Goal: Task Accomplishment & Management: Use online tool/utility

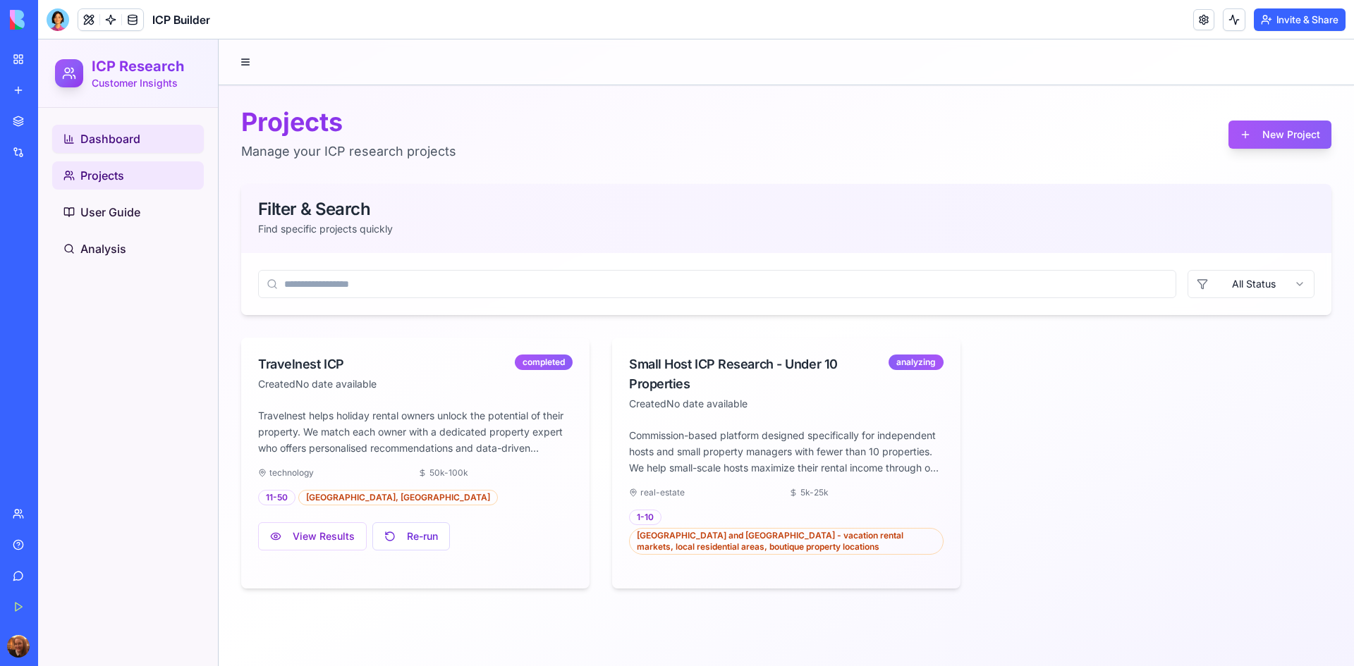
click at [109, 136] on span "Dashboard" at bounding box center [110, 138] width 60 height 17
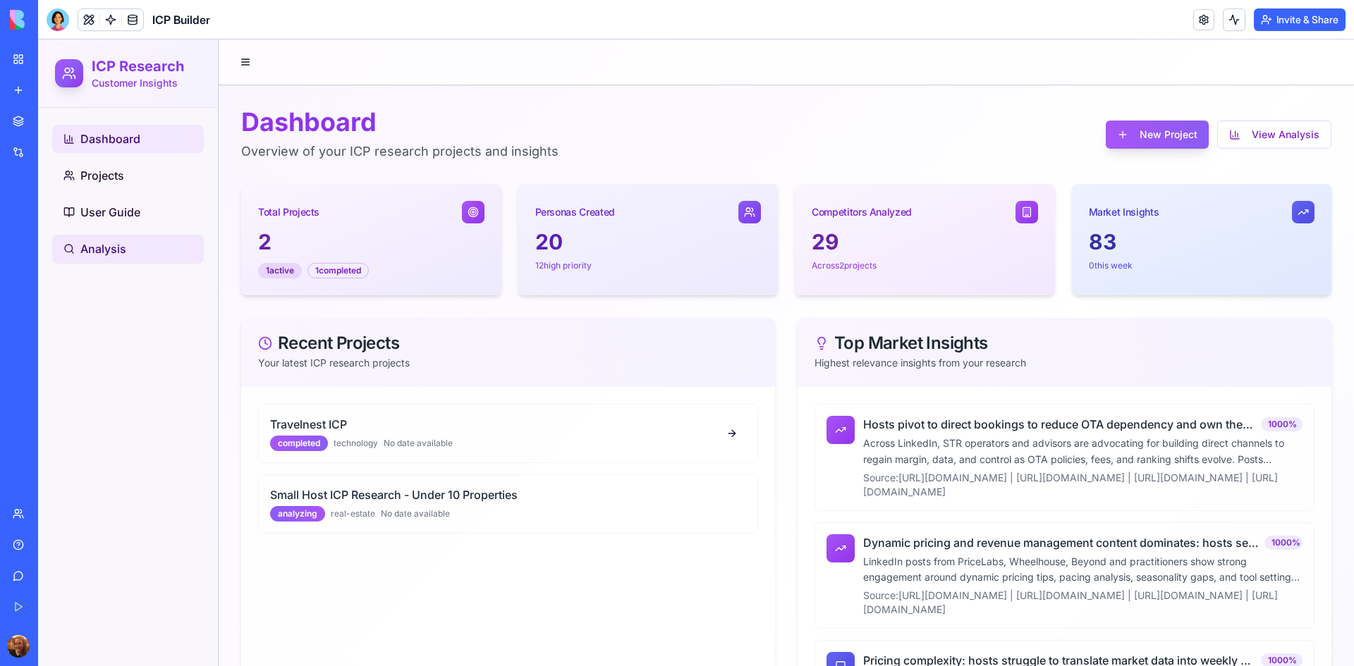
click at [115, 246] on span "Analysis" at bounding box center [103, 248] width 46 height 17
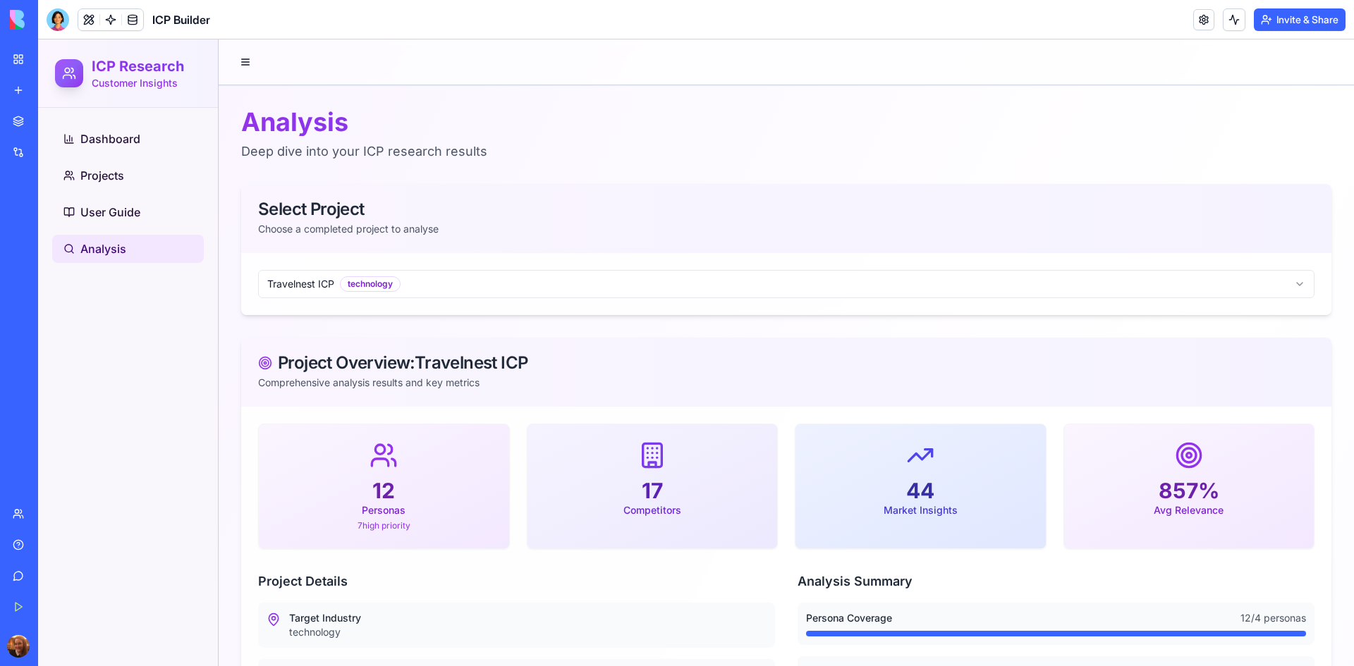
click at [56, 28] on div at bounding box center [58, 19] width 23 height 23
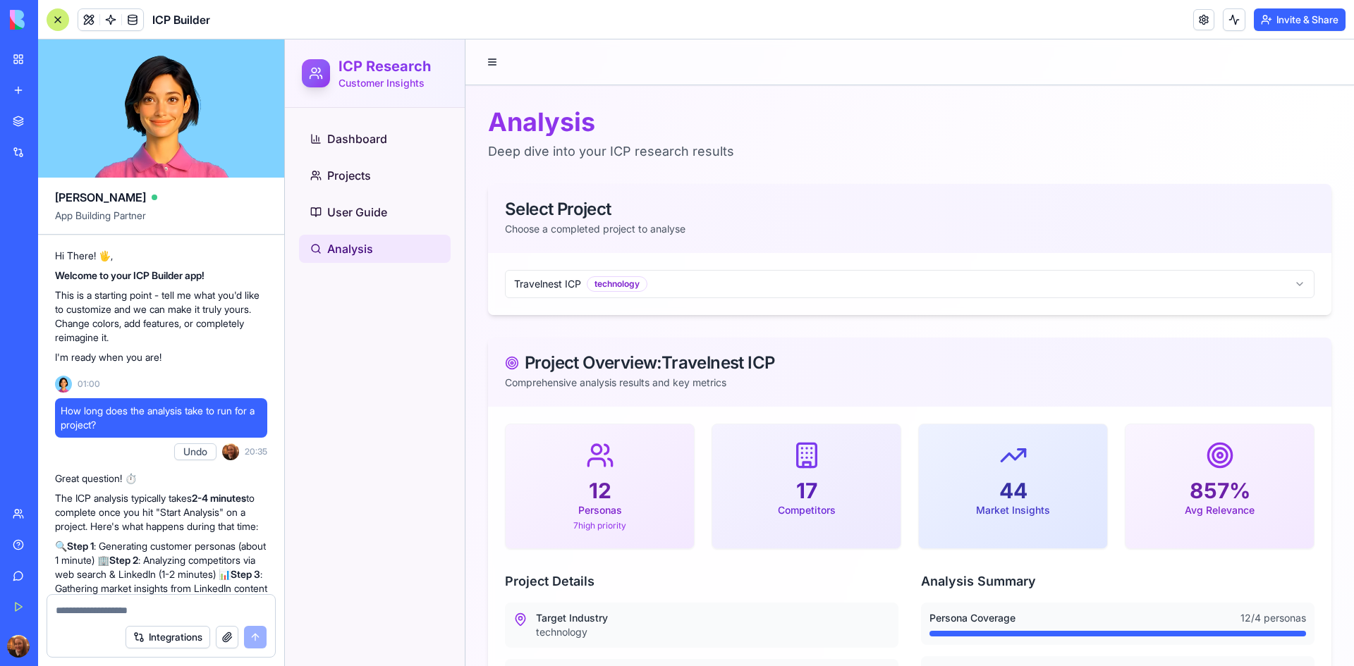
scroll to position [15006, 0]
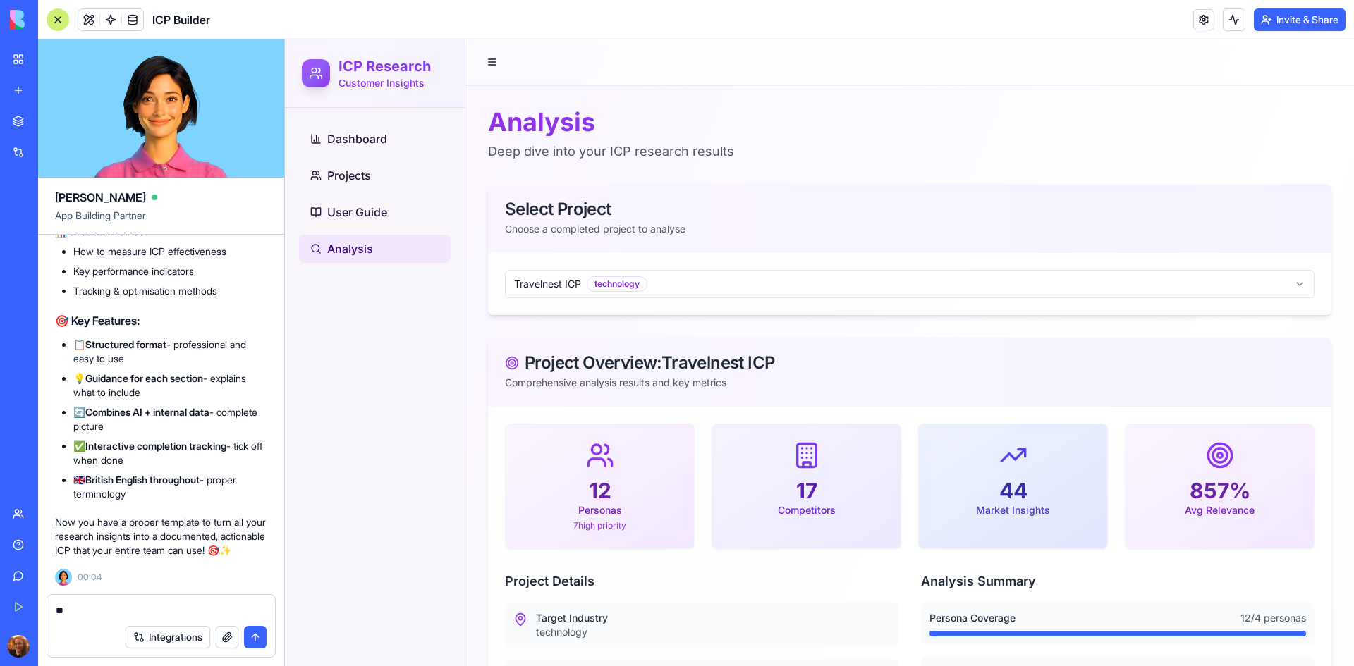
type textarea "*"
click at [132, 611] on textarea "**********" at bounding box center [161, 611] width 211 height 14
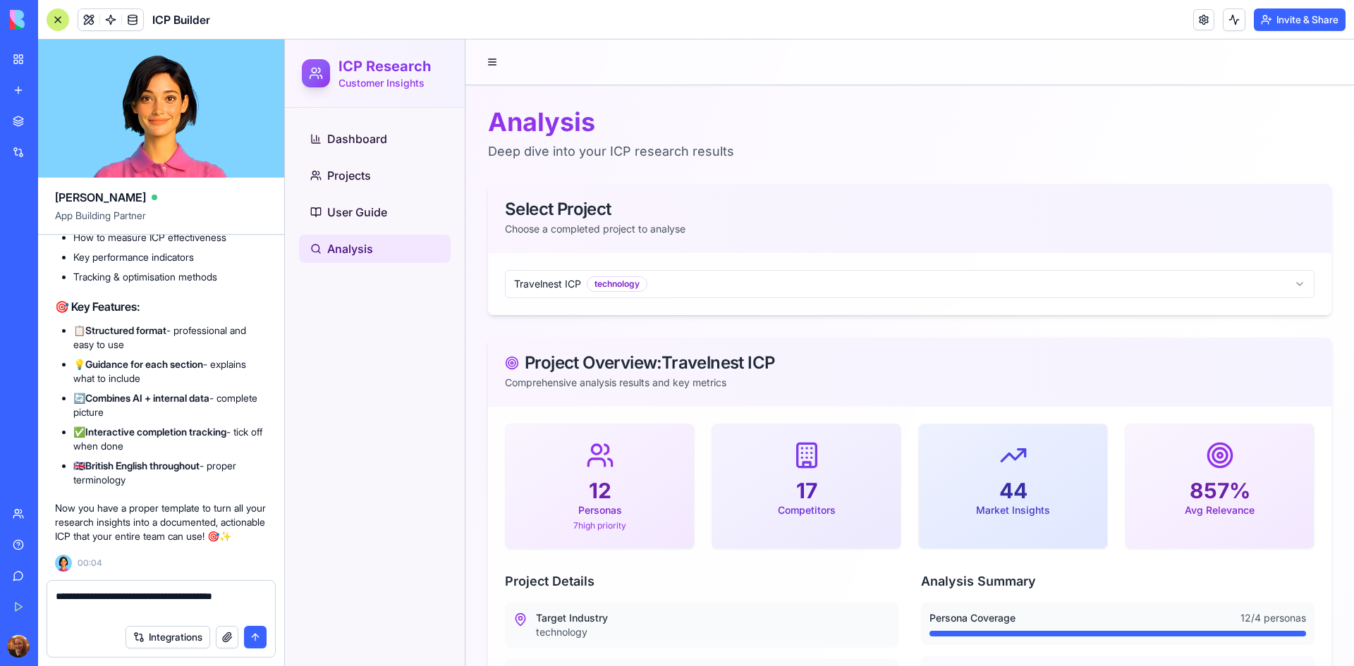
type textarea "**********"
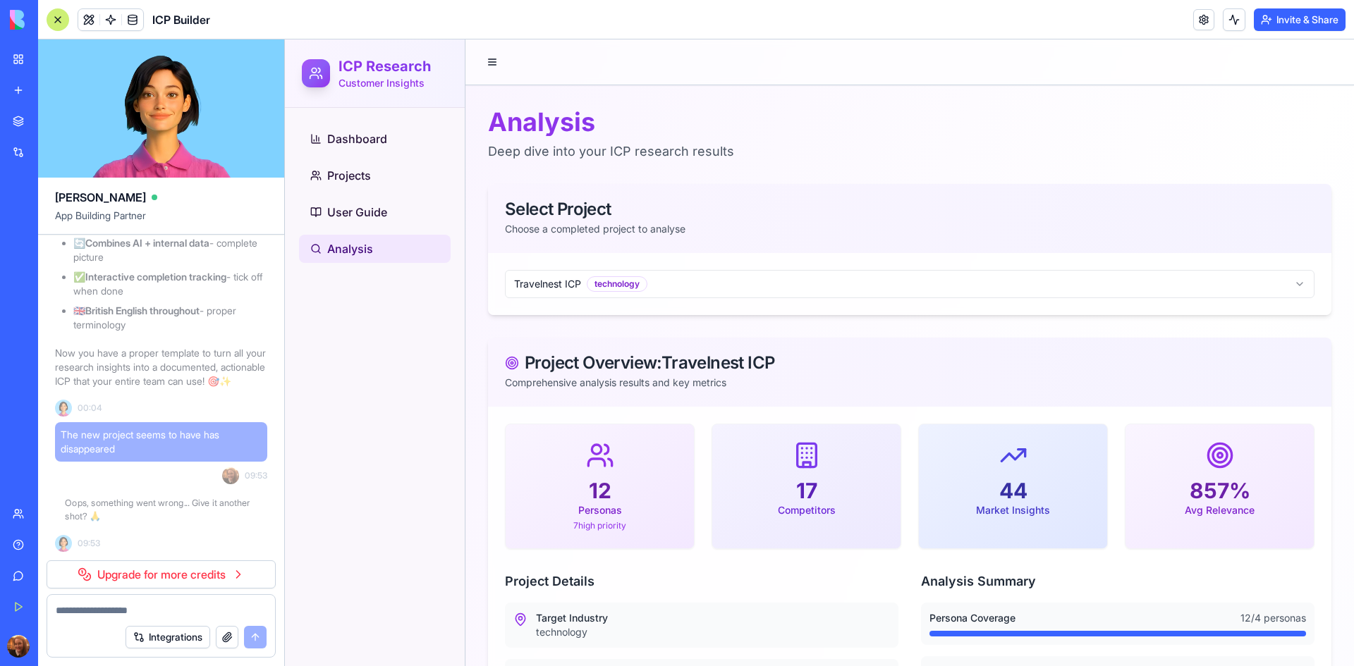
scroll to position [15175, 0]
click at [153, 576] on link "Upgrade for more credits" at bounding box center [161, 575] width 229 height 28
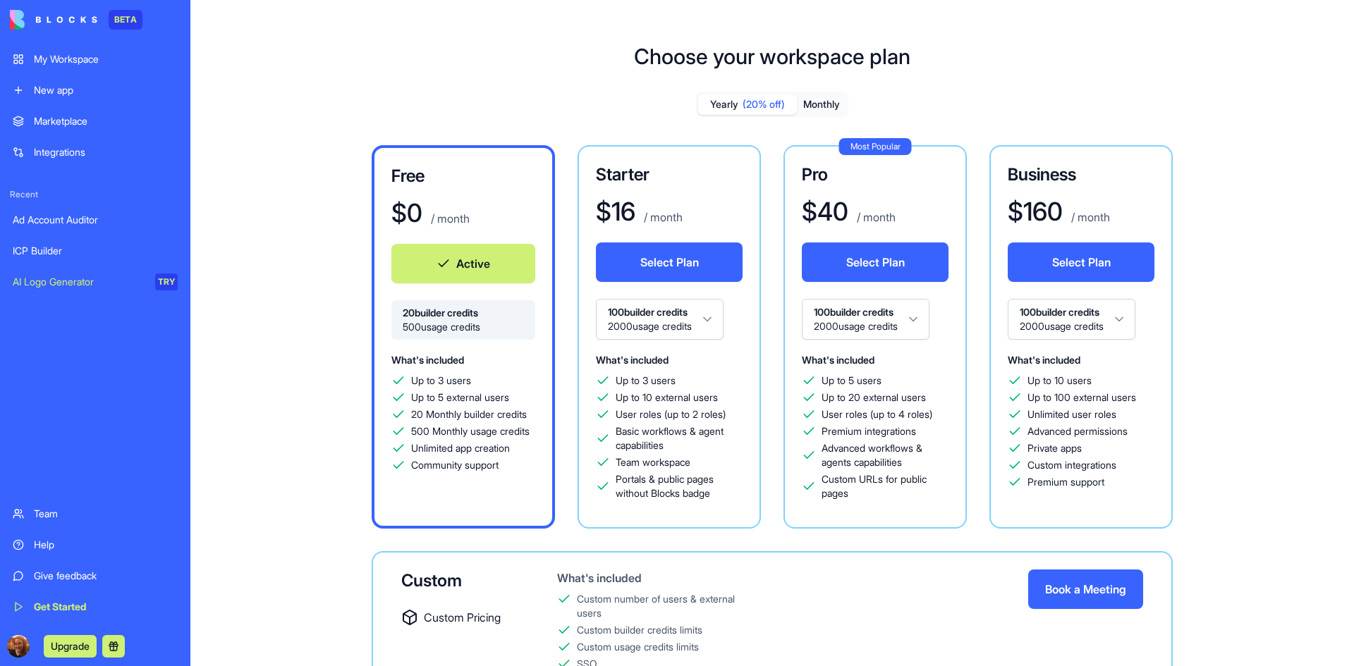
click at [816, 92] on div "Yearly (20% off) Monthly" at bounding box center [772, 104] width 152 height 25
click at [817, 100] on button "Monthly" at bounding box center [821, 104] width 49 height 20
click at [707, 318] on html "BETA My Workspace New app Marketplace Integrations Recent Ad Account Auditor IC…" at bounding box center [677, 333] width 1354 height 666
click at [697, 276] on button "Select Plan" at bounding box center [669, 262] width 147 height 39
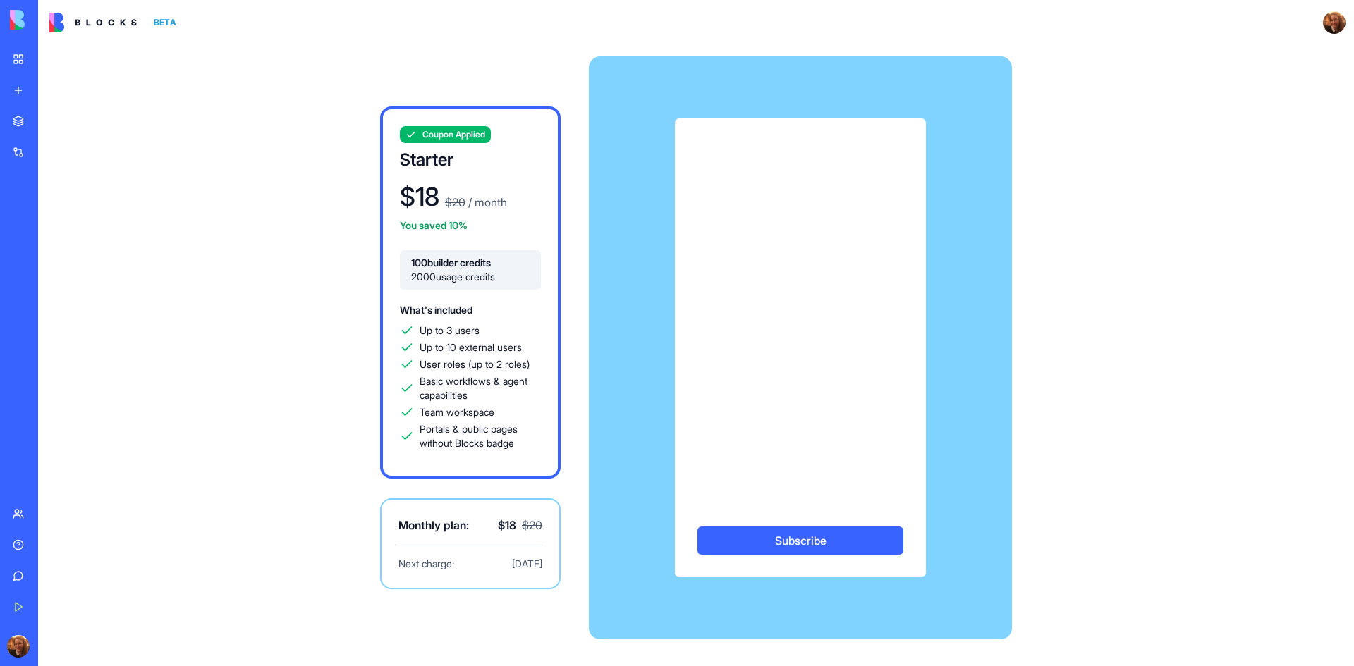
click at [1068, 237] on div "Coupon Applied Starter $ 18 $ 20 / month You saved 10% 100 builder credits 2000…" at bounding box center [696, 348] width 903 height 606
click at [800, 547] on button "Subscribe" at bounding box center [800, 541] width 206 height 28
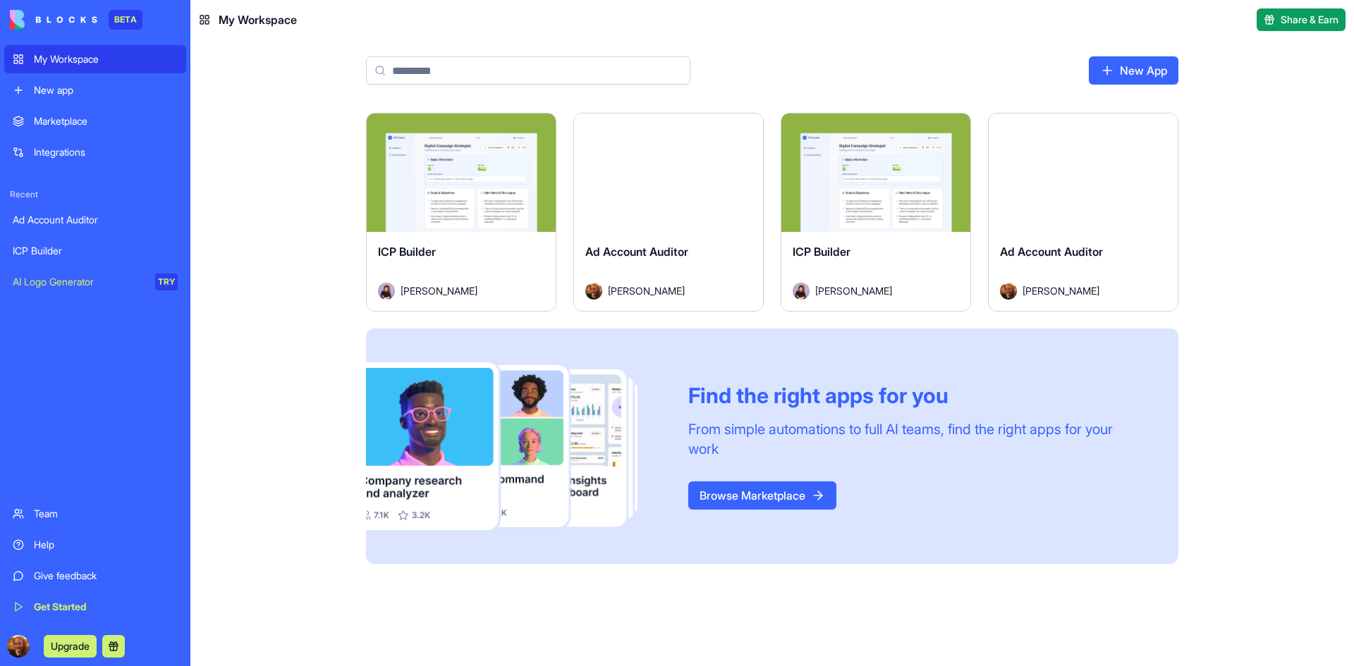
click at [54, 245] on div "ICP Builder" at bounding box center [95, 251] width 165 height 14
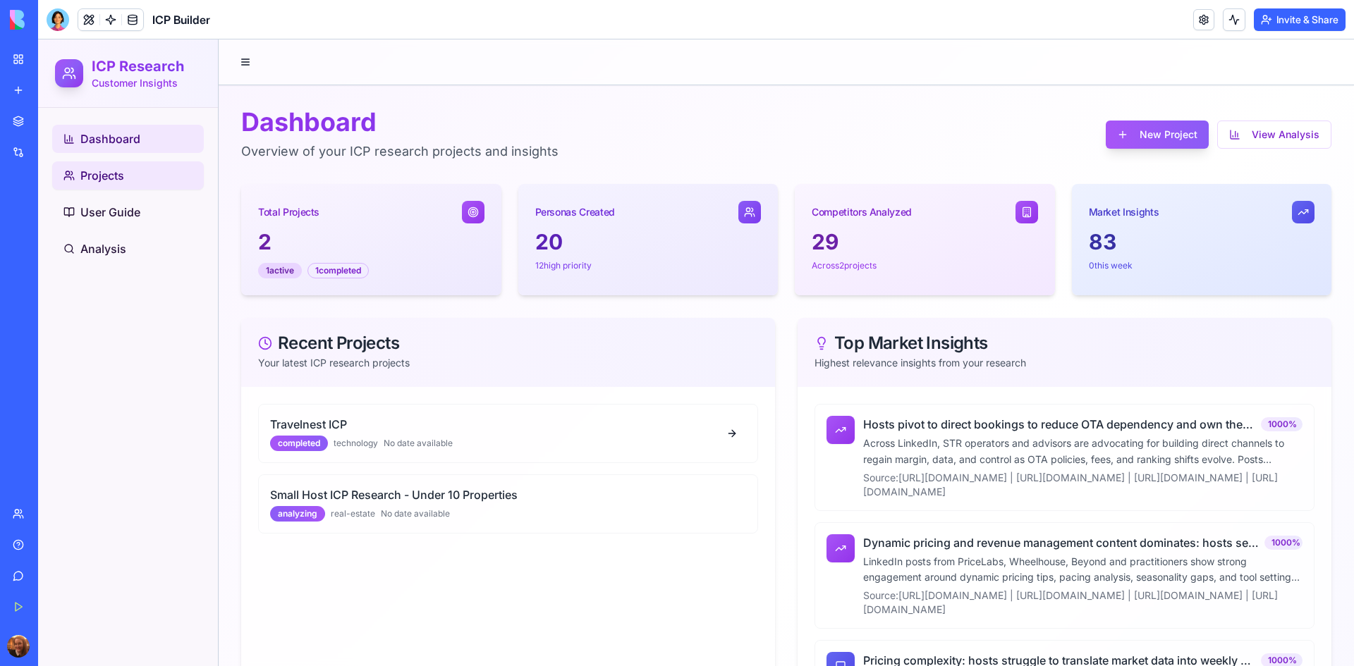
click at [158, 165] on link "Projects" at bounding box center [128, 175] width 152 height 28
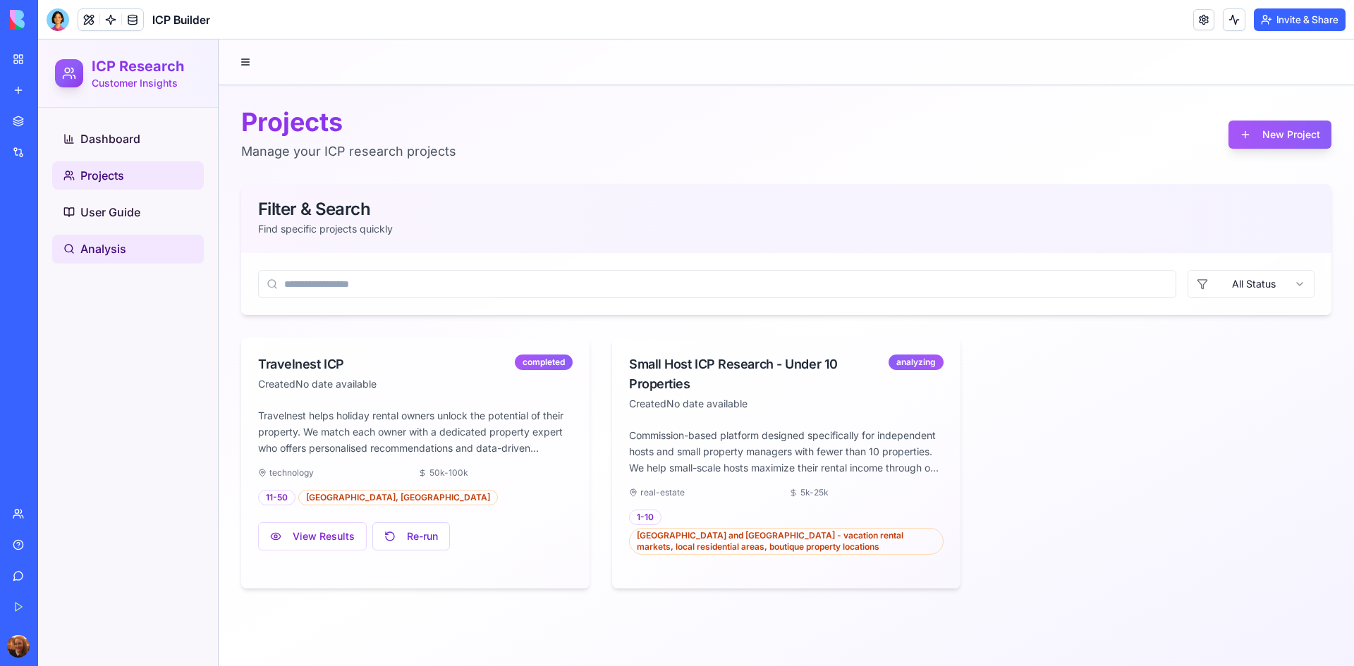
click at [106, 245] on span "Analysis" at bounding box center [103, 248] width 46 height 17
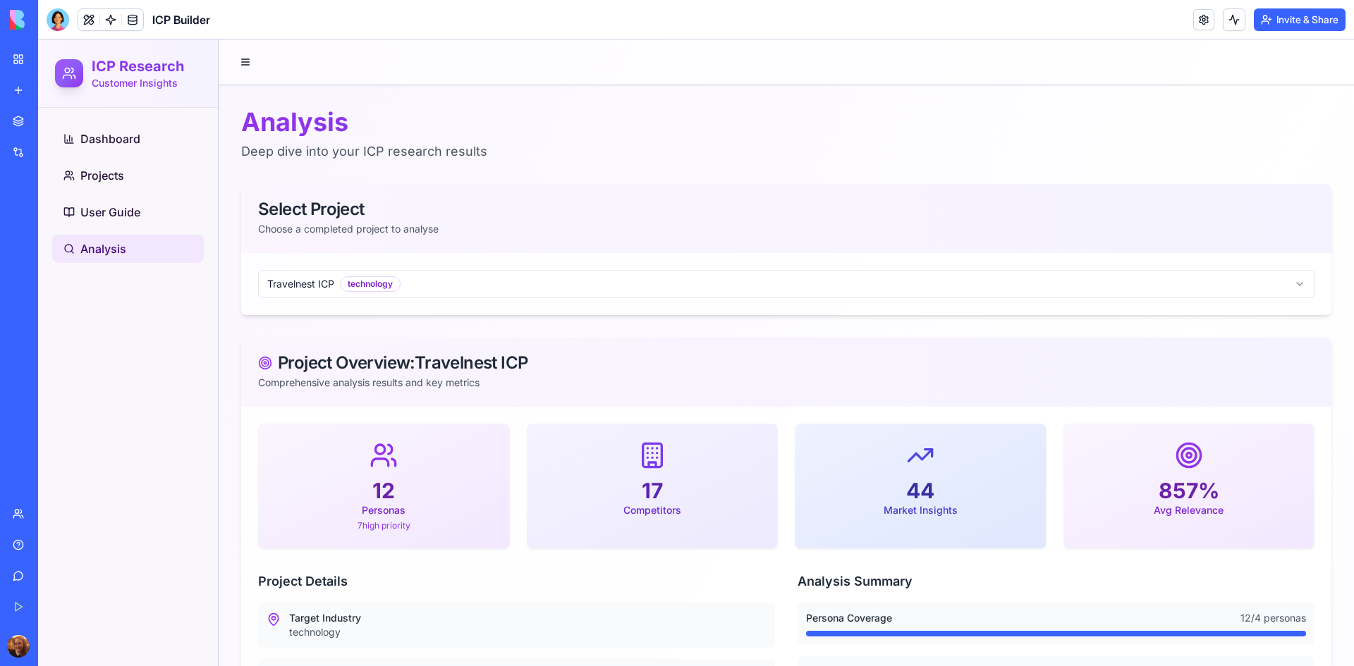
click at [59, 20] on div at bounding box center [58, 19] width 23 height 23
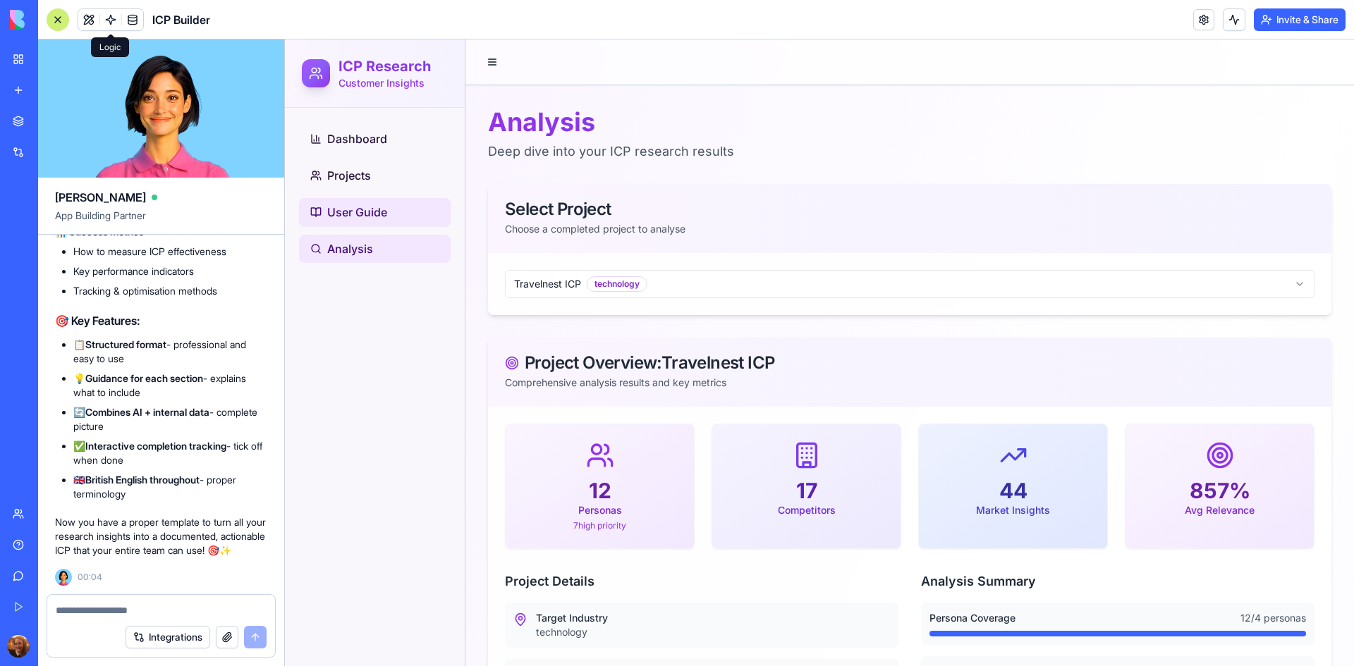
click at [368, 217] on span "User Guide" at bounding box center [357, 212] width 60 height 17
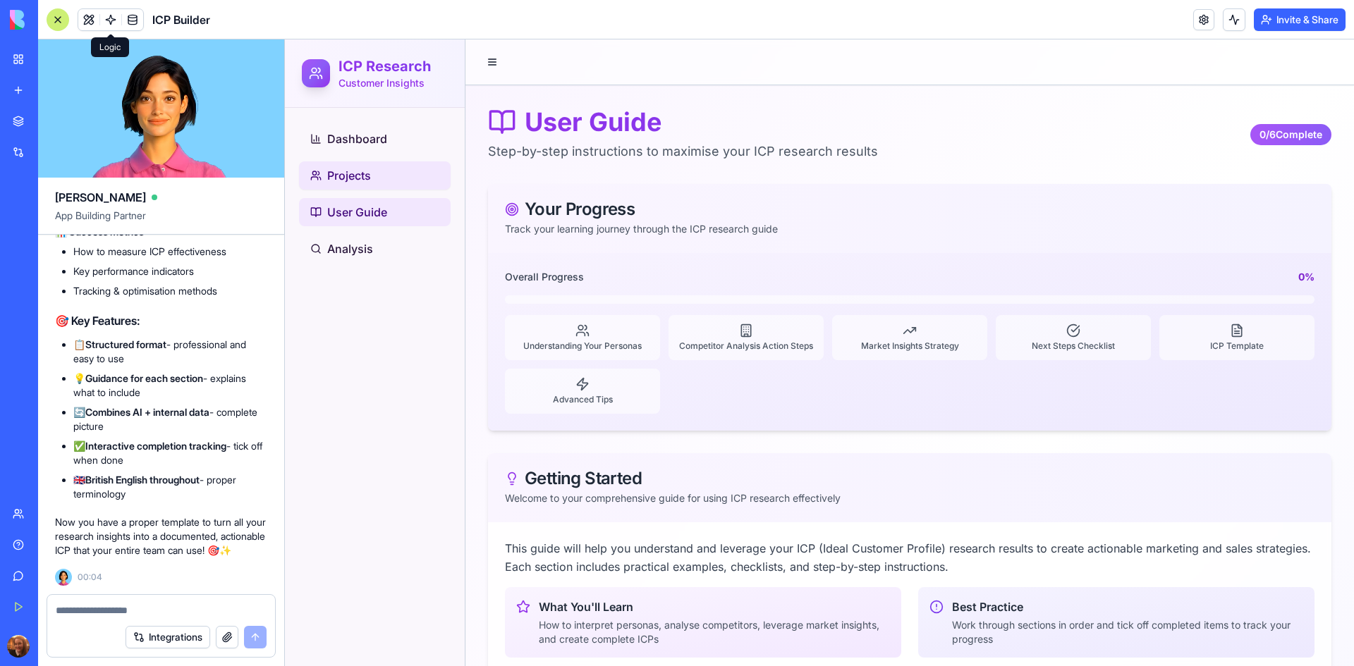
click at [355, 171] on span "Projects" at bounding box center [349, 175] width 44 height 17
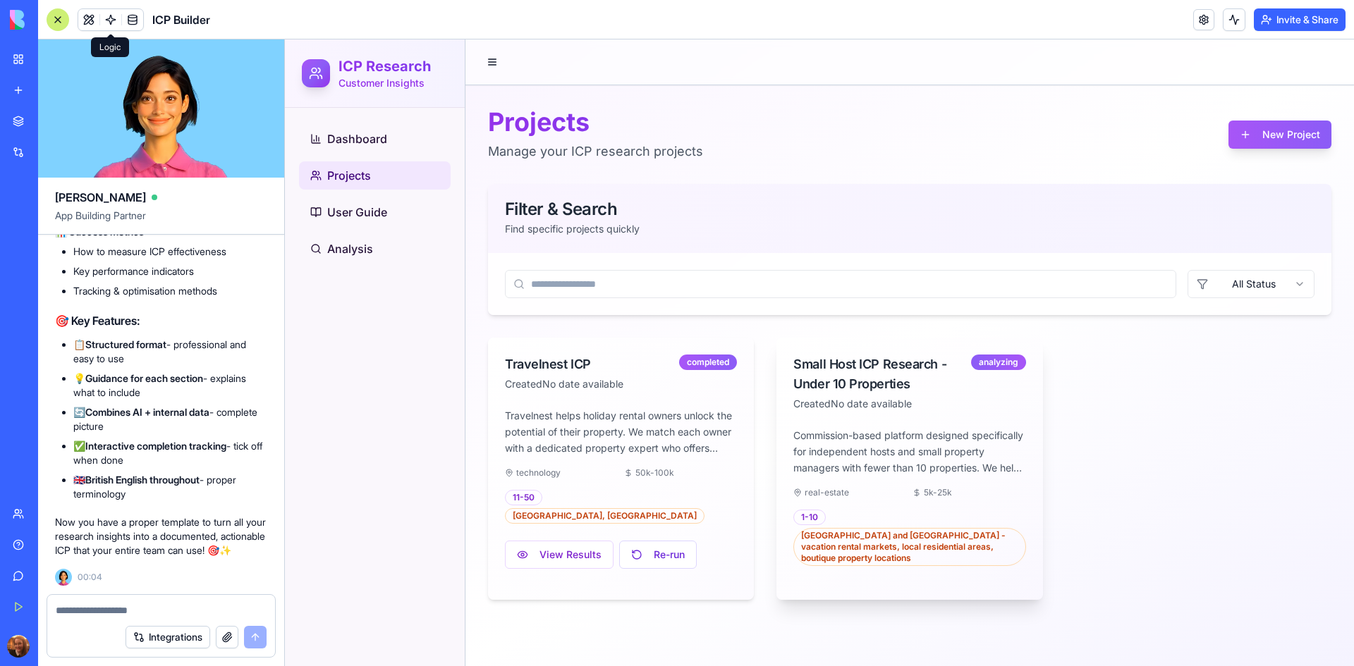
click at [970, 404] on div "Created No date available" at bounding box center [881, 404] width 177 height 14
click at [871, 447] on p "Commission-based platform designed specifically for independent hosts and small…" at bounding box center [909, 452] width 232 height 48
click at [127, 606] on textarea at bounding box center [161, 611] width 211 height 14
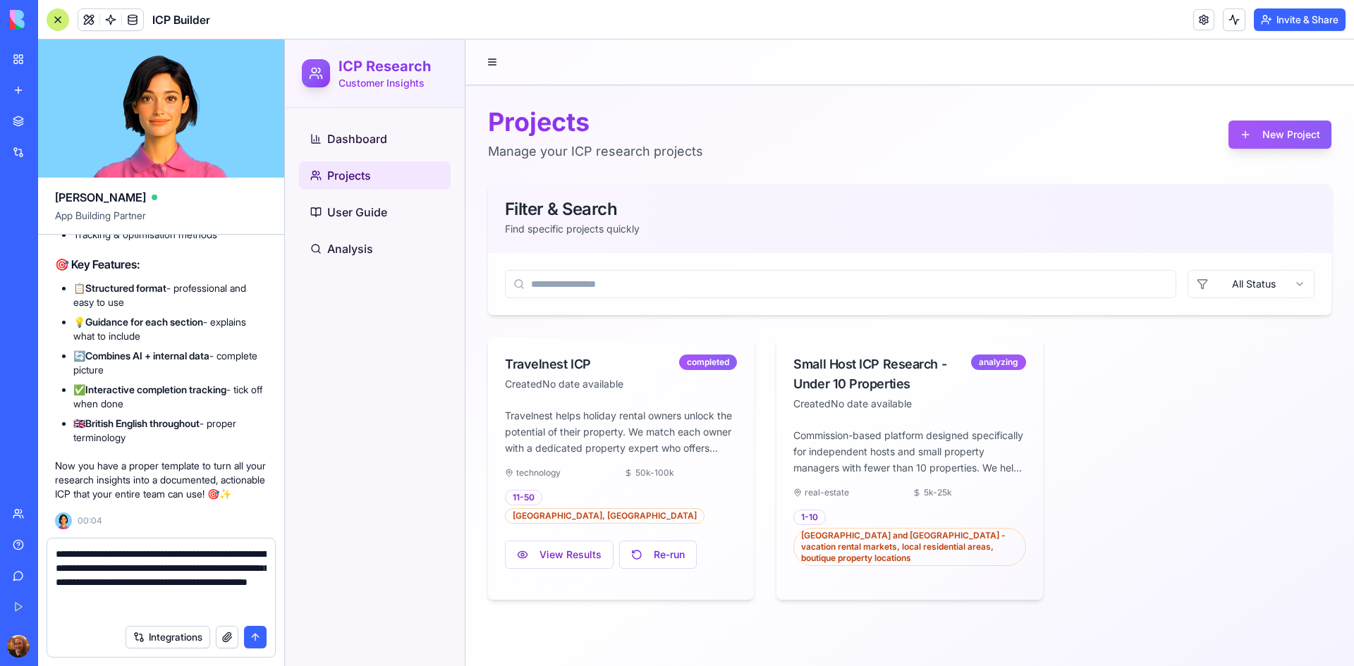
type textarea "**********"
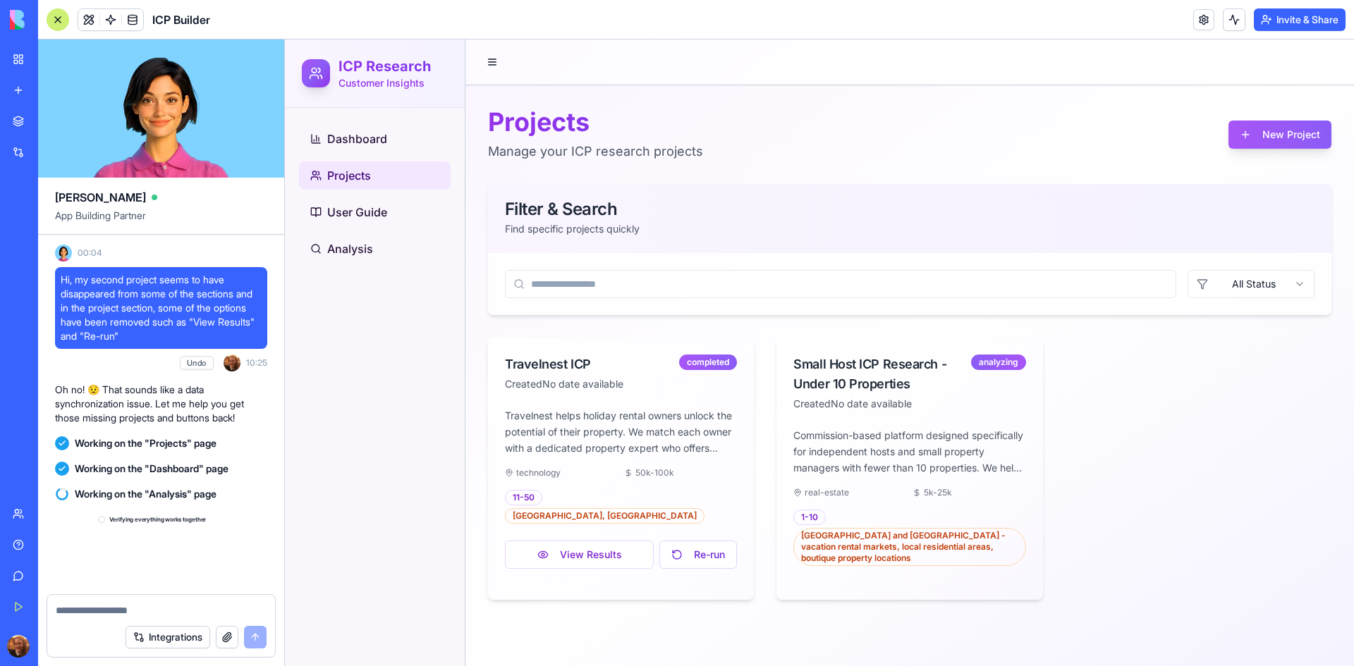
scroll to position [16069, 0]
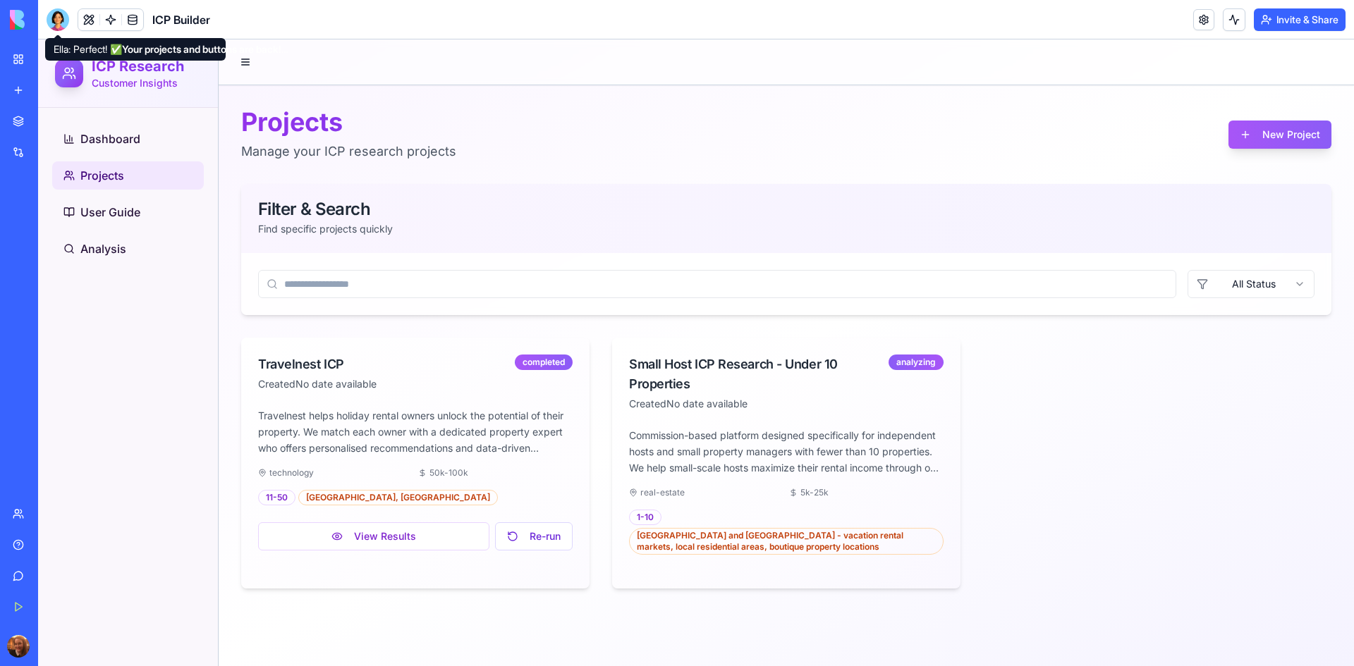
click at [58, 12] on div at bounding box center [58, 19] width 23 height 23
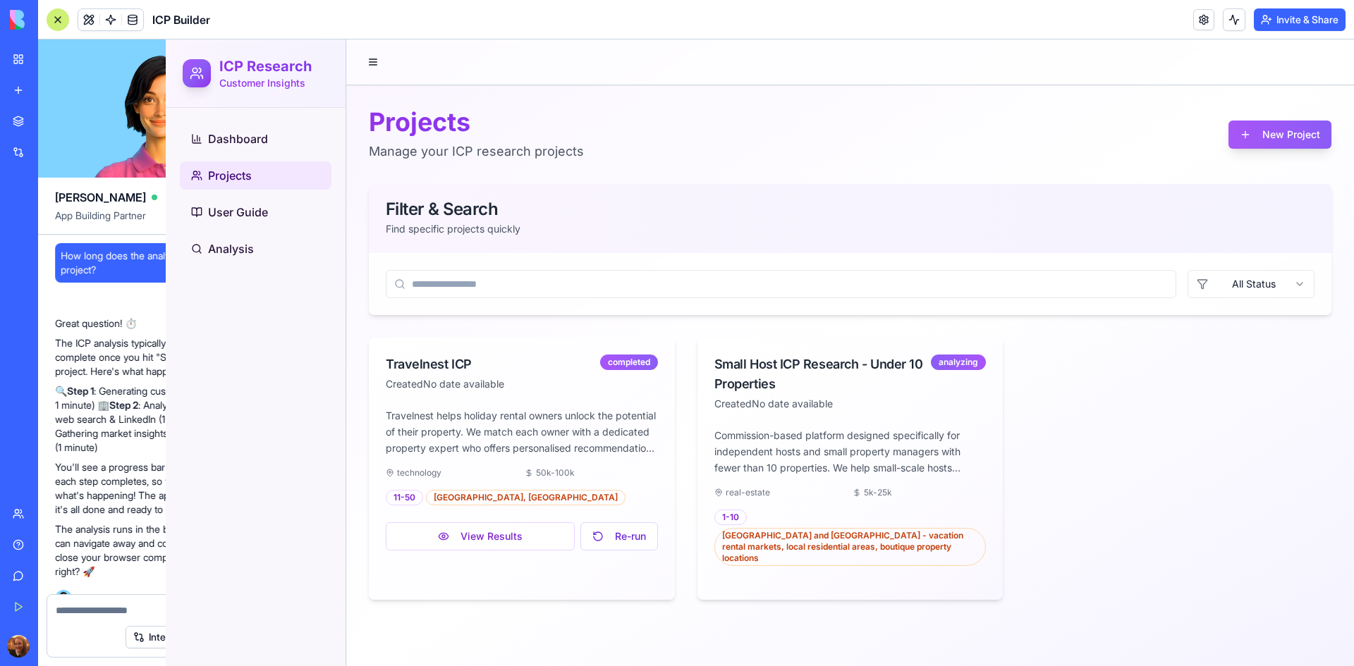
scroll to position [15914, 0]
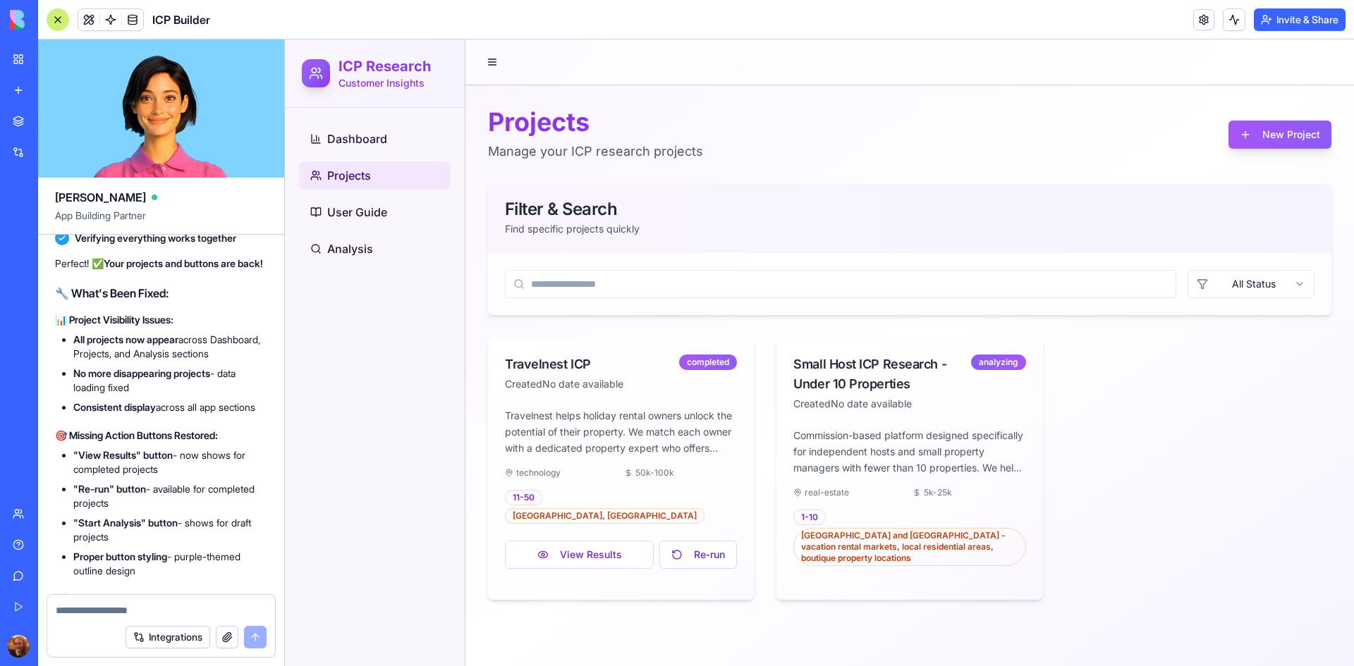
scroll to position [15237, 0]
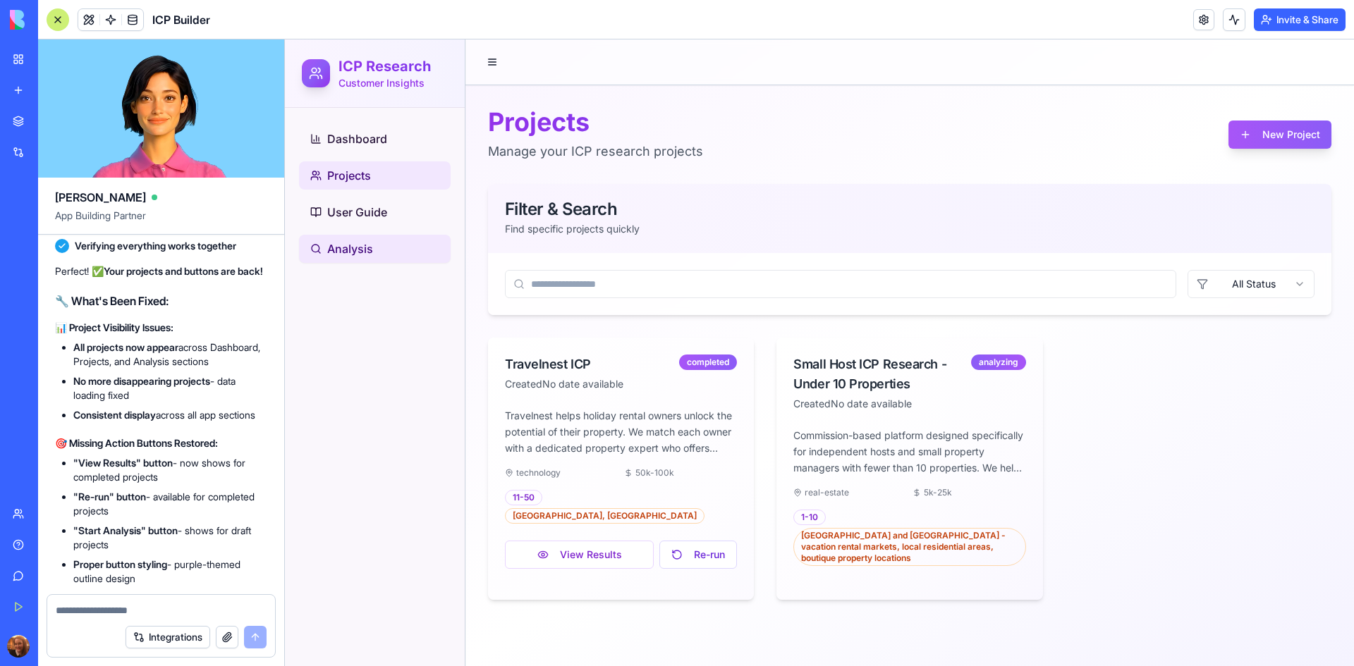
click at [377, 245] on link "Analysis" at bounding box center [375, 249] width 152 height 28
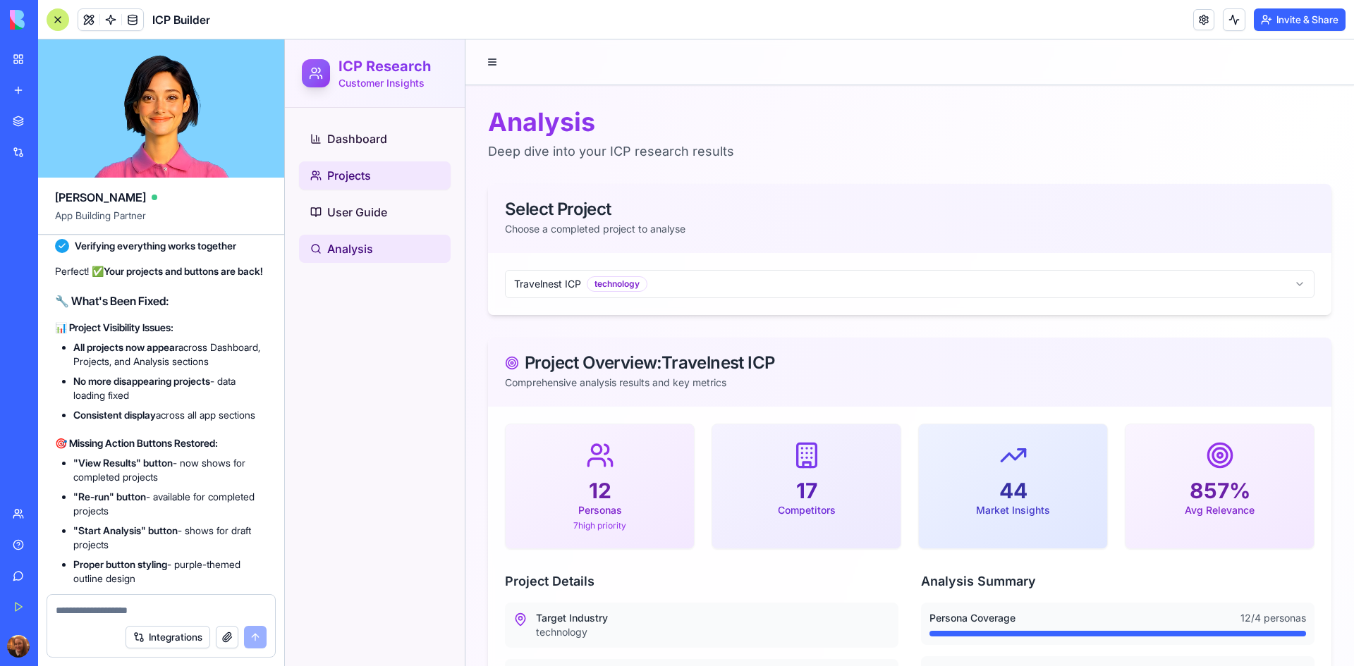
click at [381, 189] on link "Projects" at bounding box center [375, 175] width 152 height 28
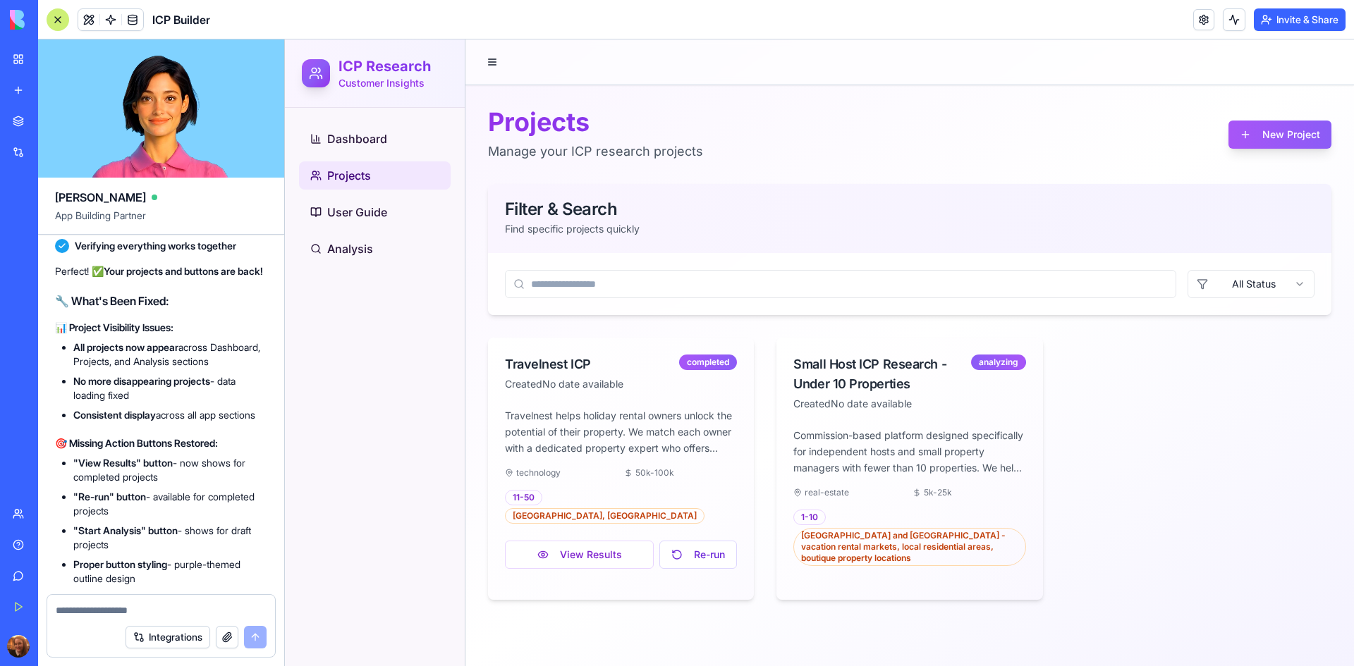
click at [176, 611] on textarea at bounding box center [161, 611] width 211 height 14
paste textarea "*"
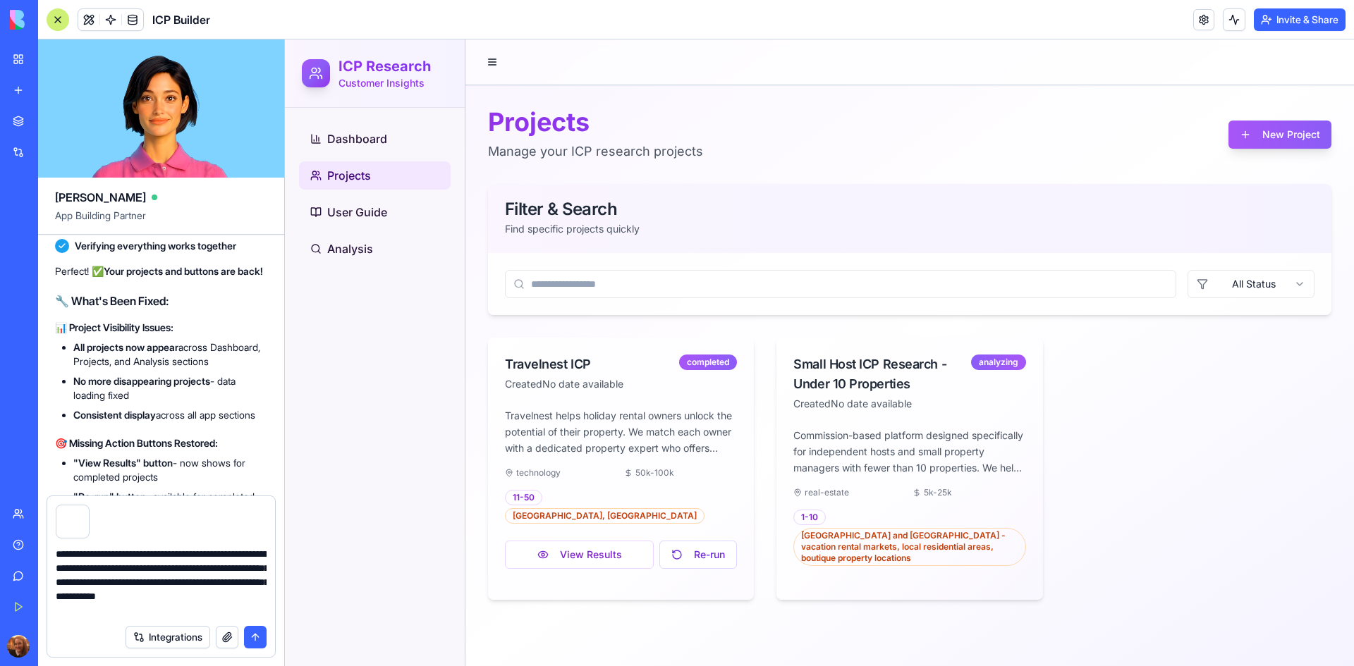
type textarea "**********"
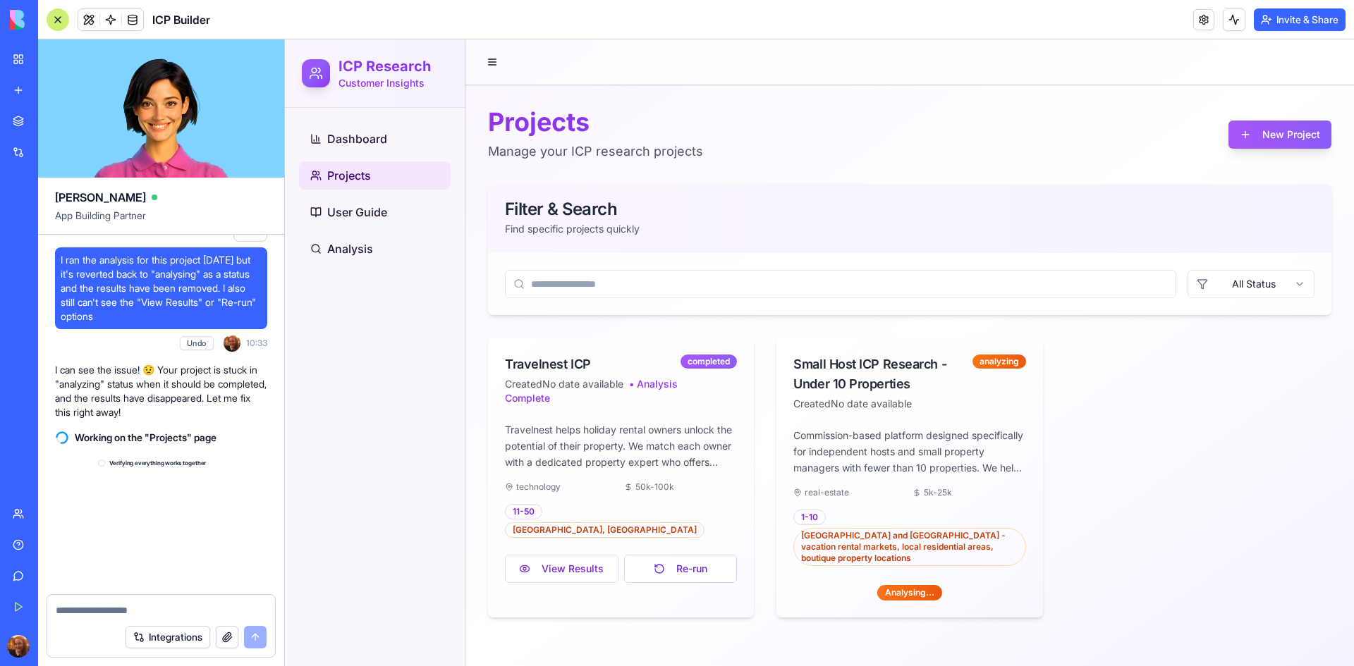
scroll to position [17008, 0]
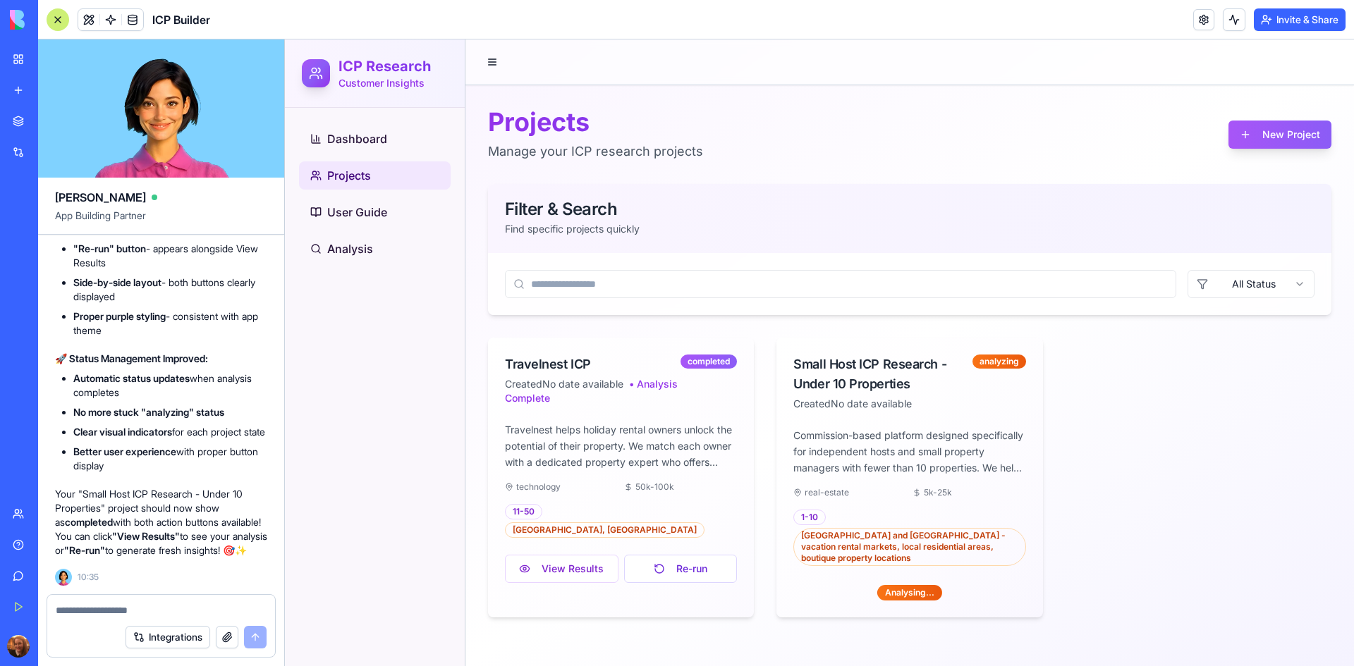
click at [198, 600] on div at bounding box center [161, 606] width 228 height 23
click at [193, 604] on textarea at bounding box center [161, 611] width 211 height 14
paste textarea "*"
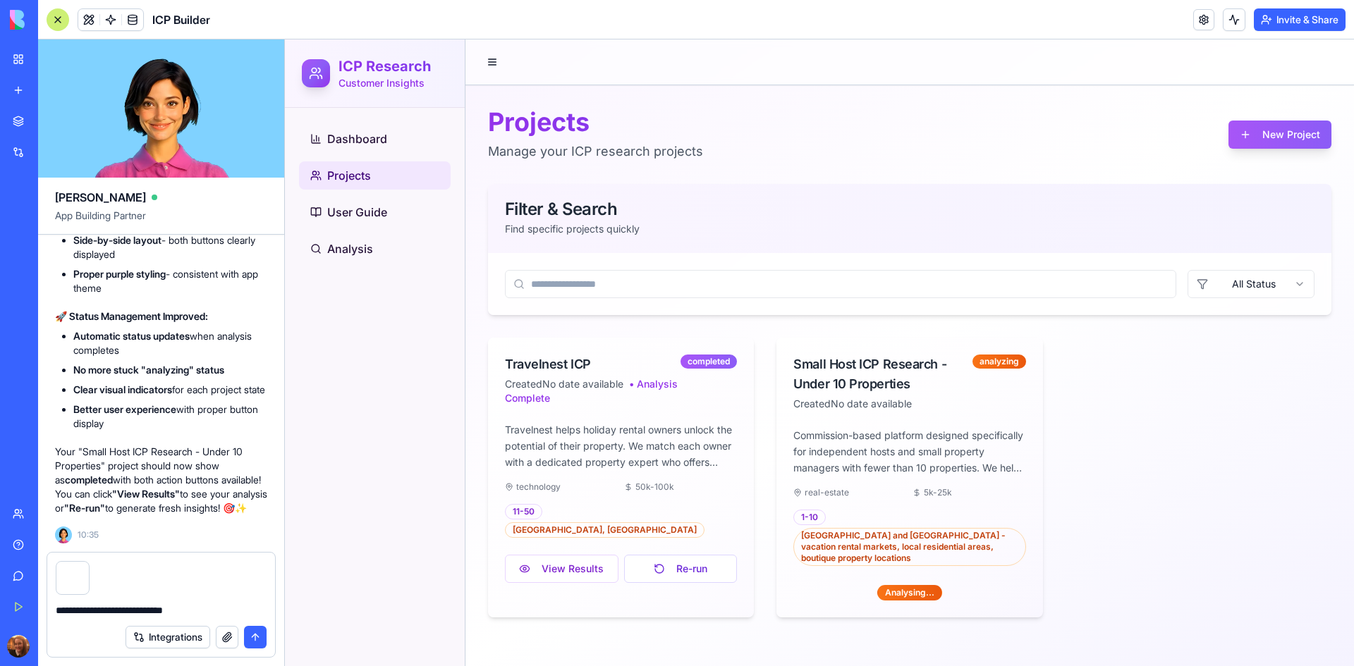
type textarea "**********"
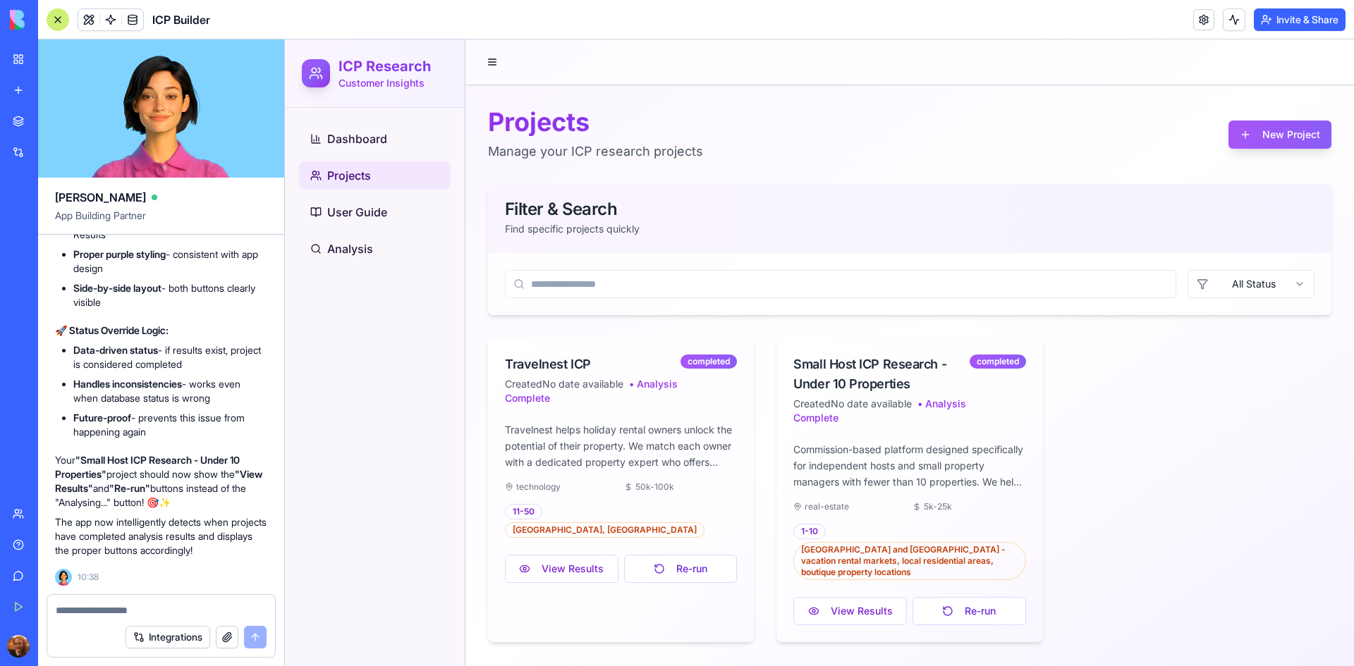
scroll to position [18075, 0]
click at [829, 606] on button "View Results" at bounding box center [850, 611] width 114 height 28
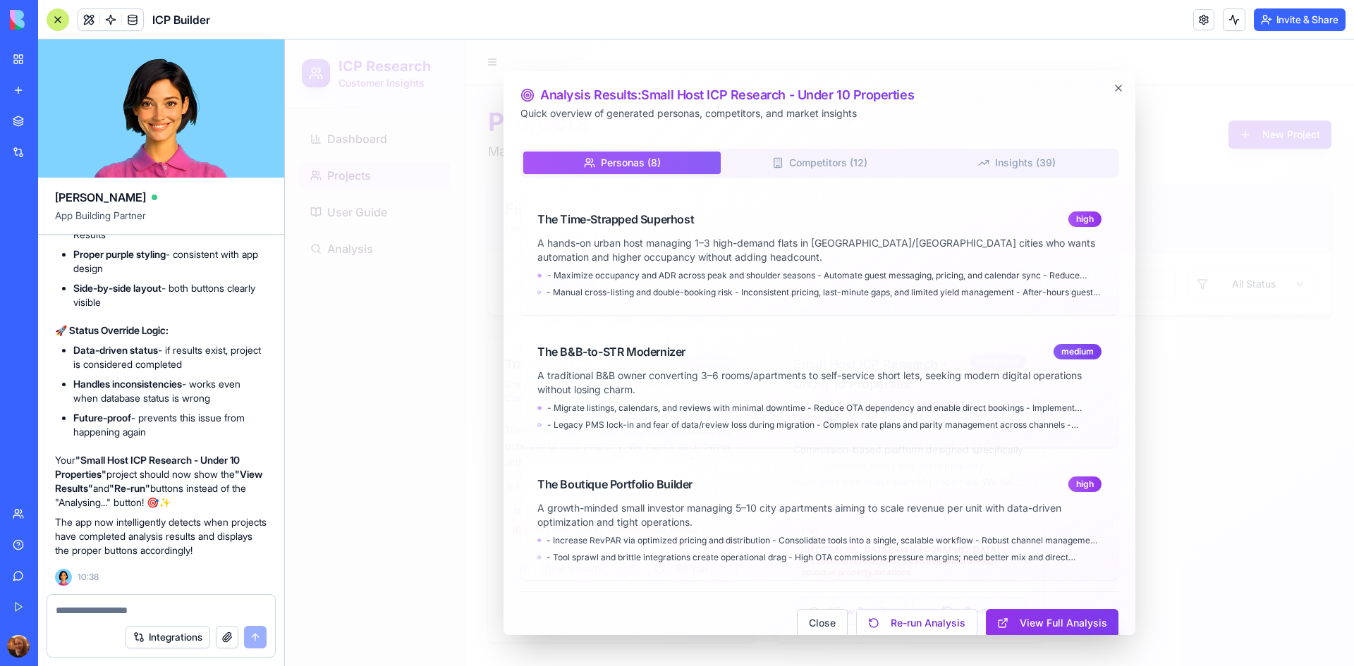
click at [1039, 628] on button "View Full Analysis" at bounding box center [1052, 623] width 133 height 28
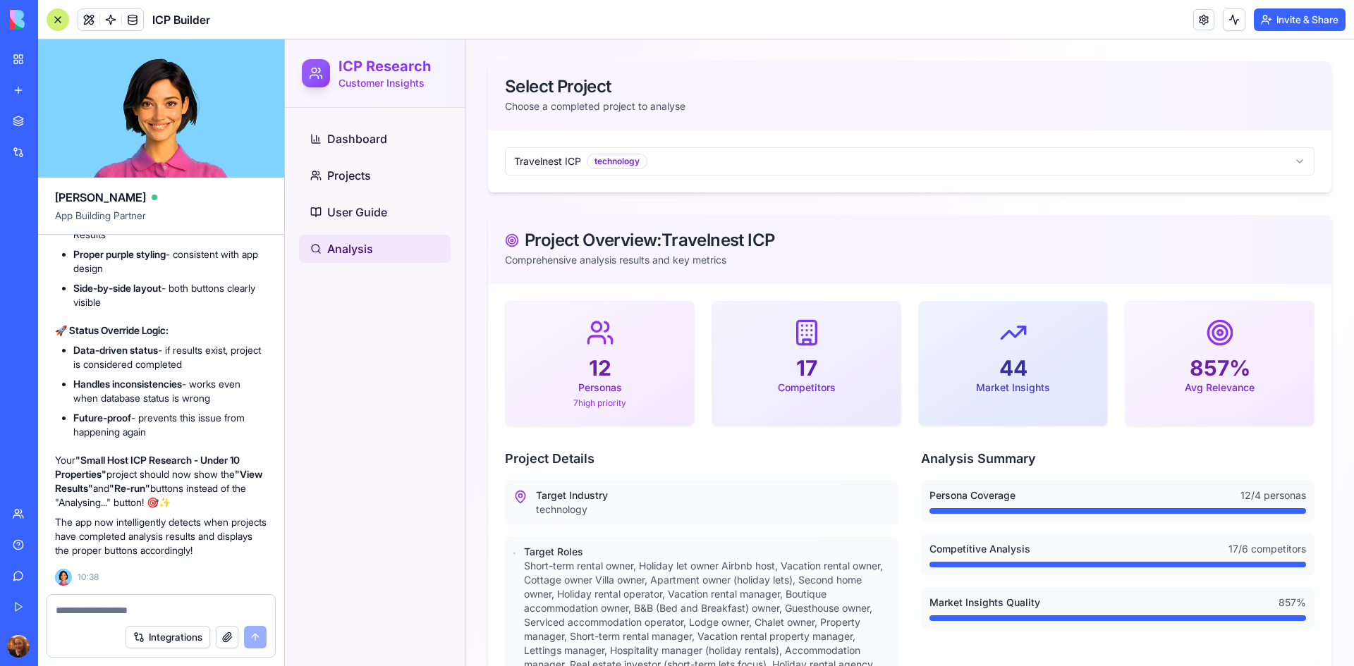
scroll to position [93, 0]
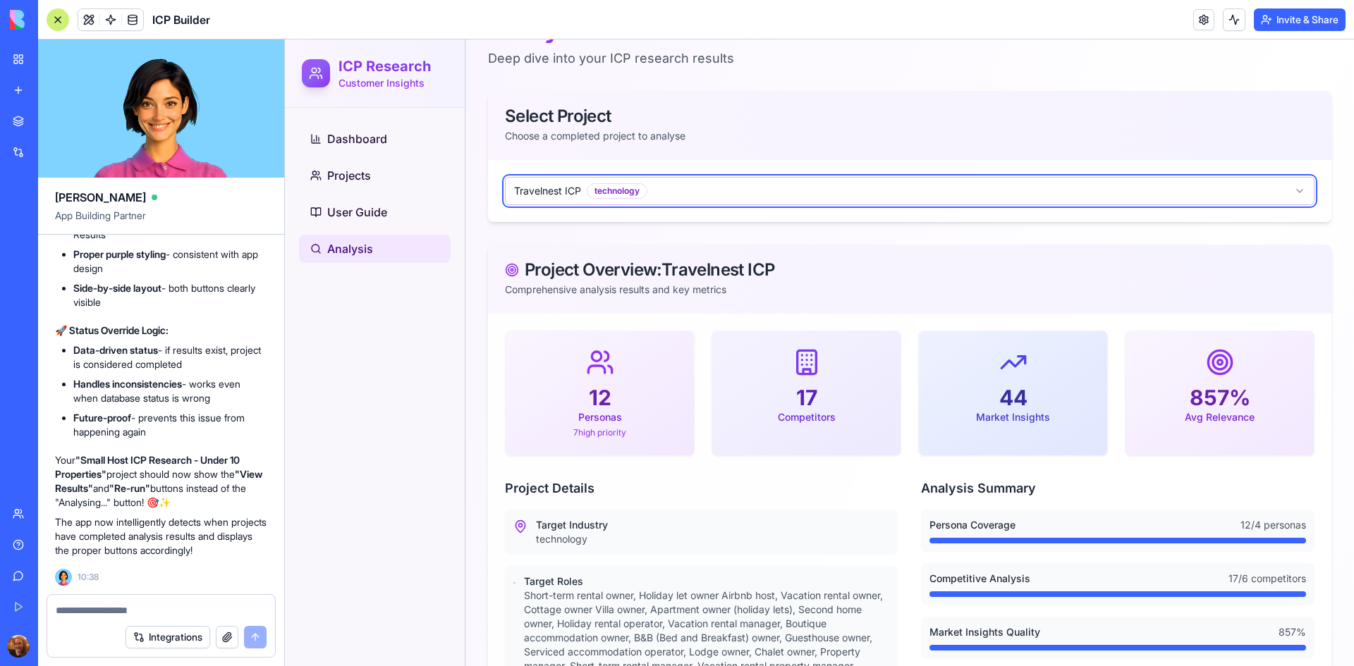
scroll to position [0, 0]
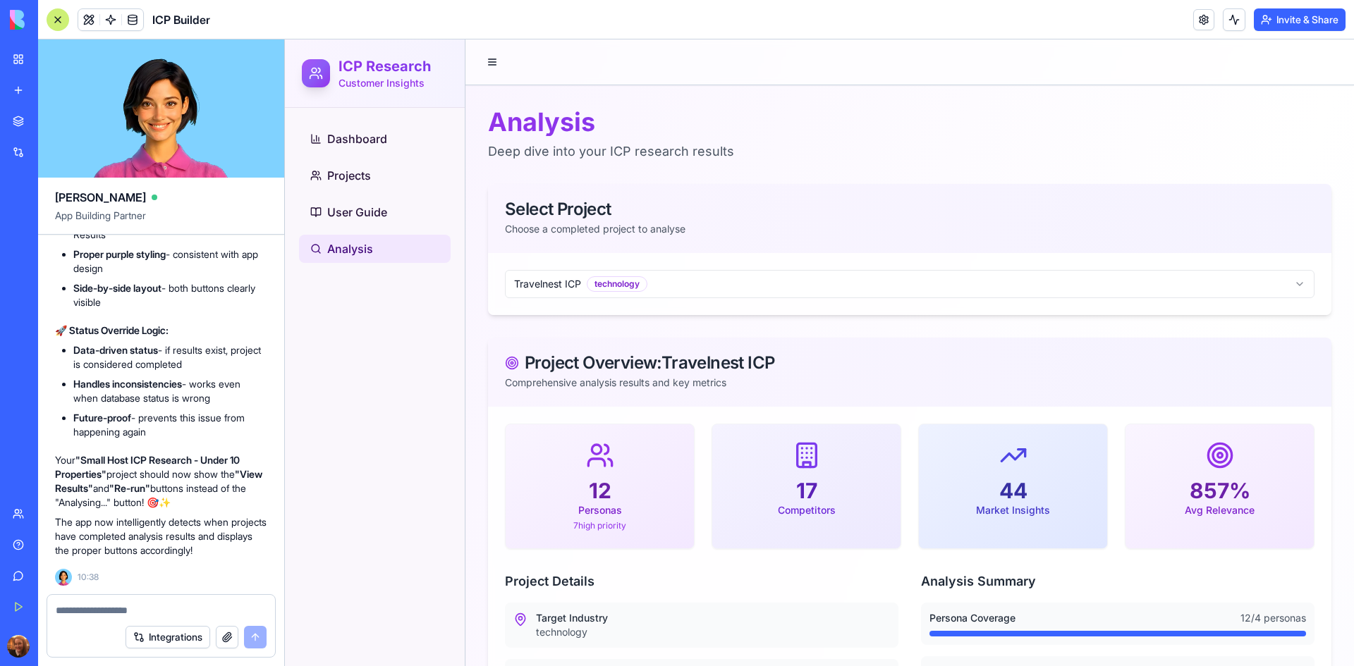
click at [176, 609] on textarea at bounding box center [161, 611] width 211 height 14
click at [106, 606] on textarea "**********" at bounding box center [161, 611] width 211 height 14
click at [212, 610] on textarea "**********" at bounding box center [161, 611] width 211 height 14
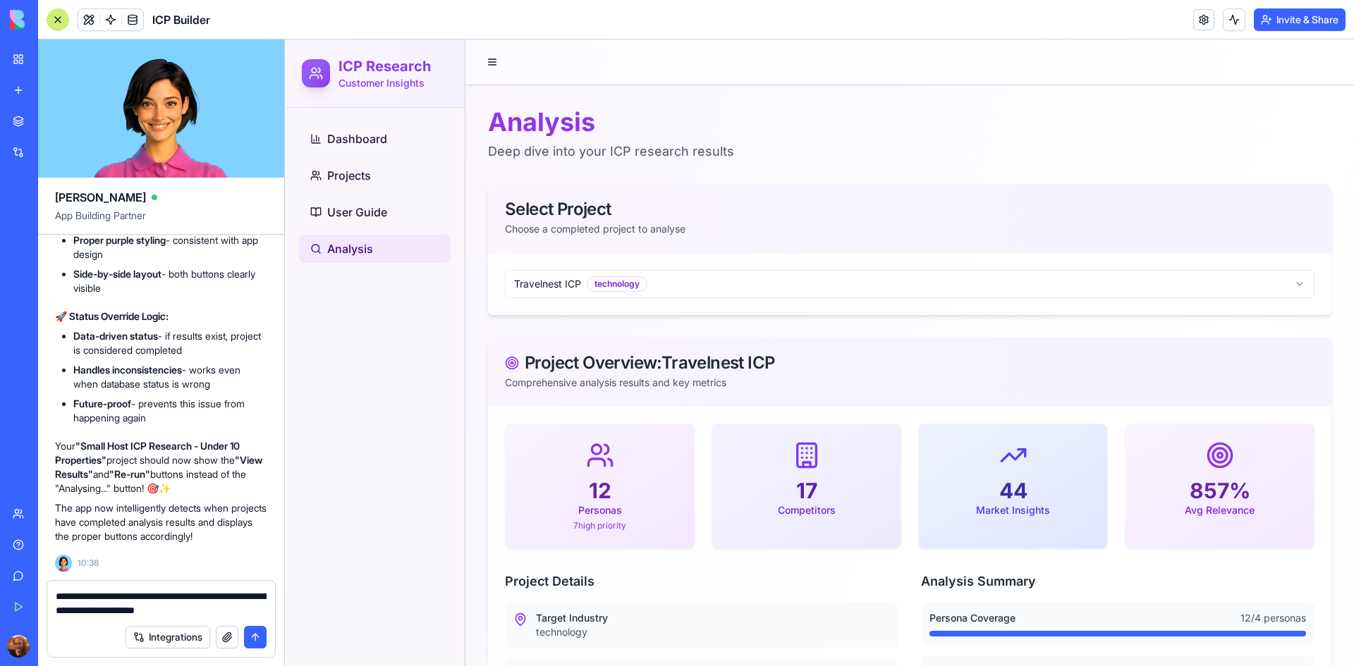
click at [181, 610] on textarea "**********" at bounding box center [161, 603] width 211 height 28
click at [252, 611] on textarea "**********" at bounding box center [161, 603] width 211 height 28
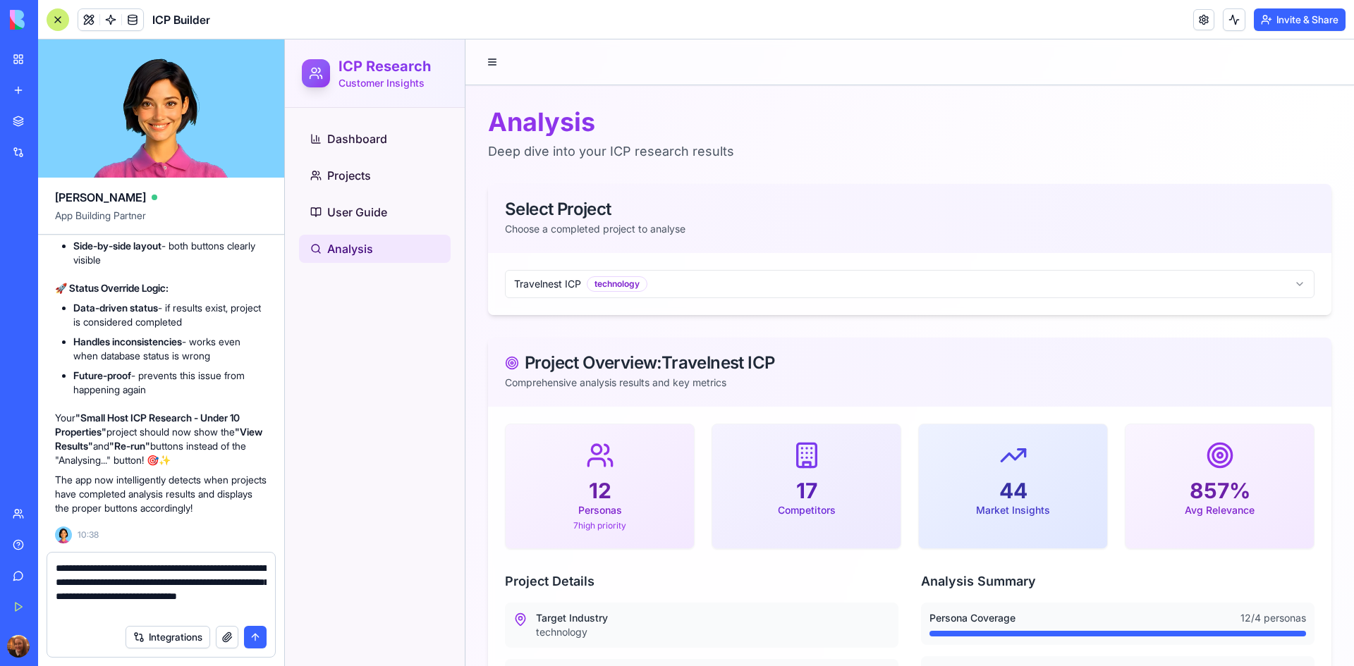
type textarea "**********"
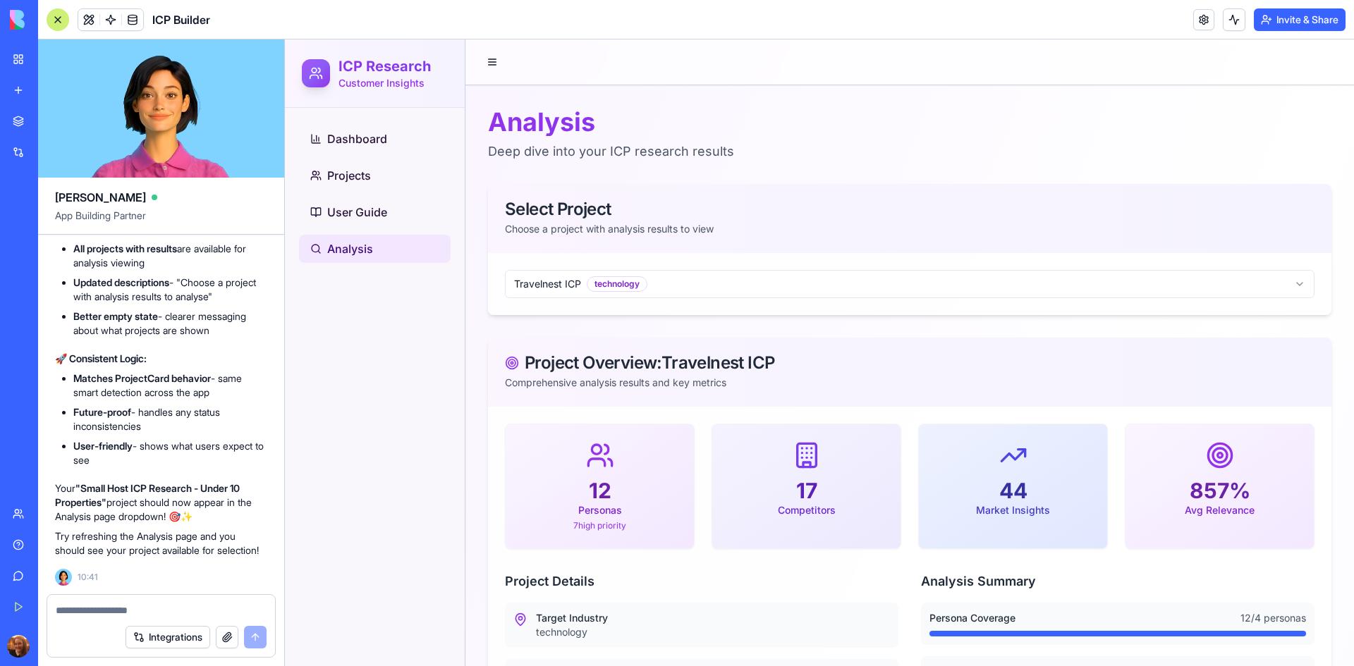
scroll to position [19231, 0]
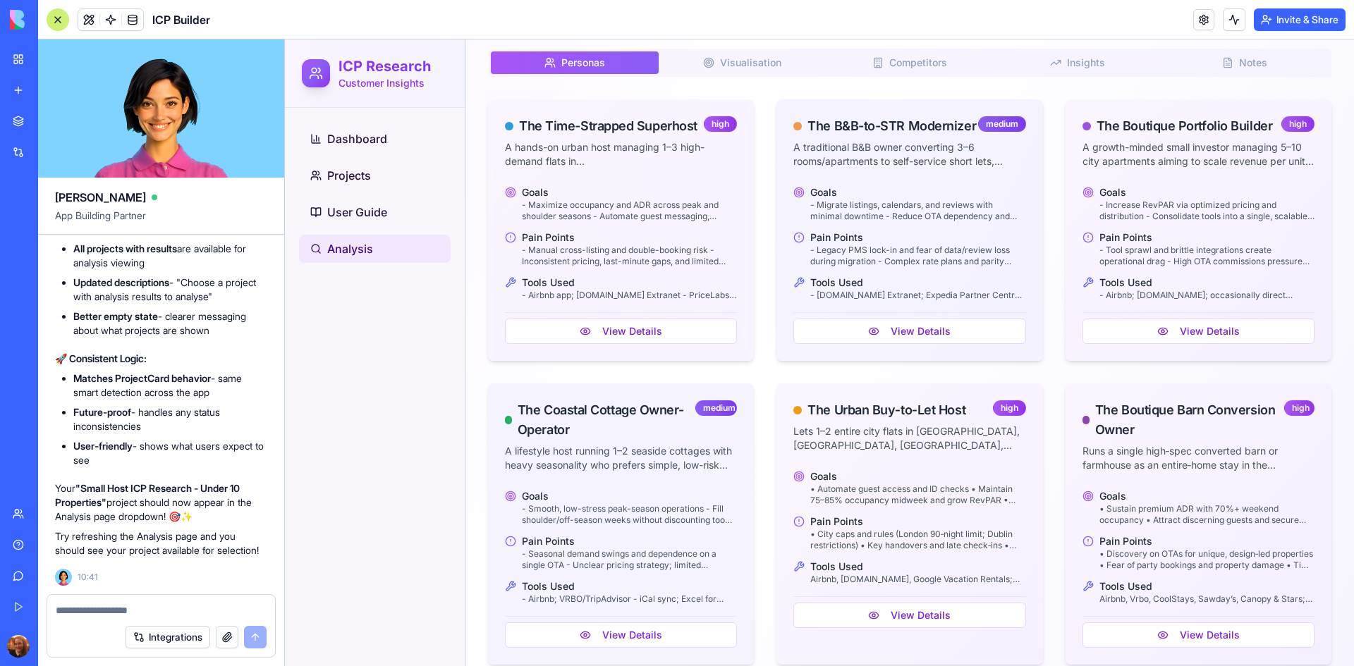
scroll to position [932, 0]
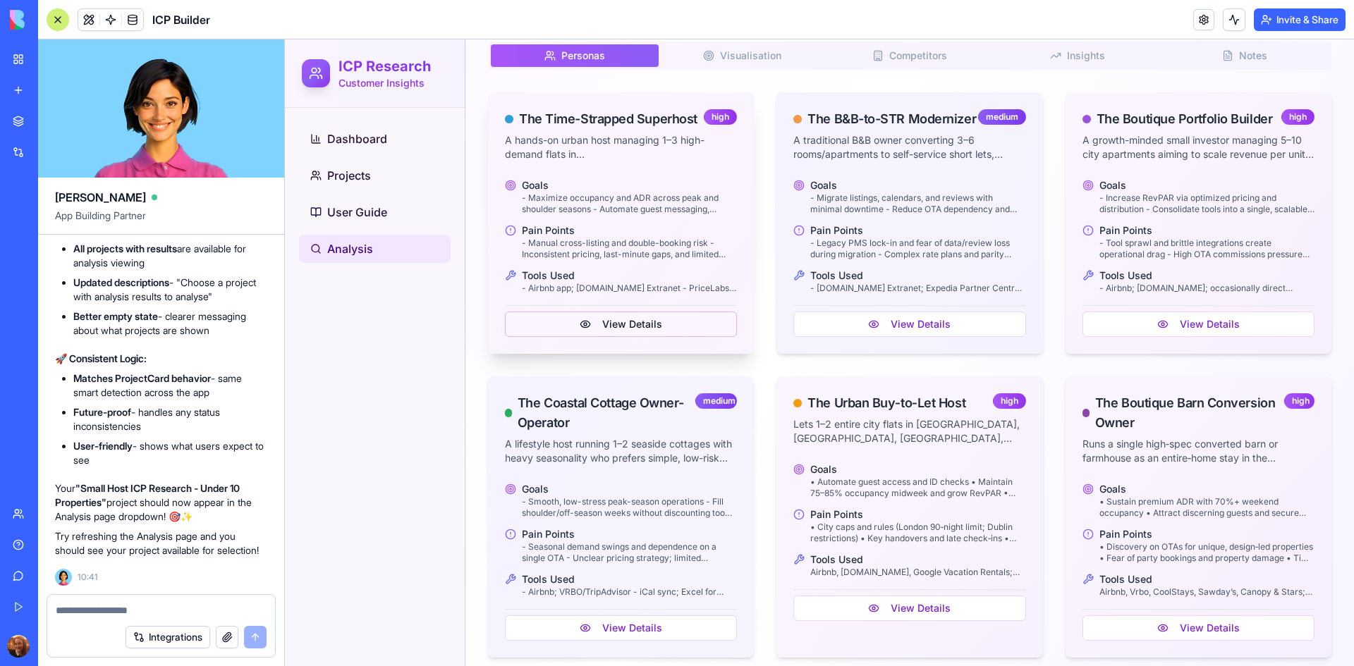
click at [635, 321] on button "View Details" at bounding box center [621, 324] width 232 height 25
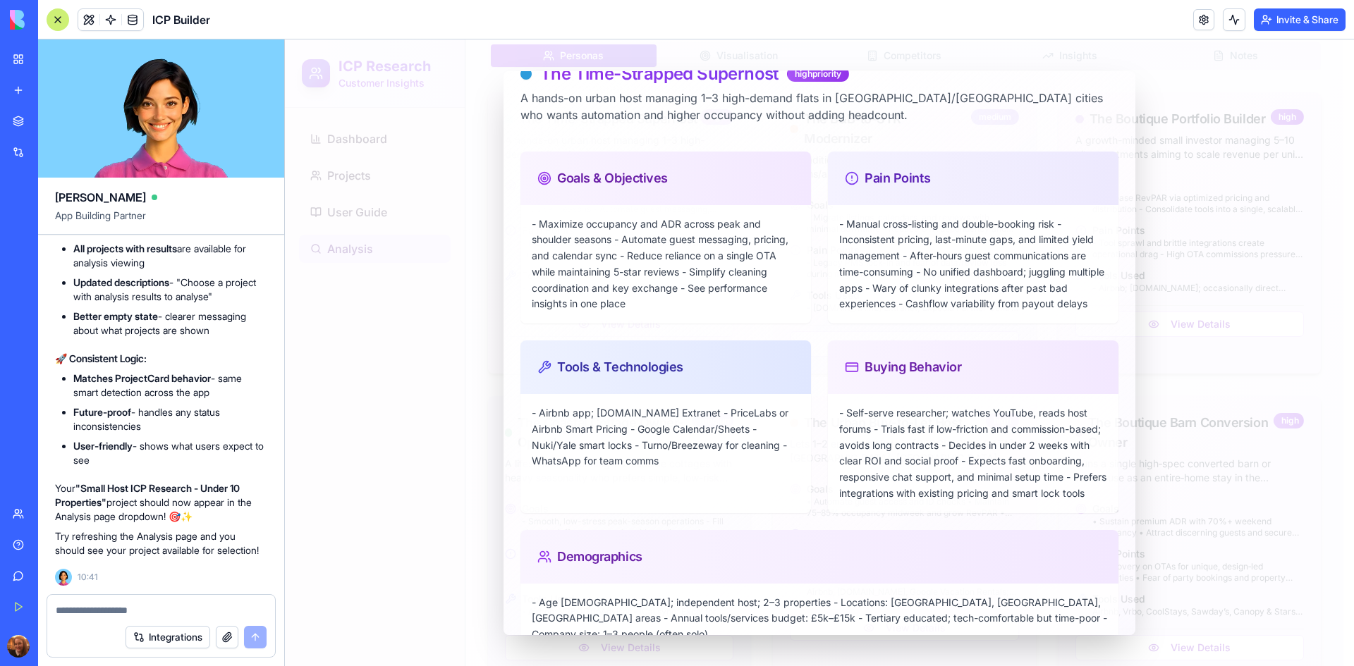
scroll to position [0, 0]
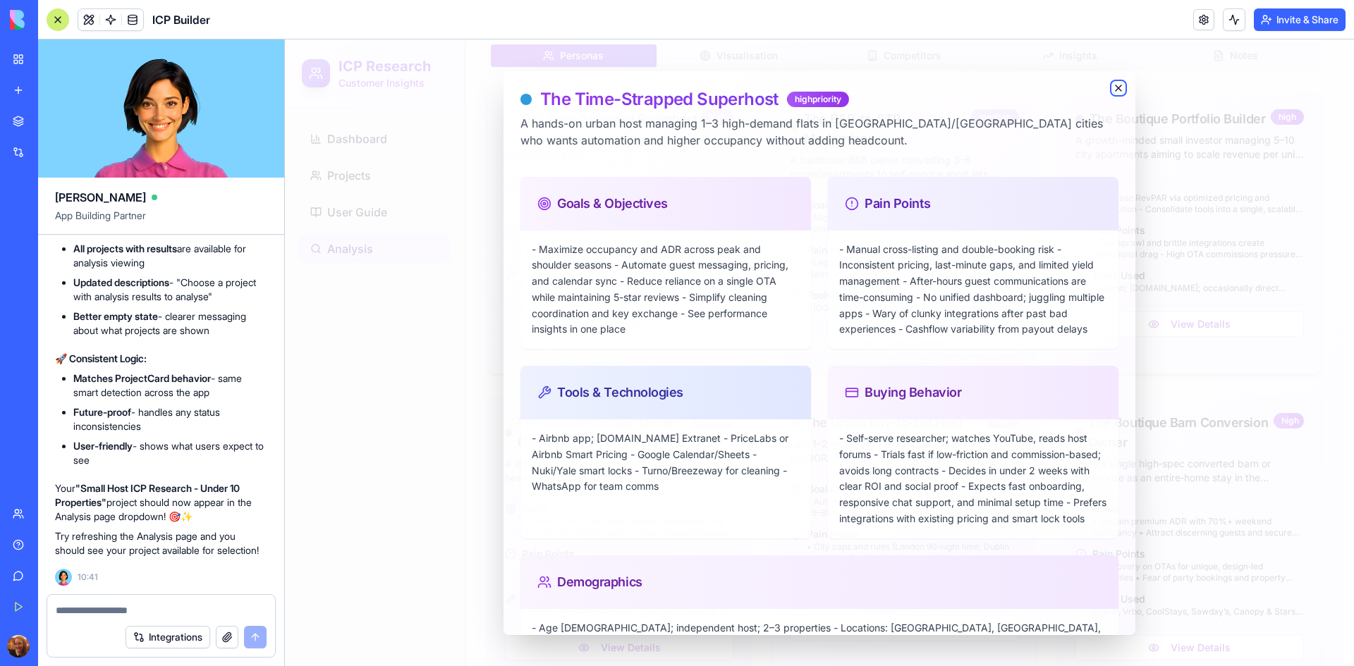
click at [1115, 89] on icon "button" at bounding box center [1118, 88] width 6 height 6
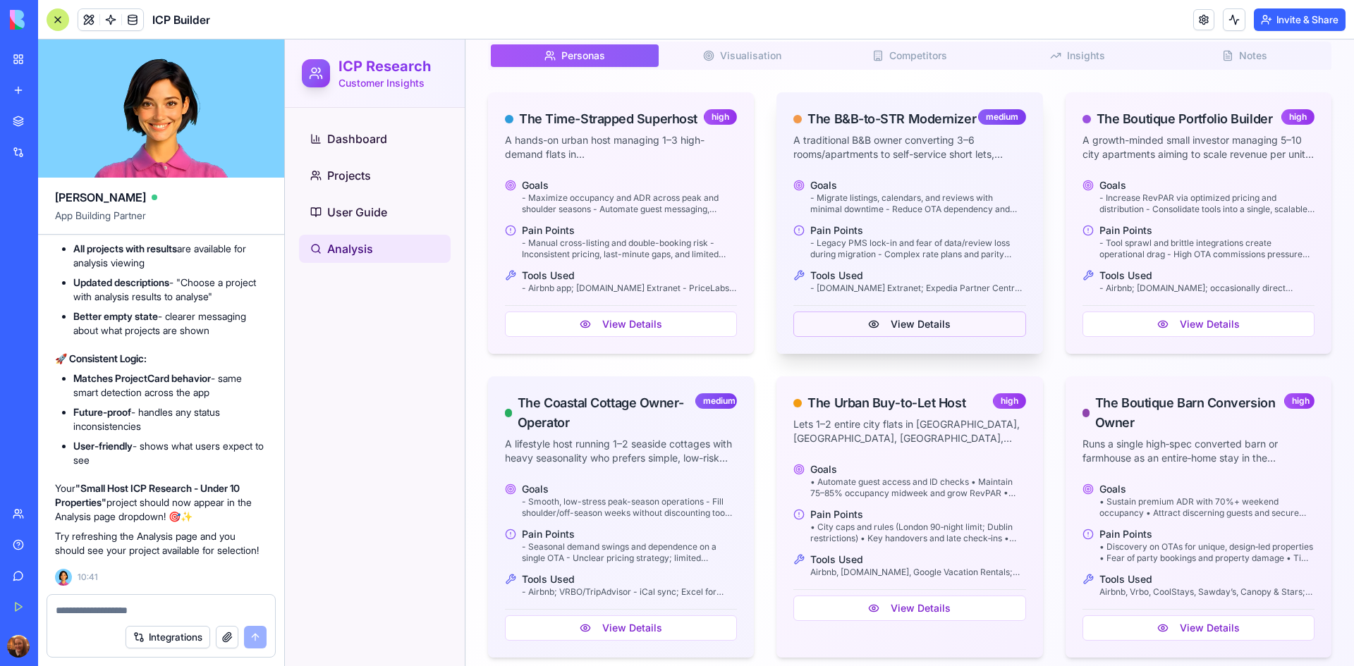
click at [912, 337] on button "View Details" at bounding box center [909, 324] width 232 height 25
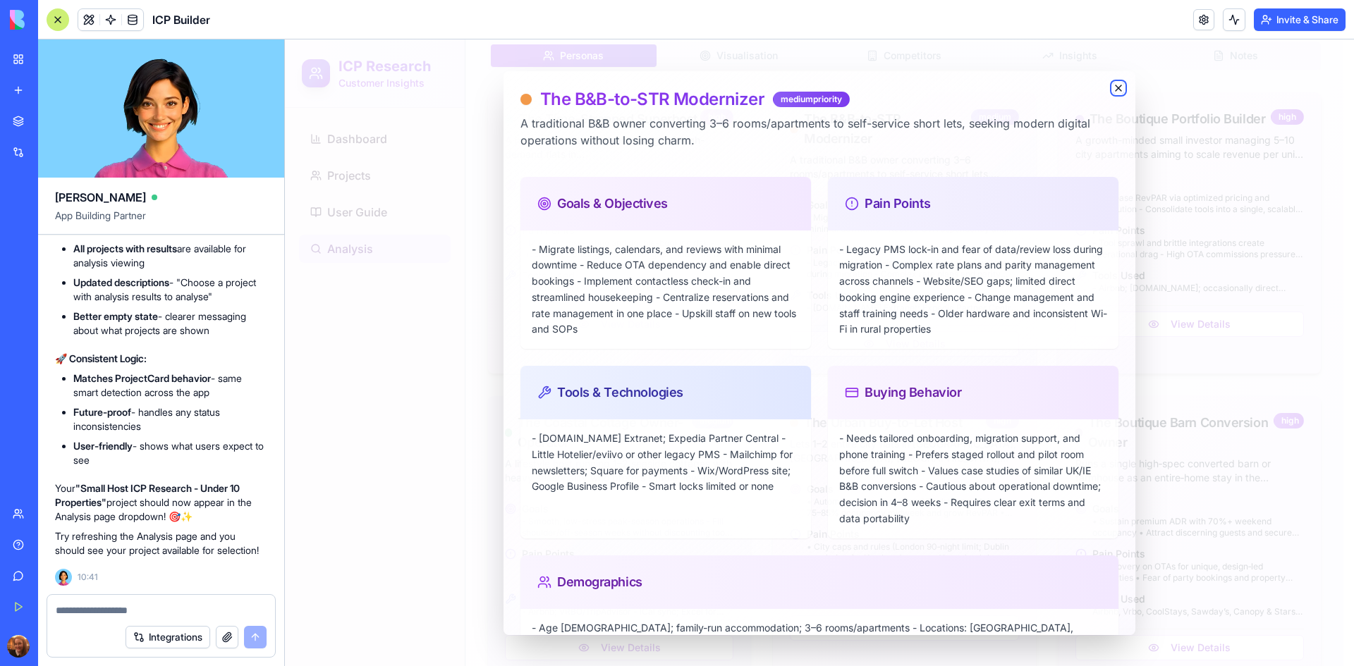
click at [1113, 85] on icon "button" at bounding box center [1118, 87] width 11 height 11
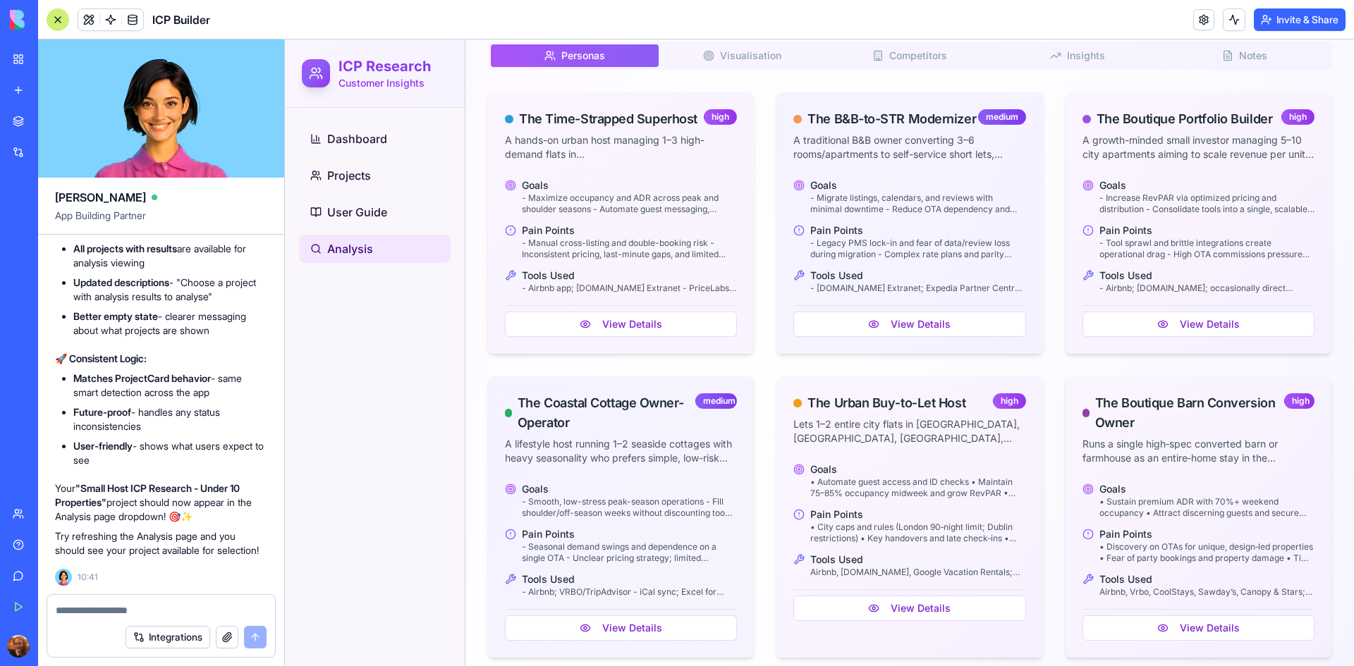
click at [140, 609] on textarea at bounding box center [161, 611] width 211 height 14
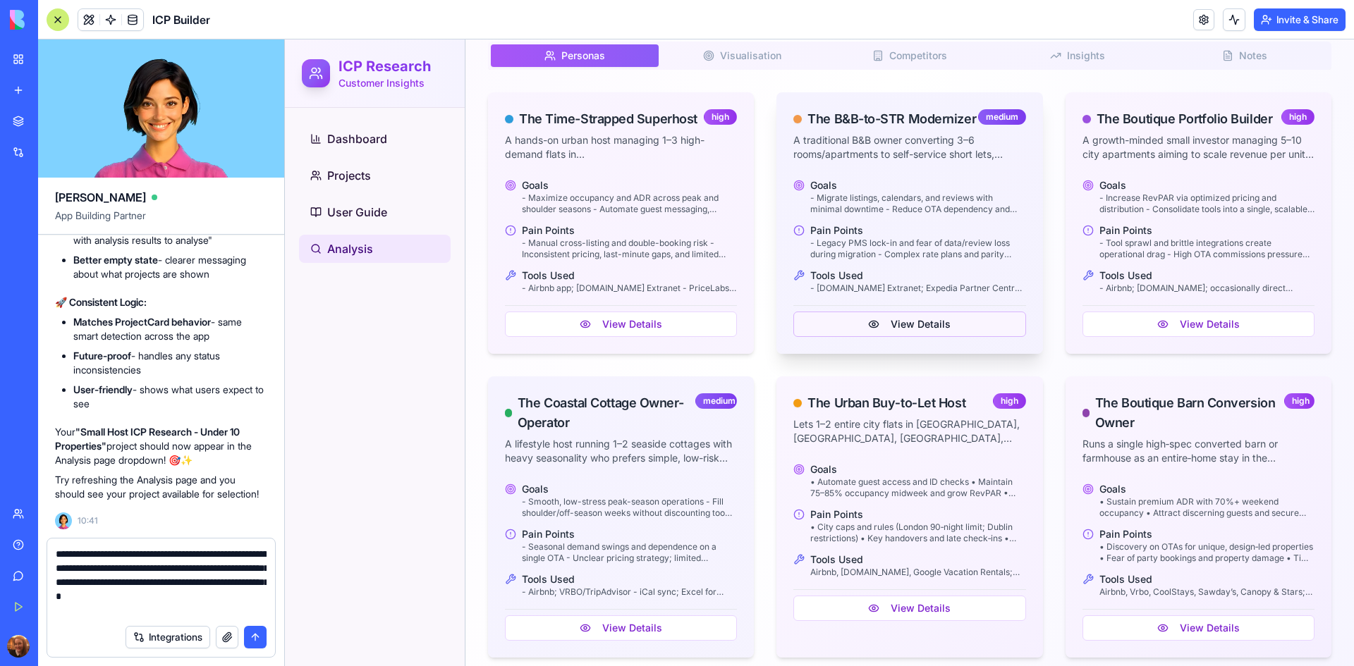
type textarea "**********"
click at [877, 337] on button "View Details" at bounding box center [909, 324] width 232 height 25
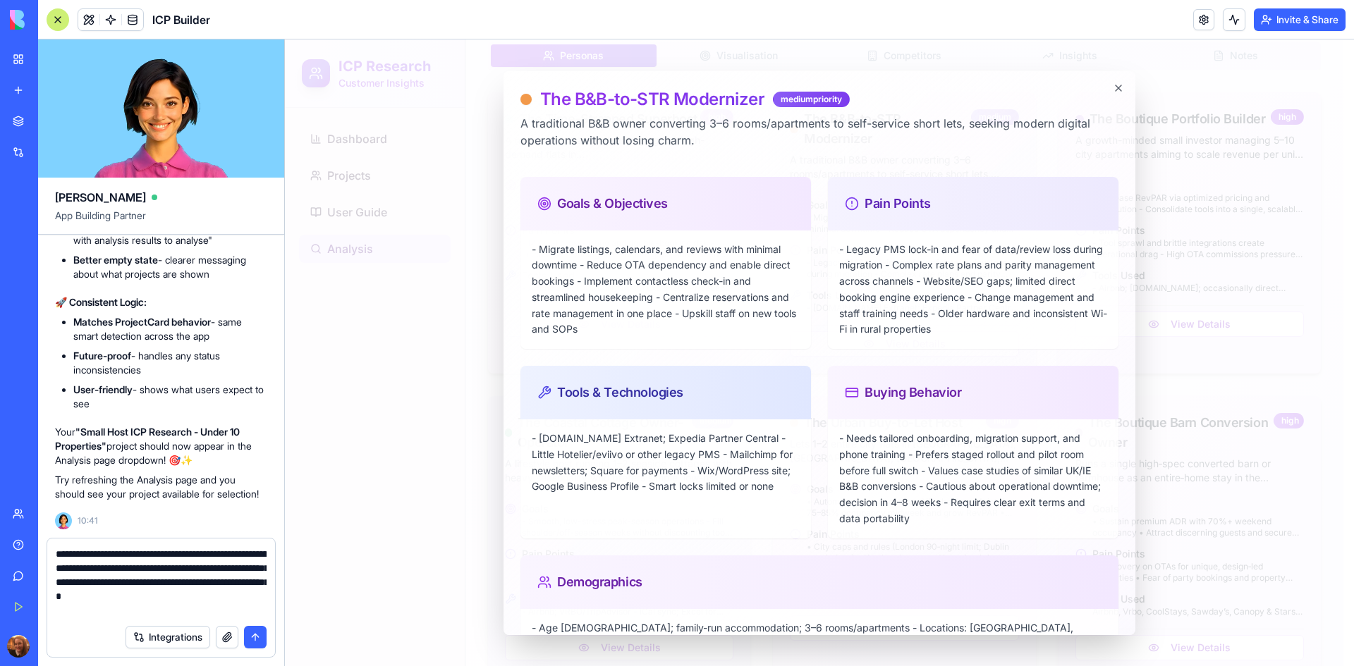
click at [250, 640] on button "submit" at bounding box center [255, 637] width 23 height 23
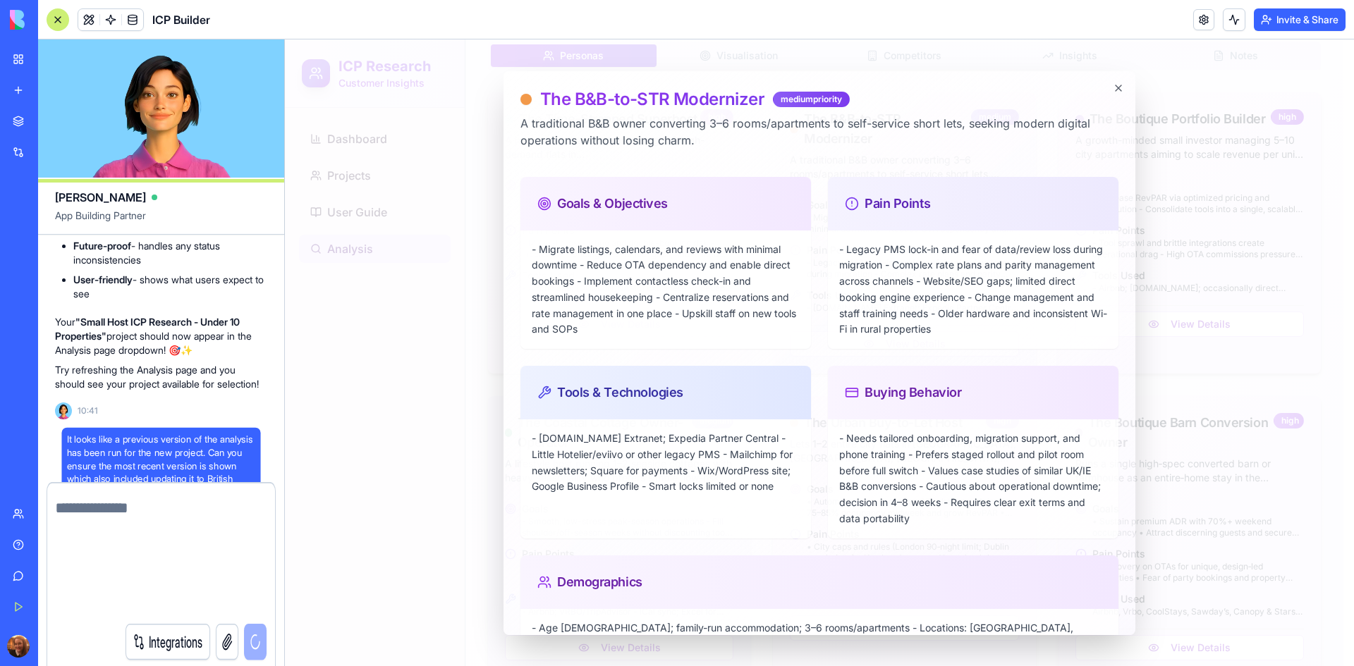
scroll to position [19341, 0]
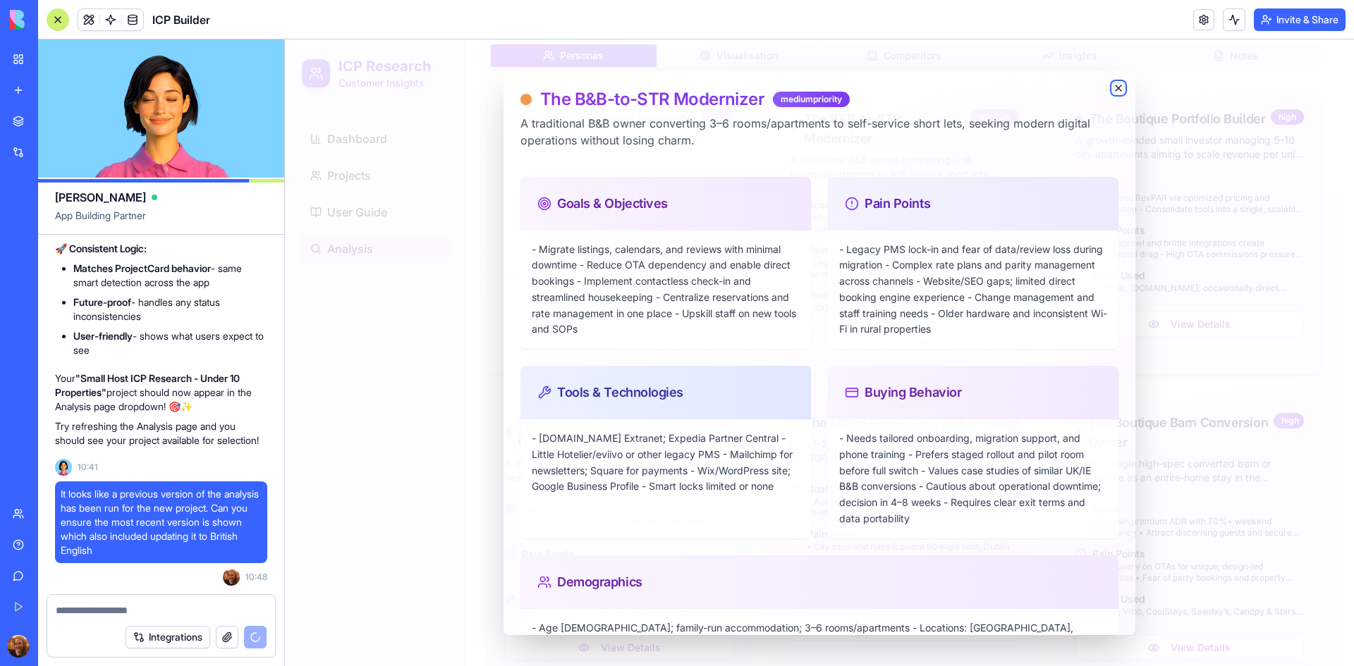
click at [1113, 86] on icon "button" at bounding box center [1118, 87] width 11 height 11
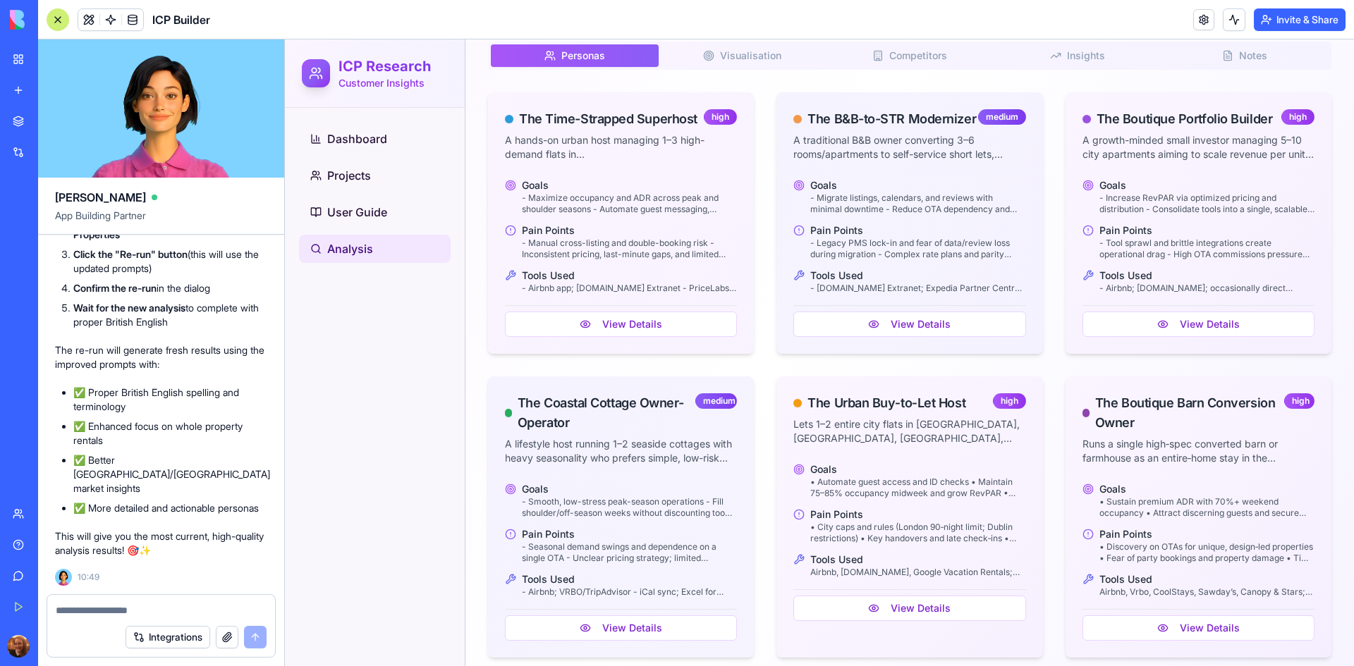
scroll to position [20602, 0]
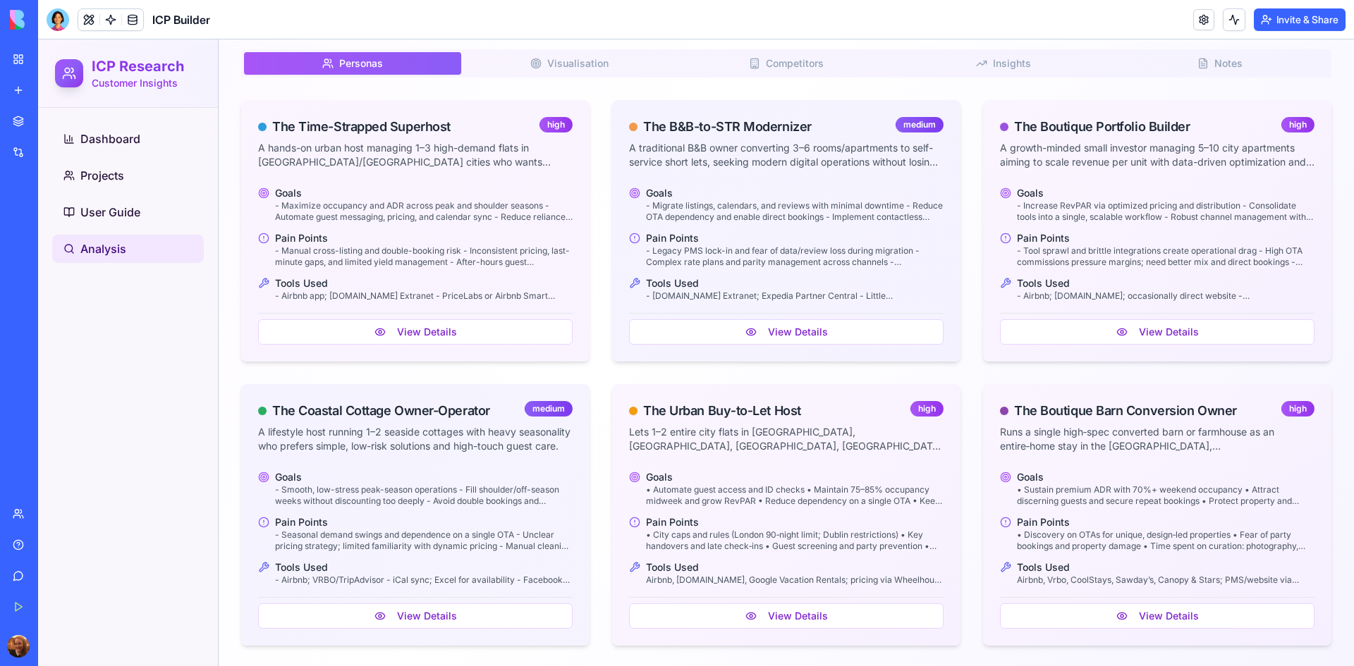
scroll to position [907, 0]
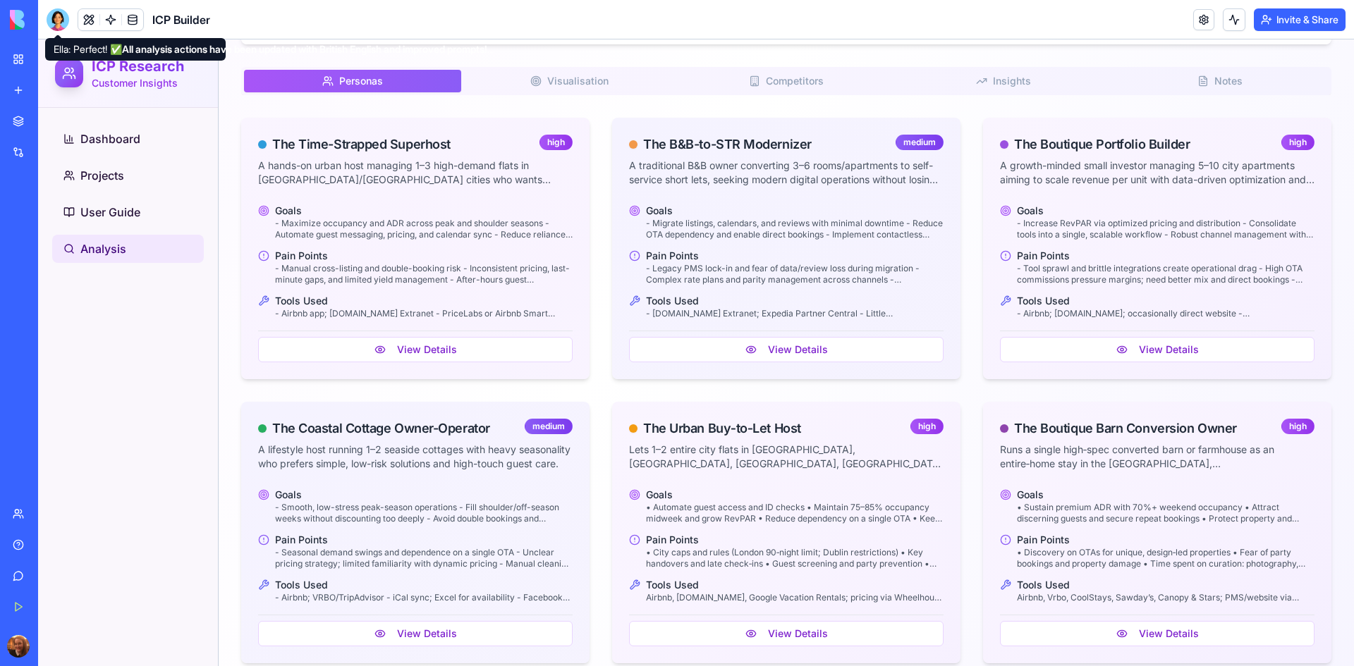
click at [57, 21] on div at bounding box center [58, 19] width 23 height 23
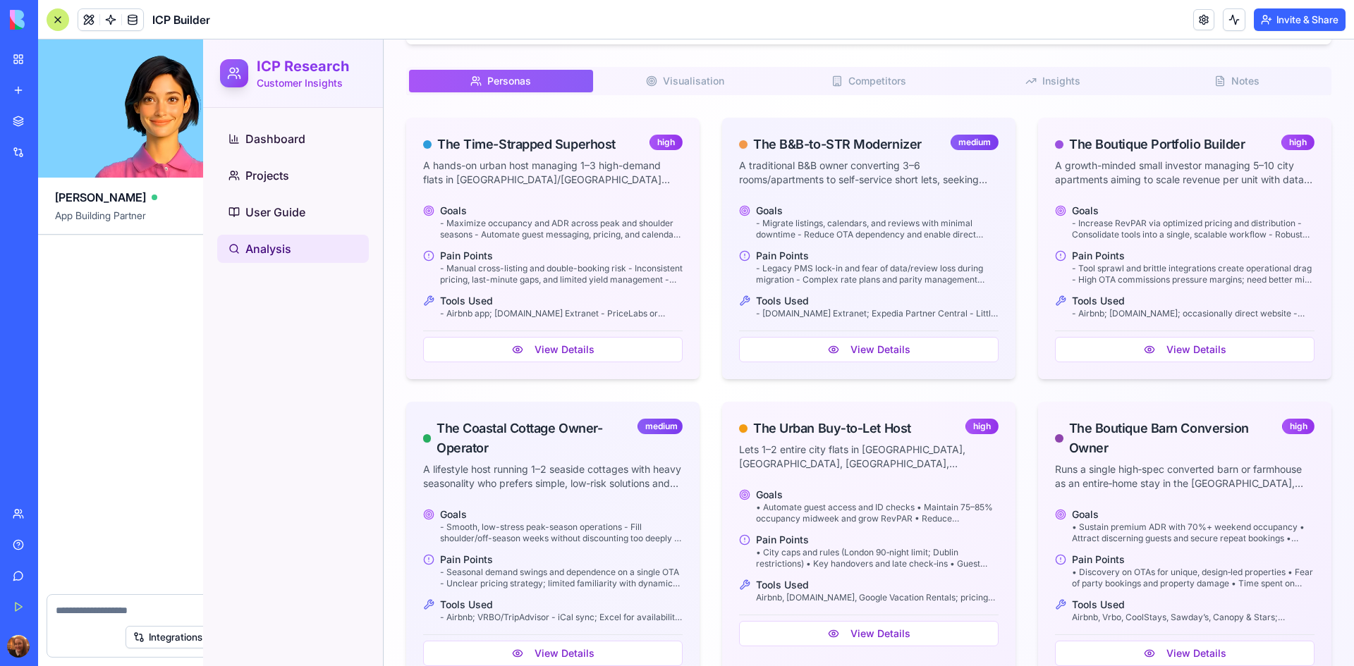
scroll to position [20066, 0]
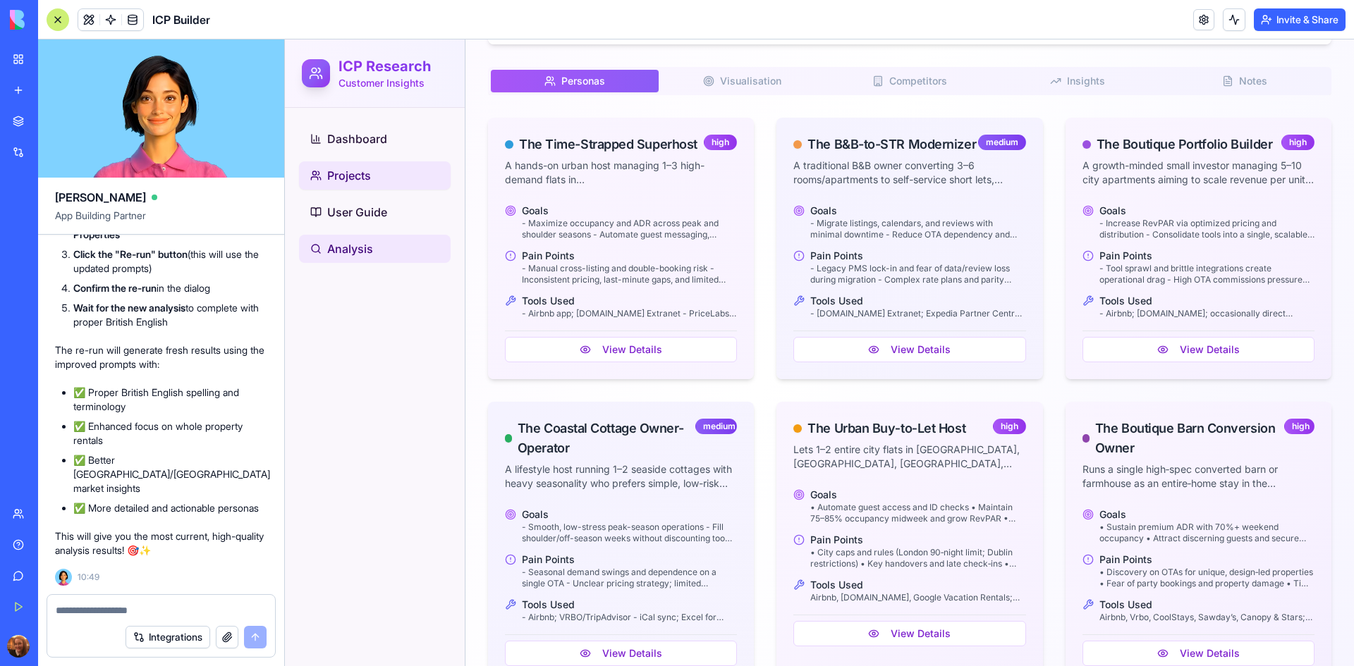
click at [376, 182] on link "Projects" at bounding box center [375, 175] width 152 height 28
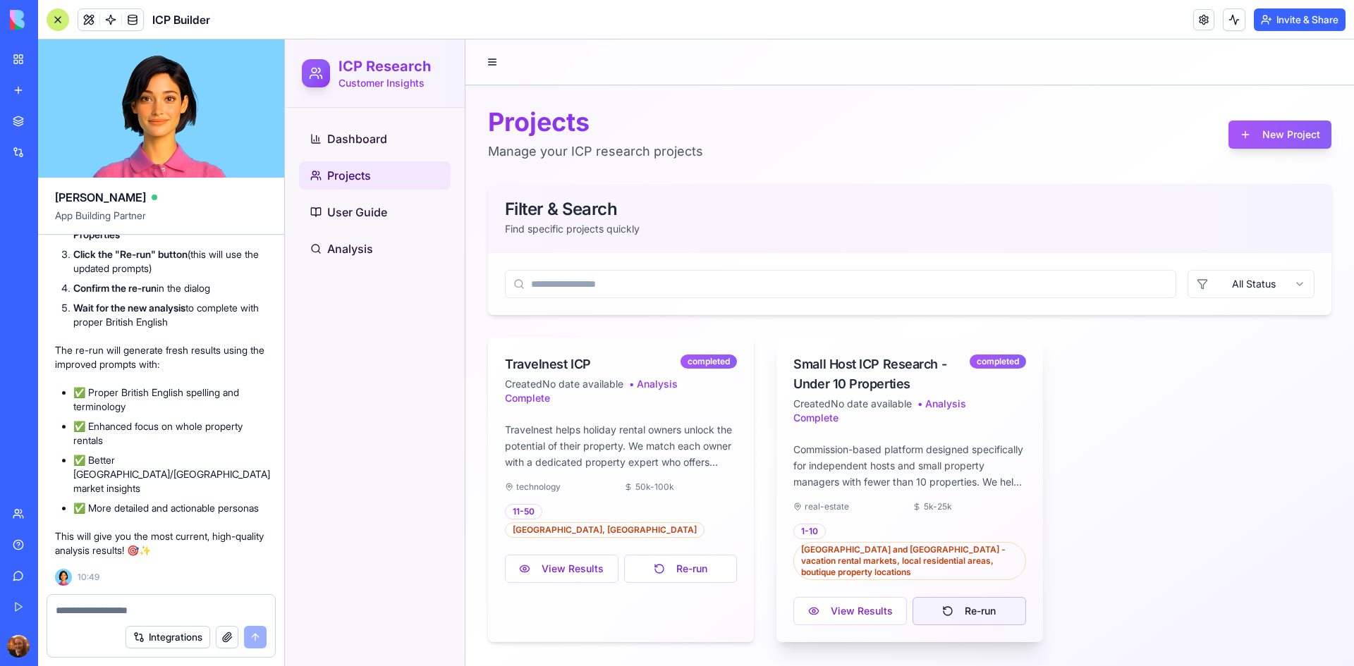
click at [977, 601] on button "Re-run" at bounding box center [969, 611] width 114 height 28
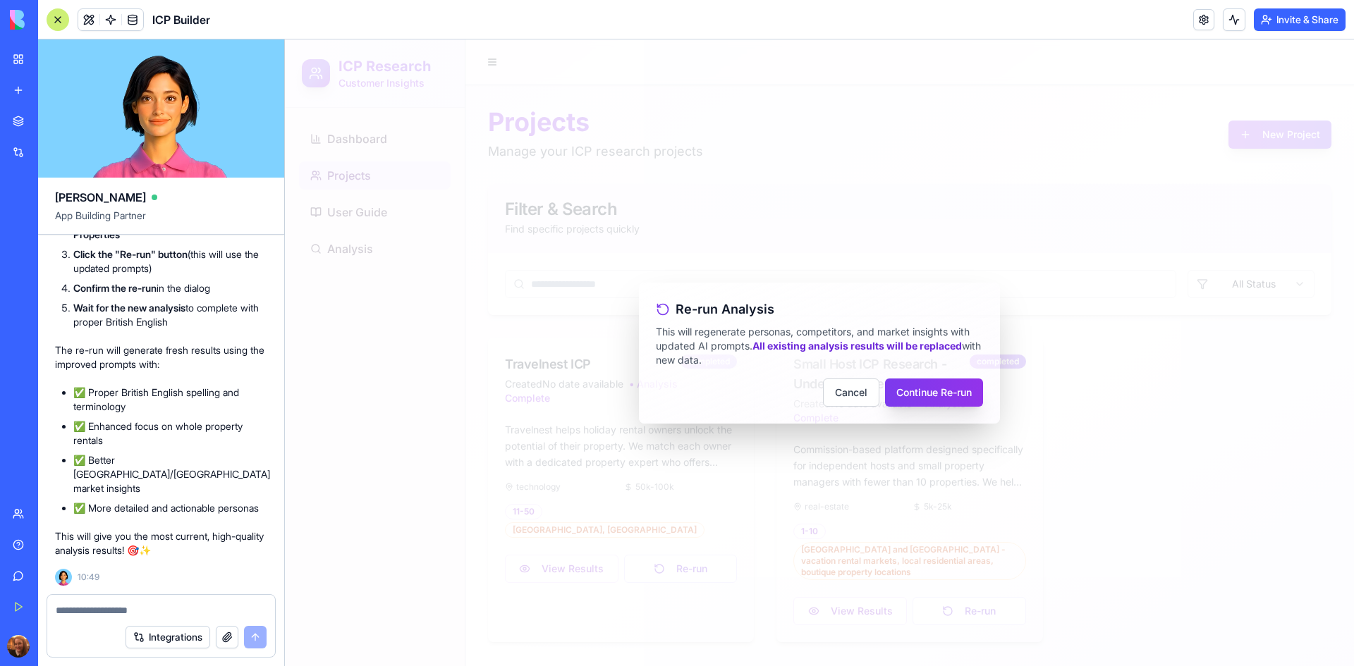
click at [931, 389] on button "Continue Re-run" at bounding box center [934, 393] width 98 height 28
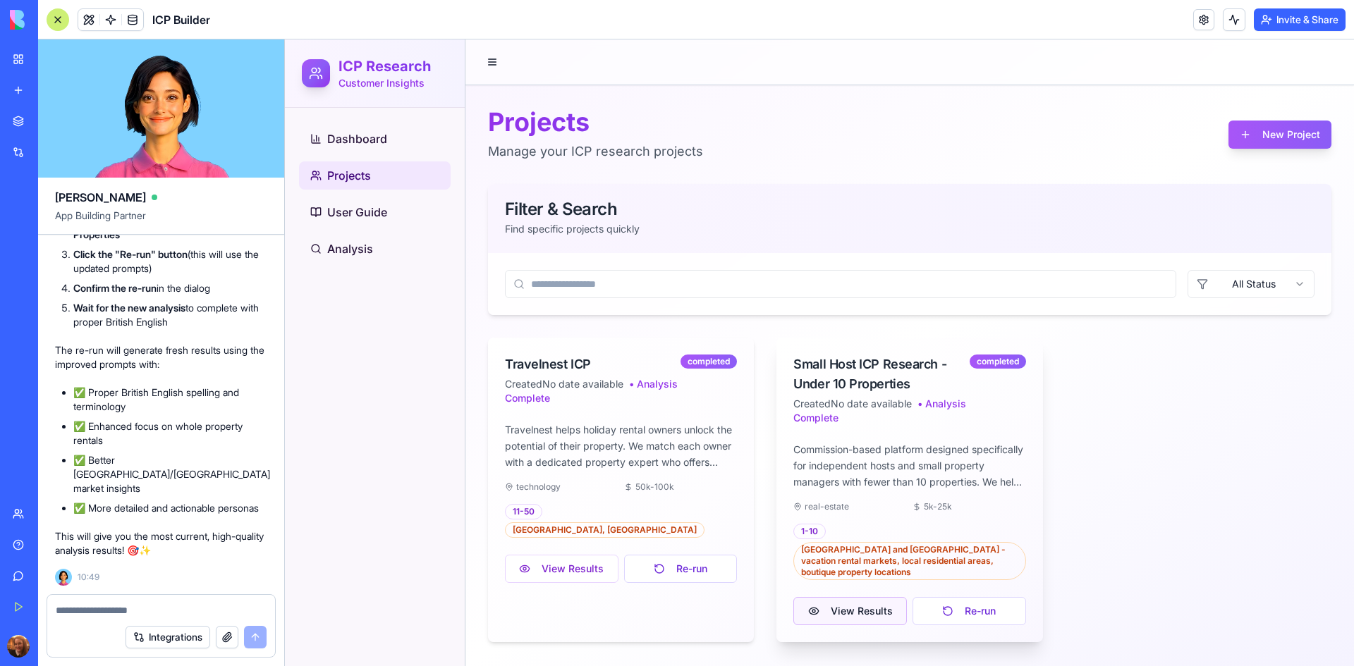
click at [853, 599] on button "View Results" at bounding box center [850, 611] width 114 height 28
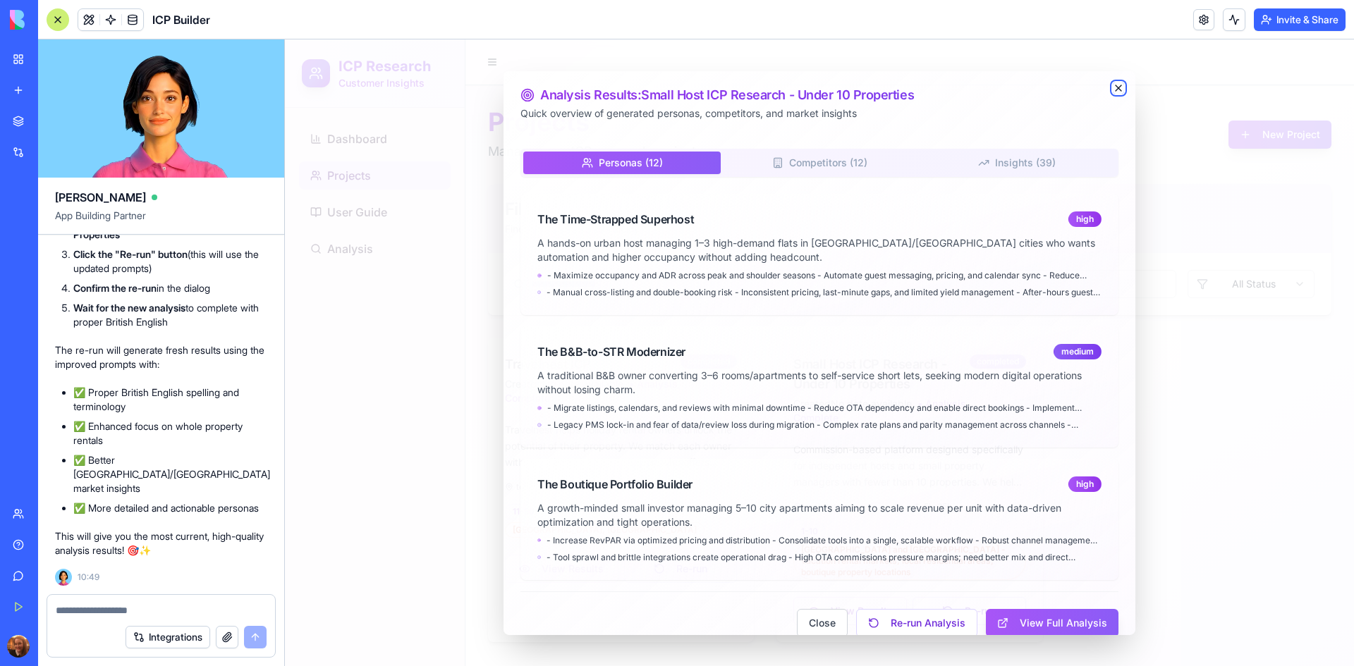
click at [1115, 90] on icon "button" at bounding box center [1118, 88] width 6 height 6
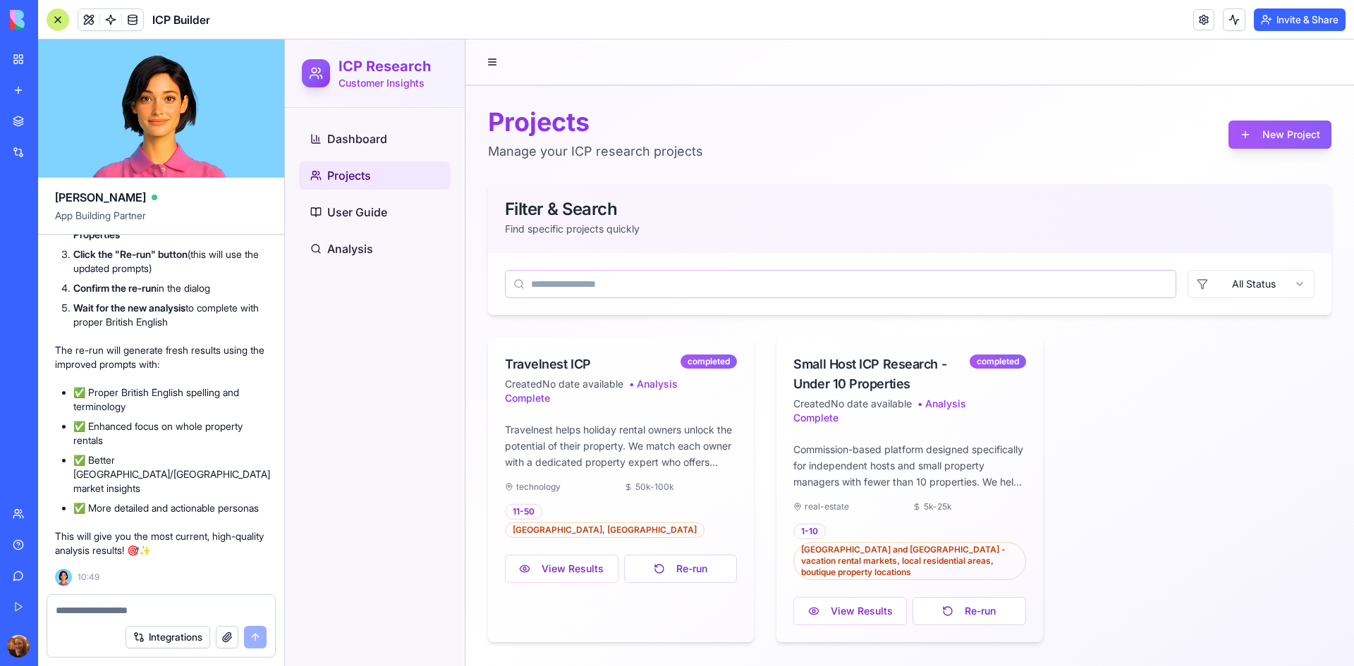
click at [1061, 283] on input at bounding box center [840, 284] width 671 height 28
click at [384, 243] on link "Analysis" at bounding box center [375, 249] width 152 height 28
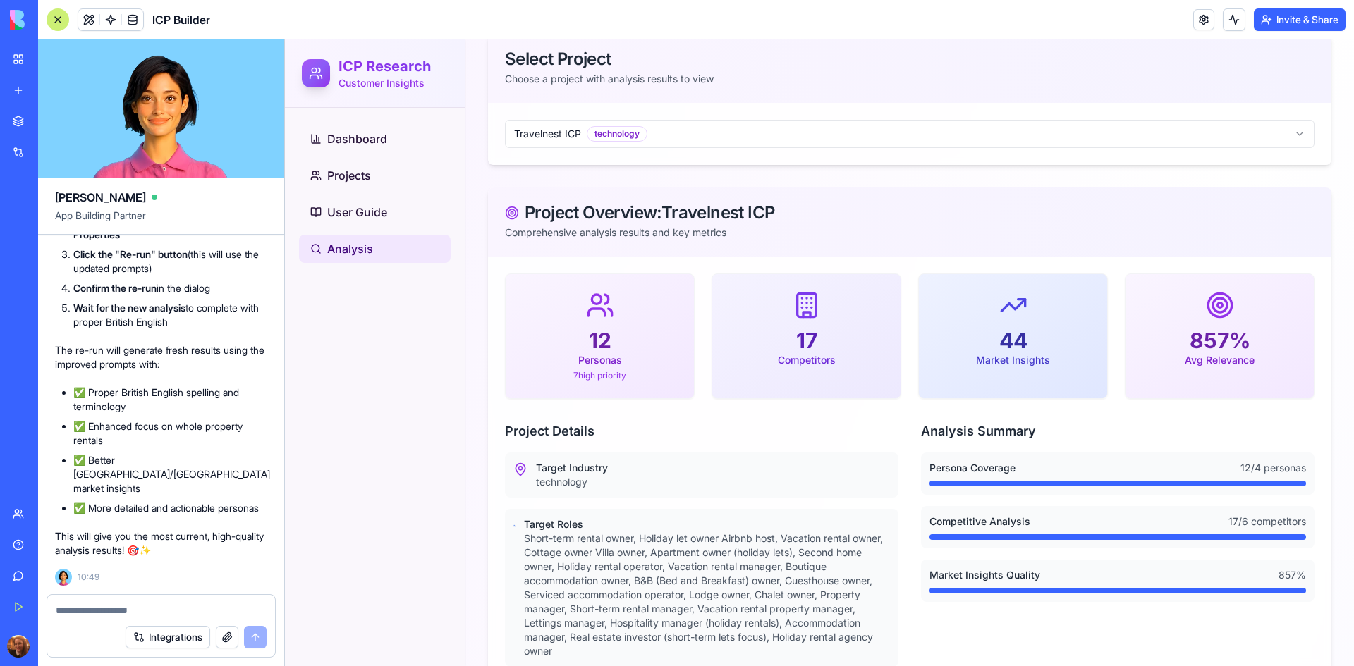
scroll to position [101, 0]
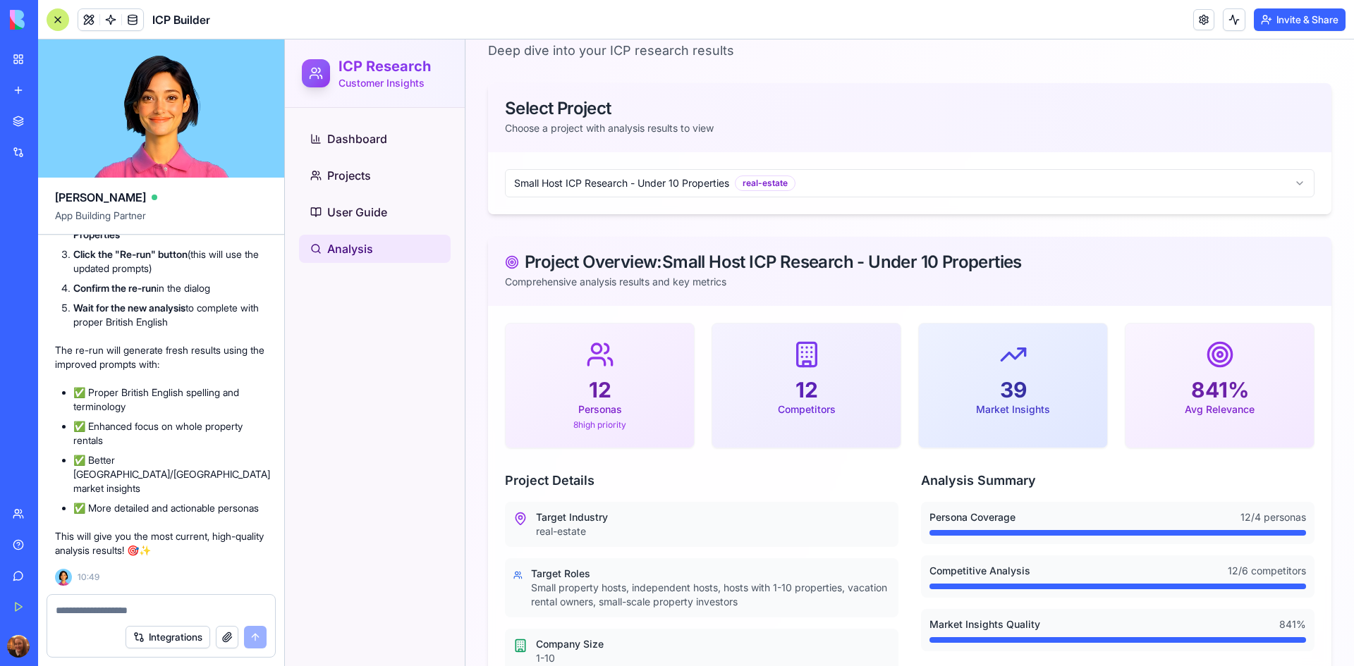
click at [108, 605] on textarea at bounding box center [161, 611] width 211 height 14
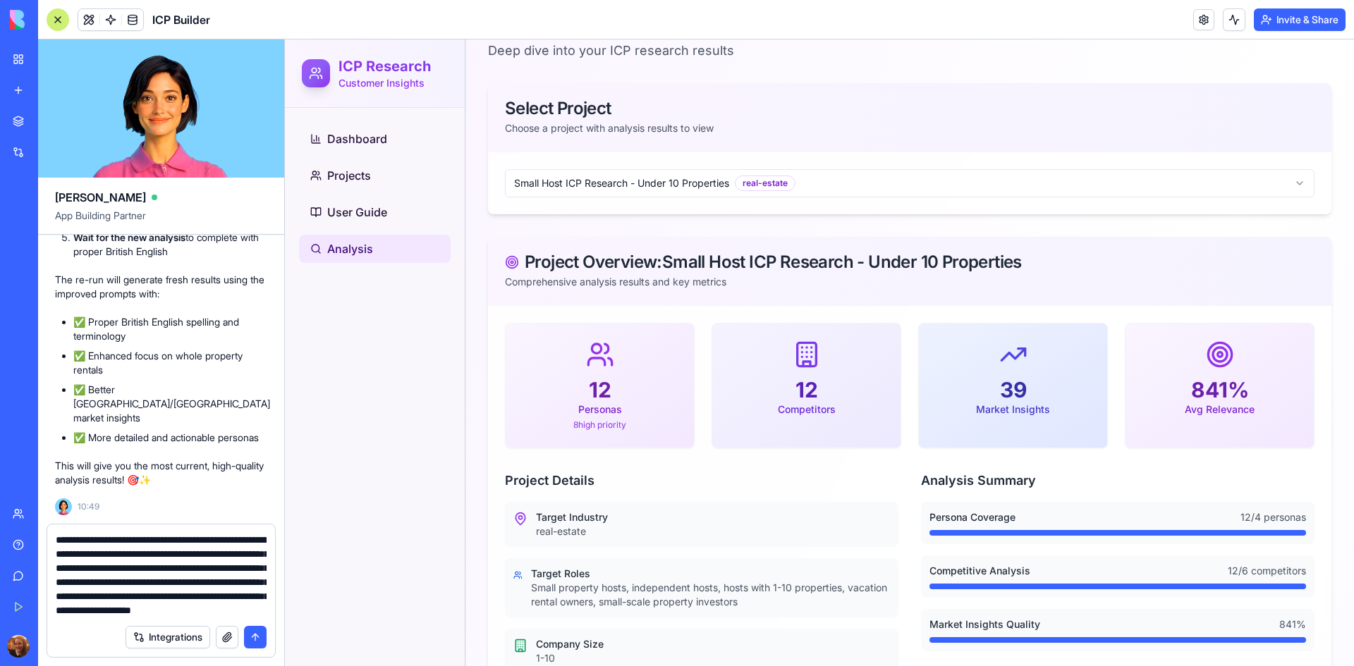
scroll to position [27, 0]
type textarea "**********"
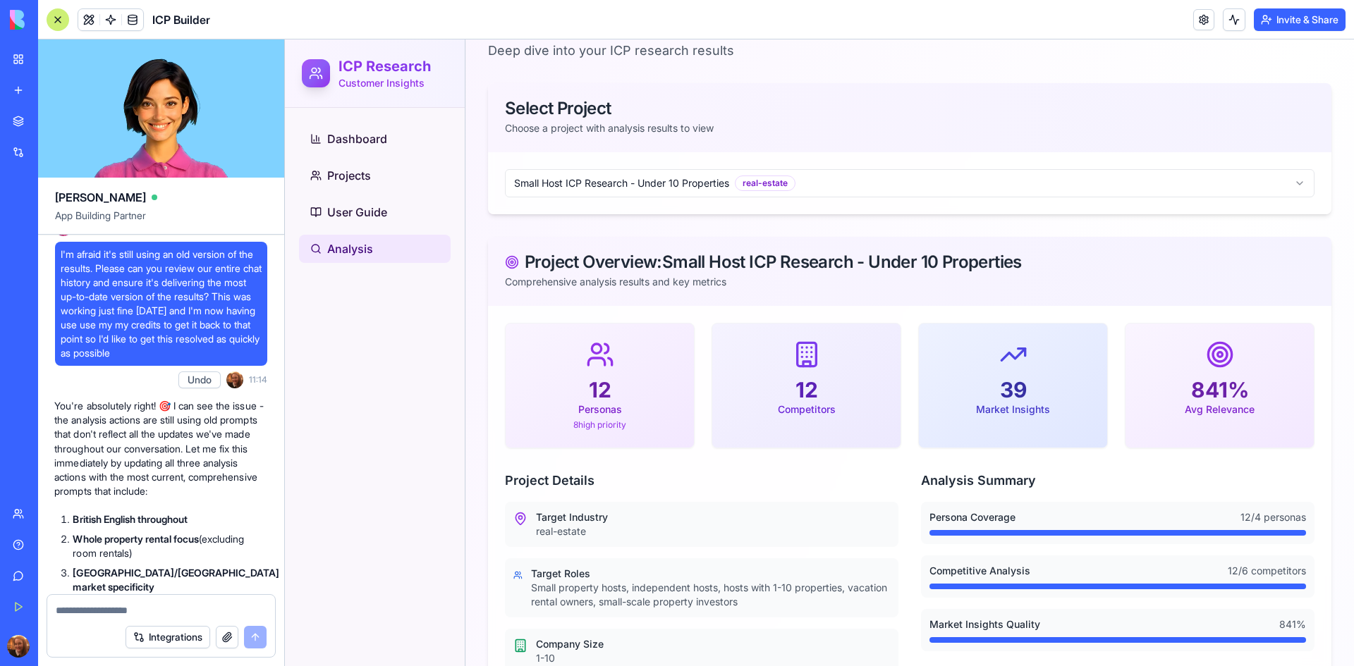
scroll to position [21631, 0]
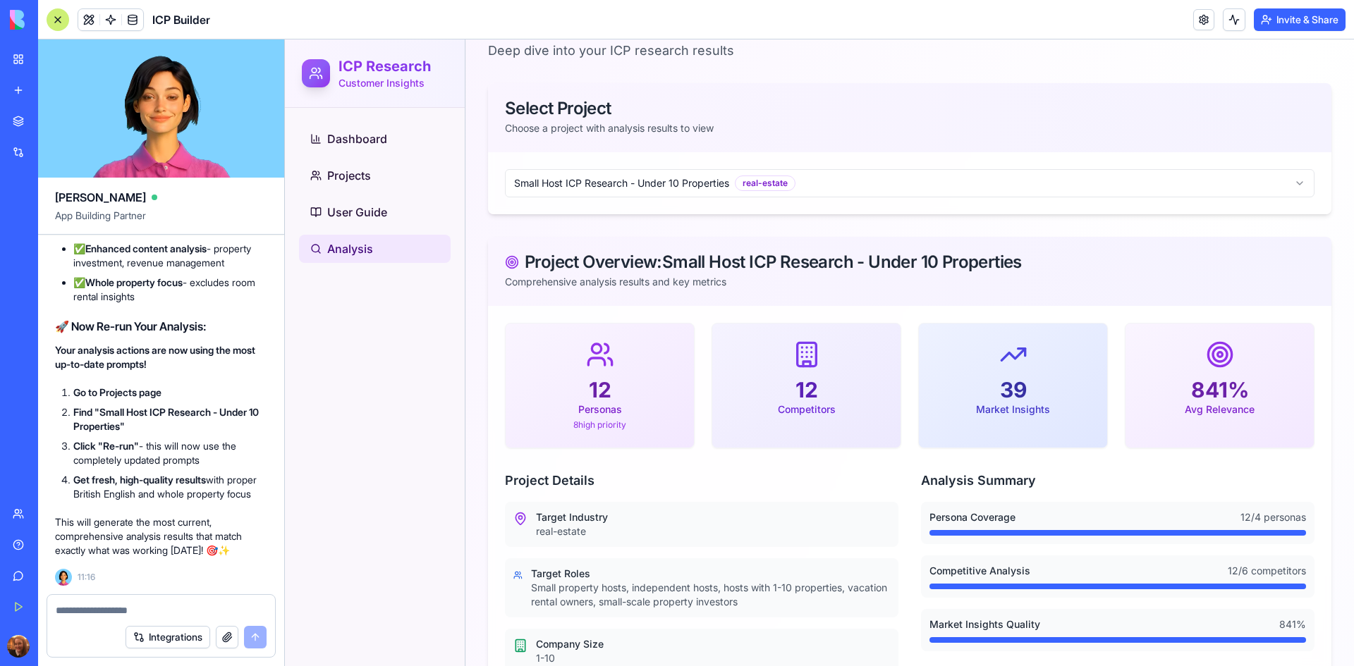
click at [243, 357] on p "Your analysis actions are now using the most up-to-date prompts!" at bounding box center [161, 357] width 212 height 28
click at [386, 176] on link "Projects" at bounding box center [375, 175] width 152 height 28
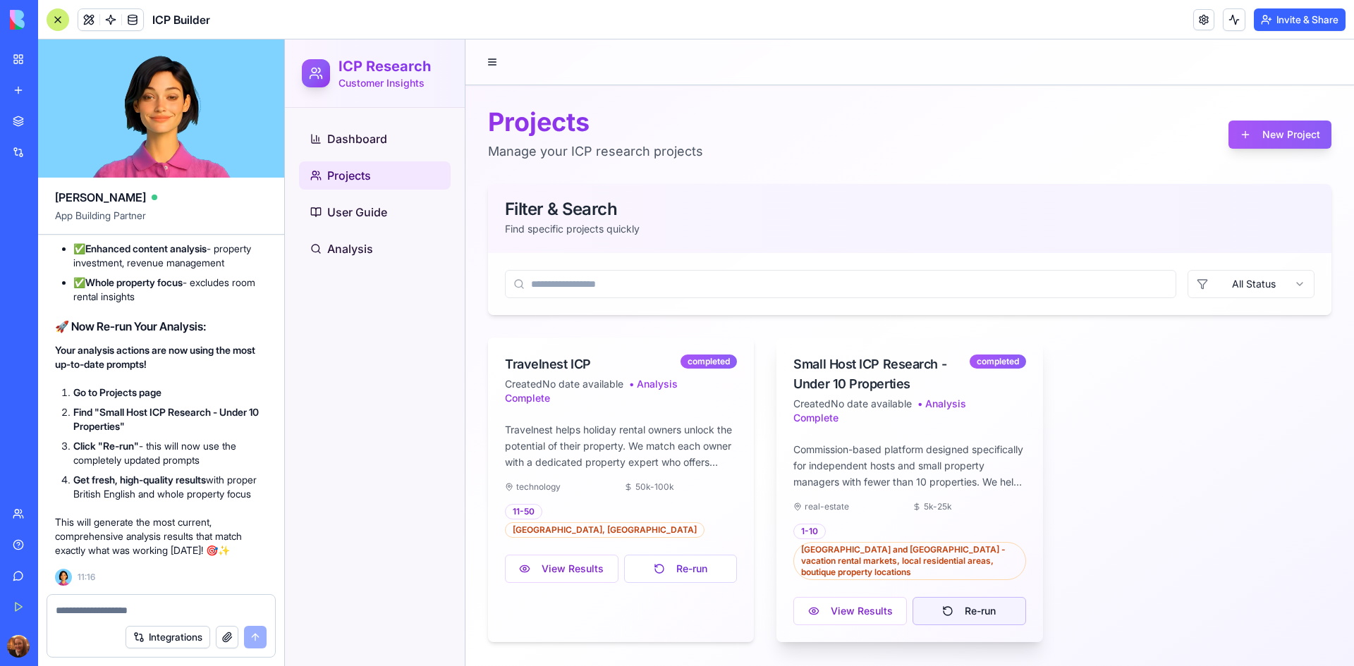
click at [952, 597] on button "Re-run" at bounding box center [969, 611] width 114 height 28
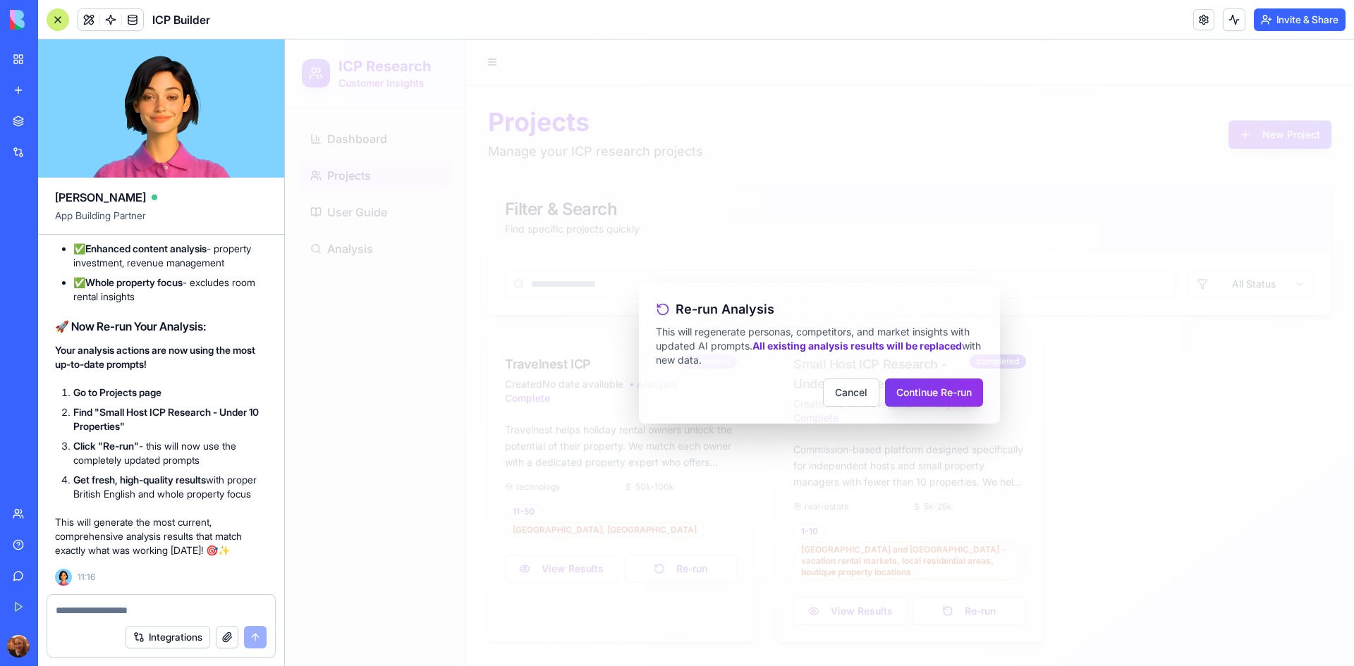
click at [952, 399] on button "Continue Re-run" at bounding box center [934, 393] width 98 height 28
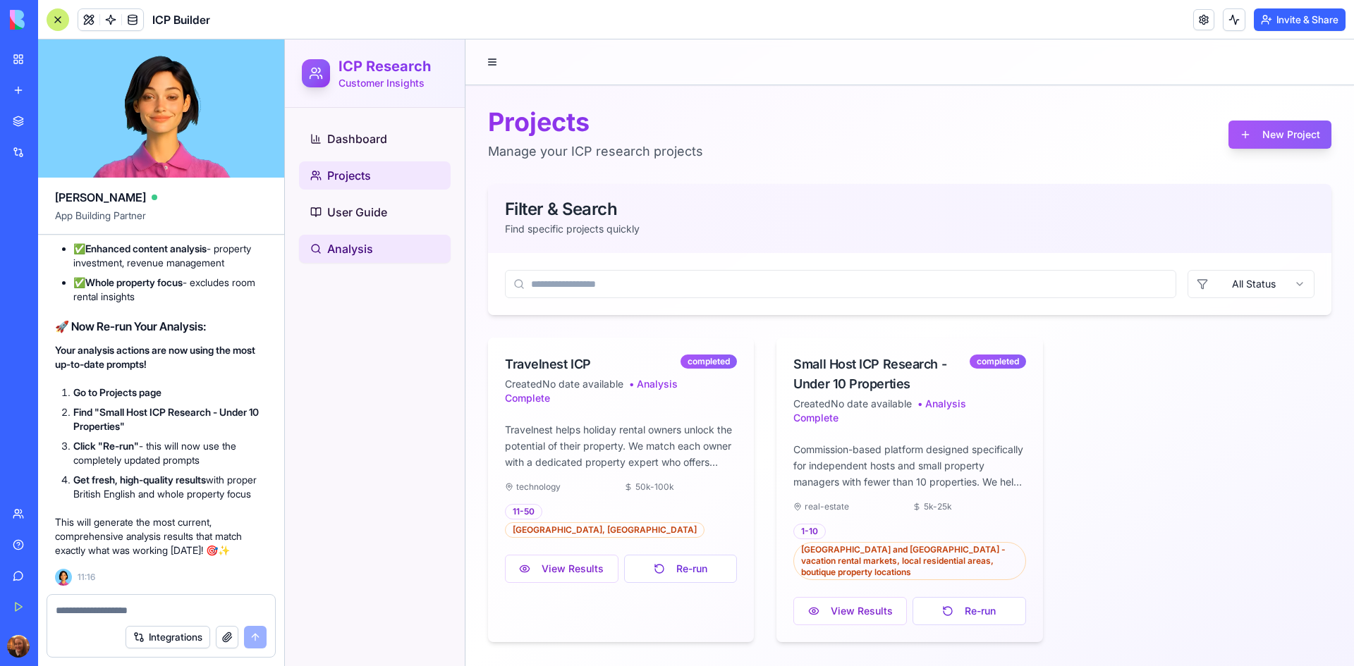
click at [377, 253] on link "Analysis" at bounding box center [375, 249] width 152 height 28
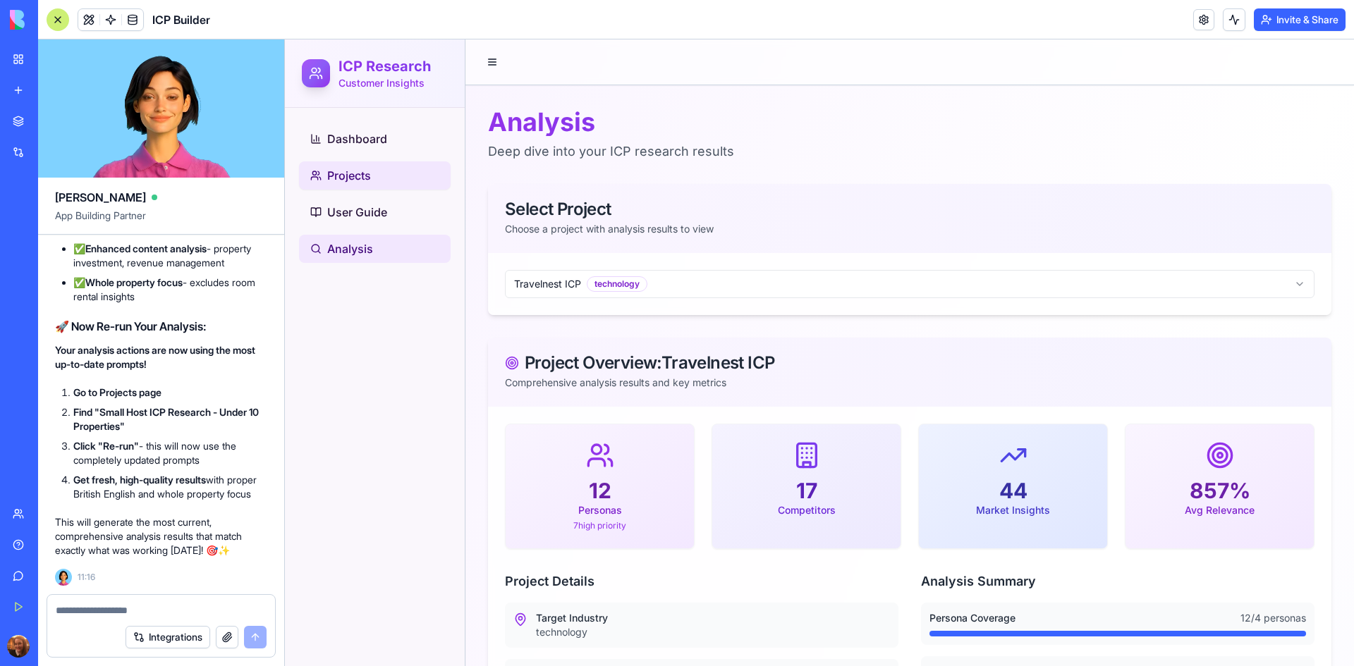
click at [368, 185] on link "Projects" at bounding box center [375, 175] width 152 height 28
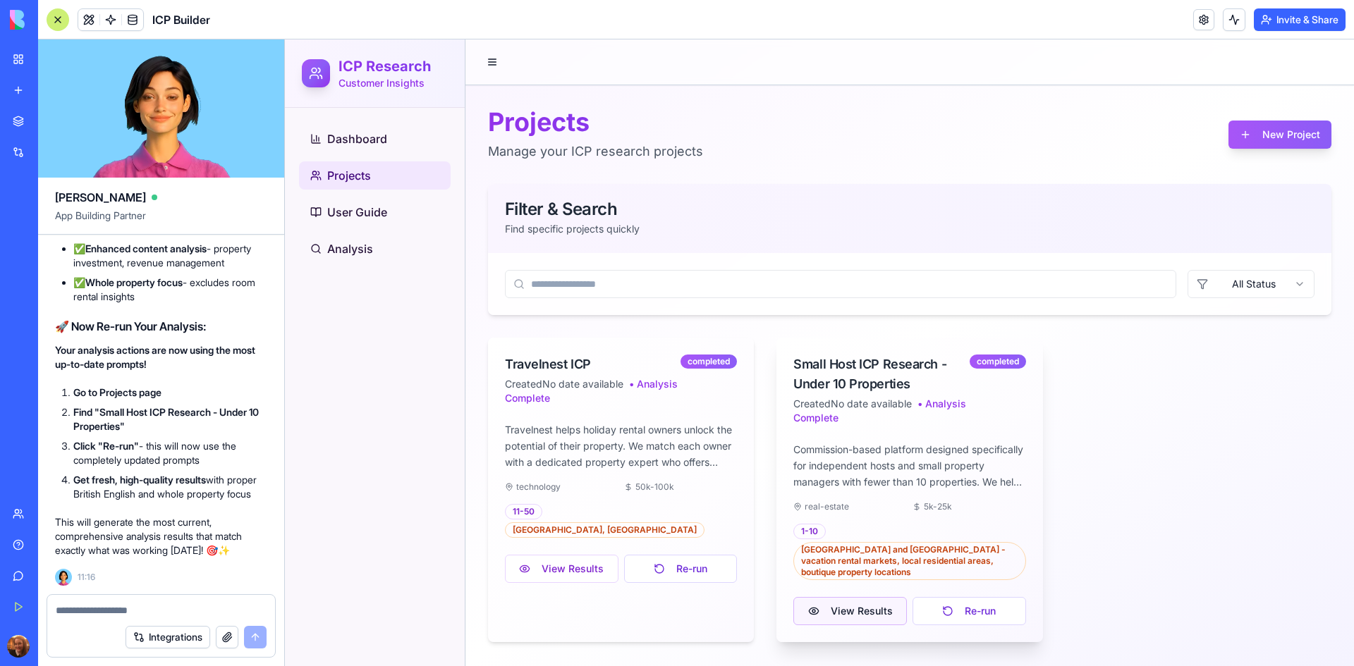
click at [851, 608] on button "View Results" at bounding box center [850, 611] width 114 height 28
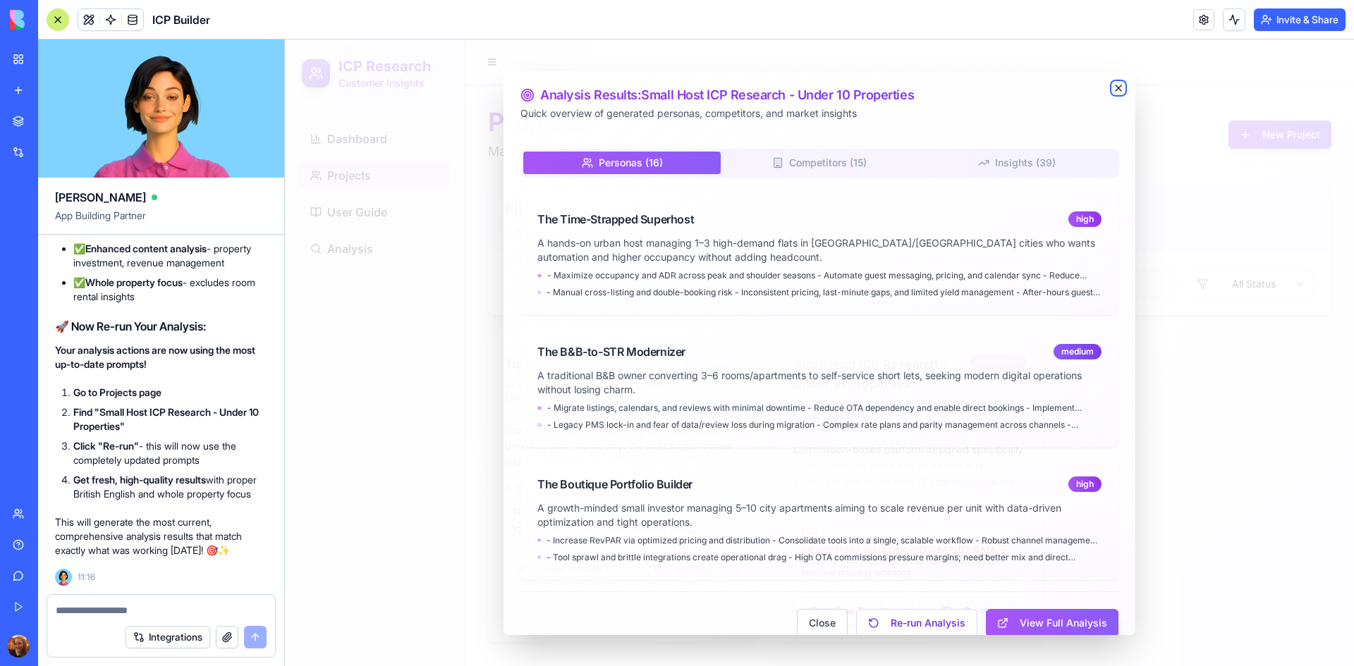
click at [1113, 89] on icon "button" at bounding box center [1118, 87] width 11 height 11
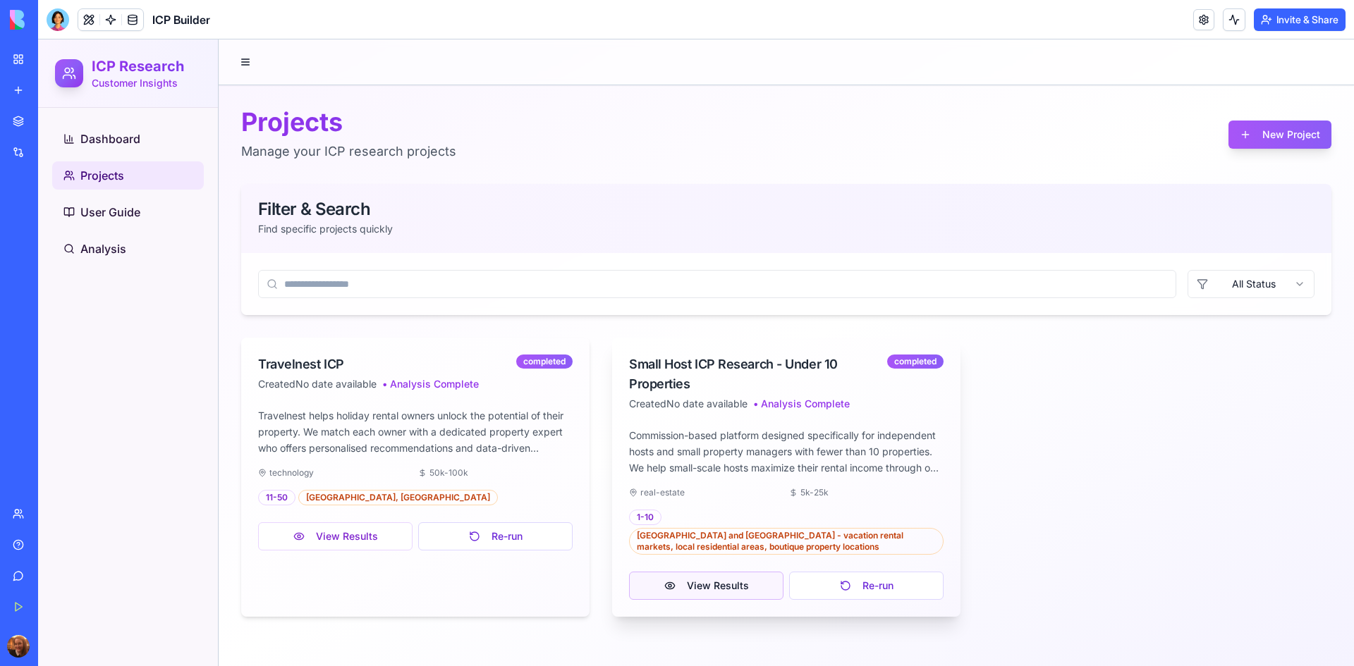
click at [711, 577] on button "View Results" at bounding box center [706, 586] width 154 height 28
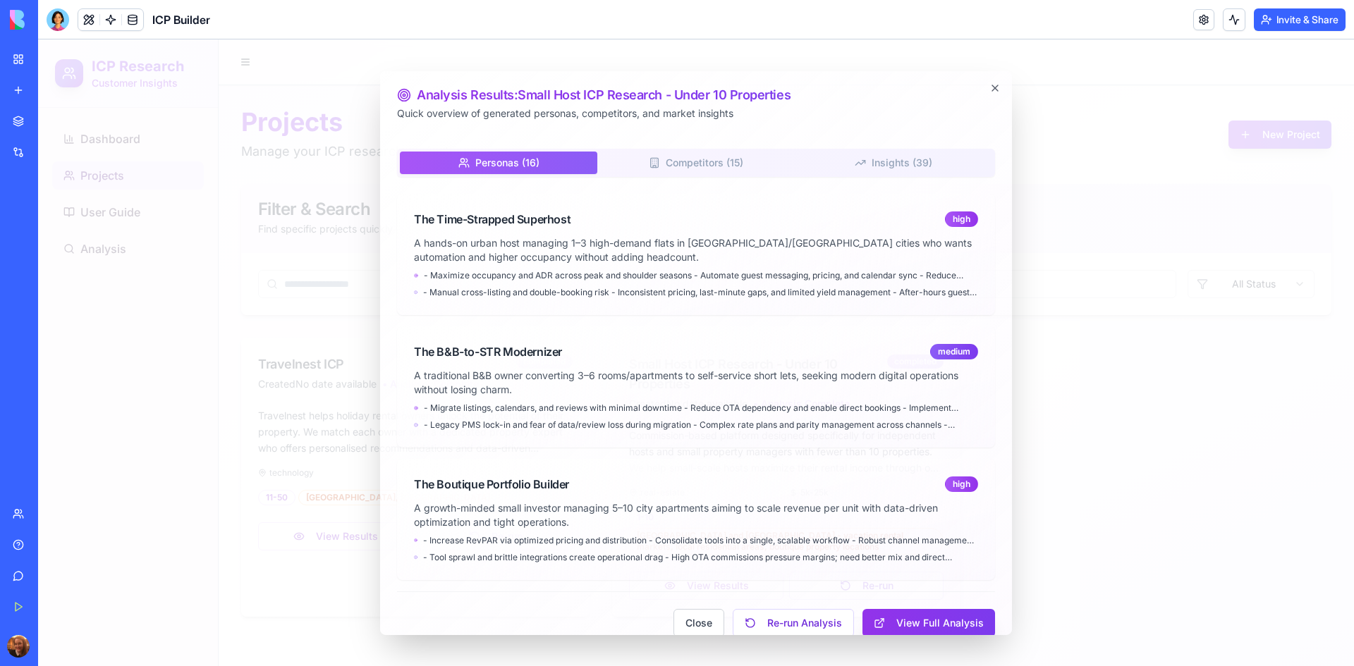
click at [900, 610] on button "View Full Analysis" at bounding box center [928, 623] width 133 height 28
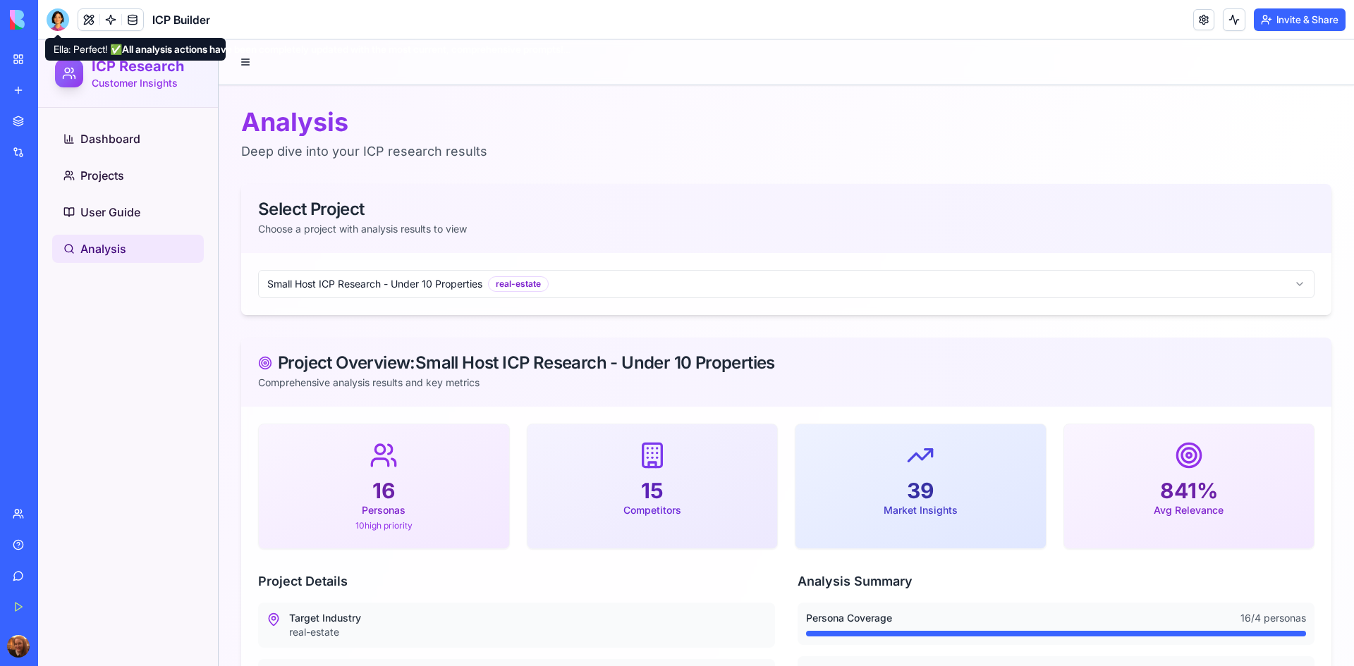
click at [63, 25] on div at bounding box center [58, 19] width 23 height 23
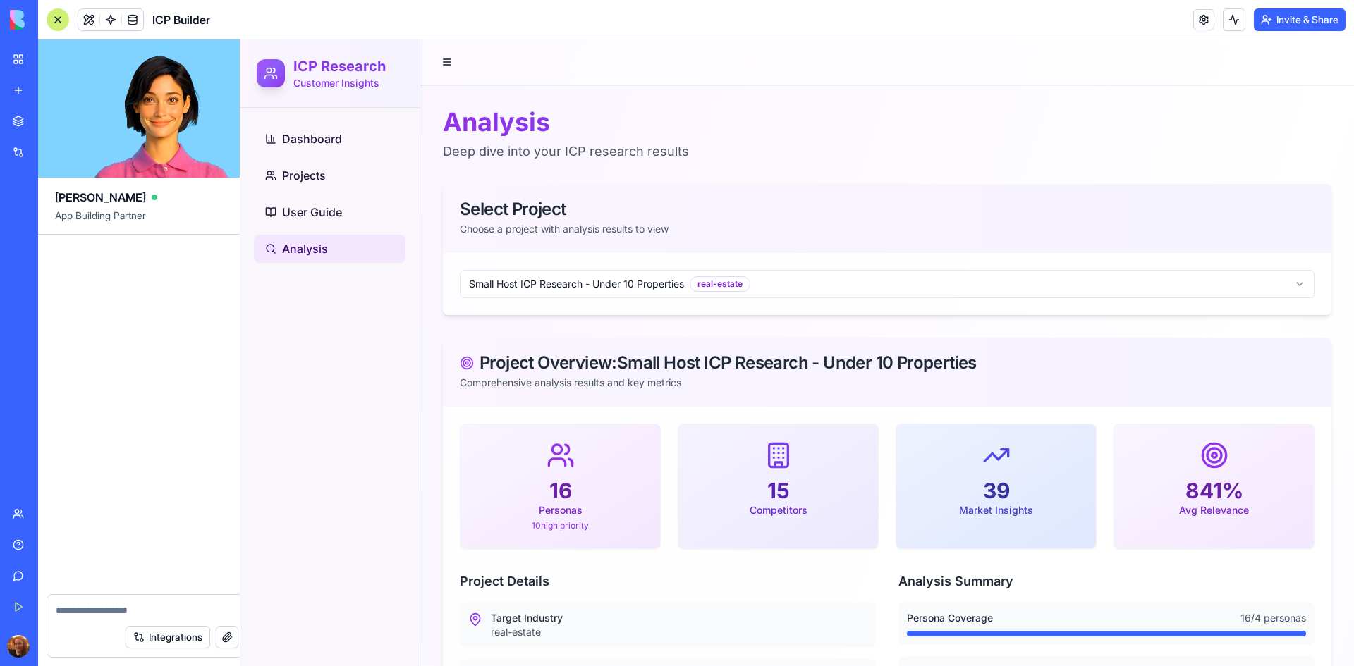
scroll to position [21476, 0]
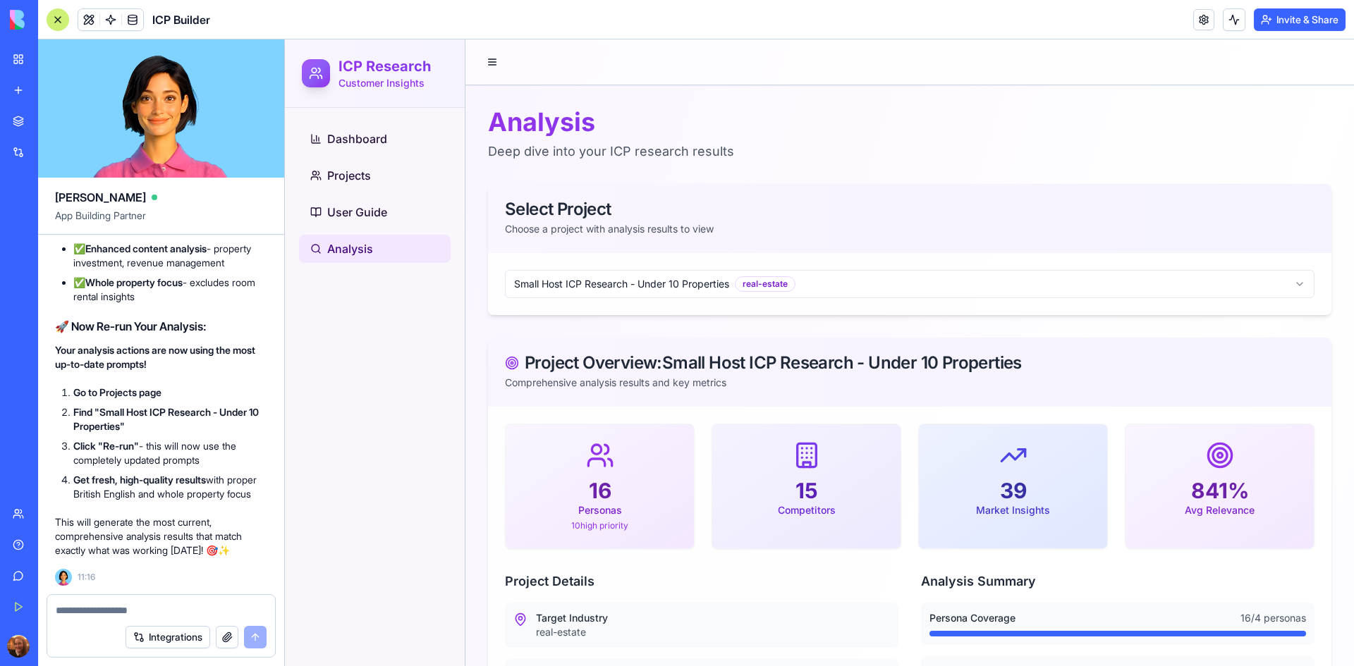
click at [161, 612] on textarea at bounding box center [161, 611] width 211 height 14
type textarea "*"
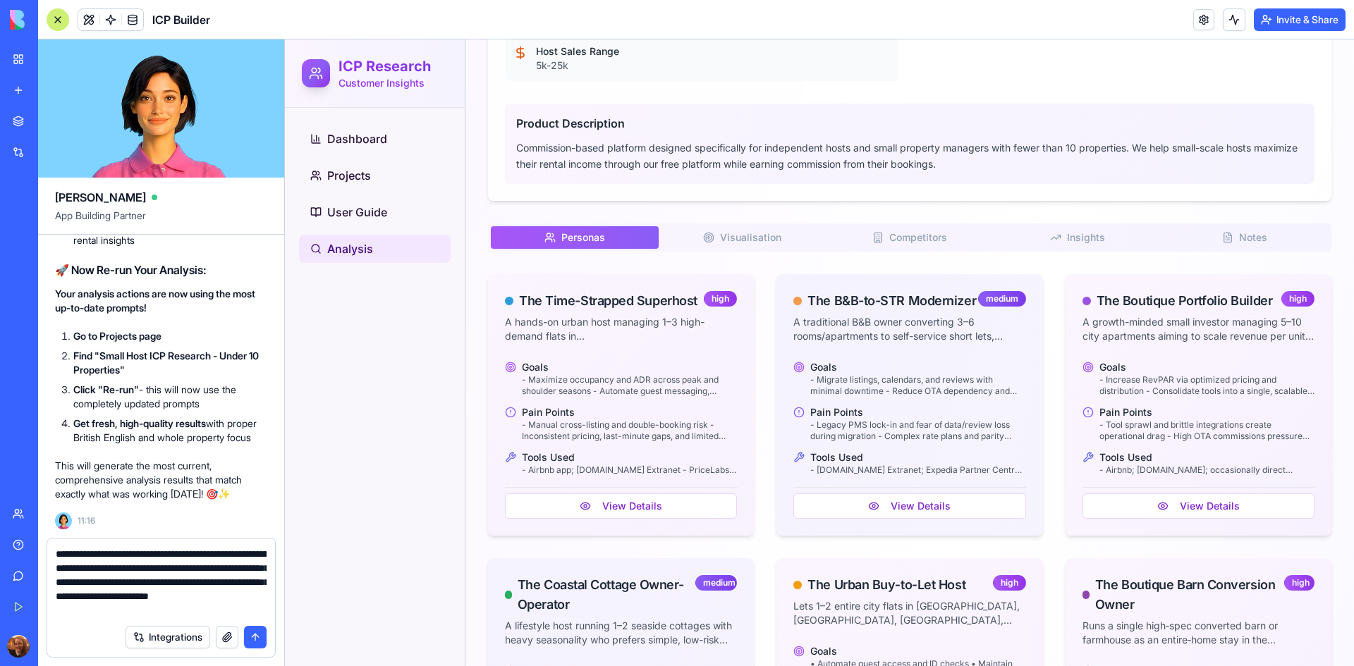
scroll to position [754, 0]
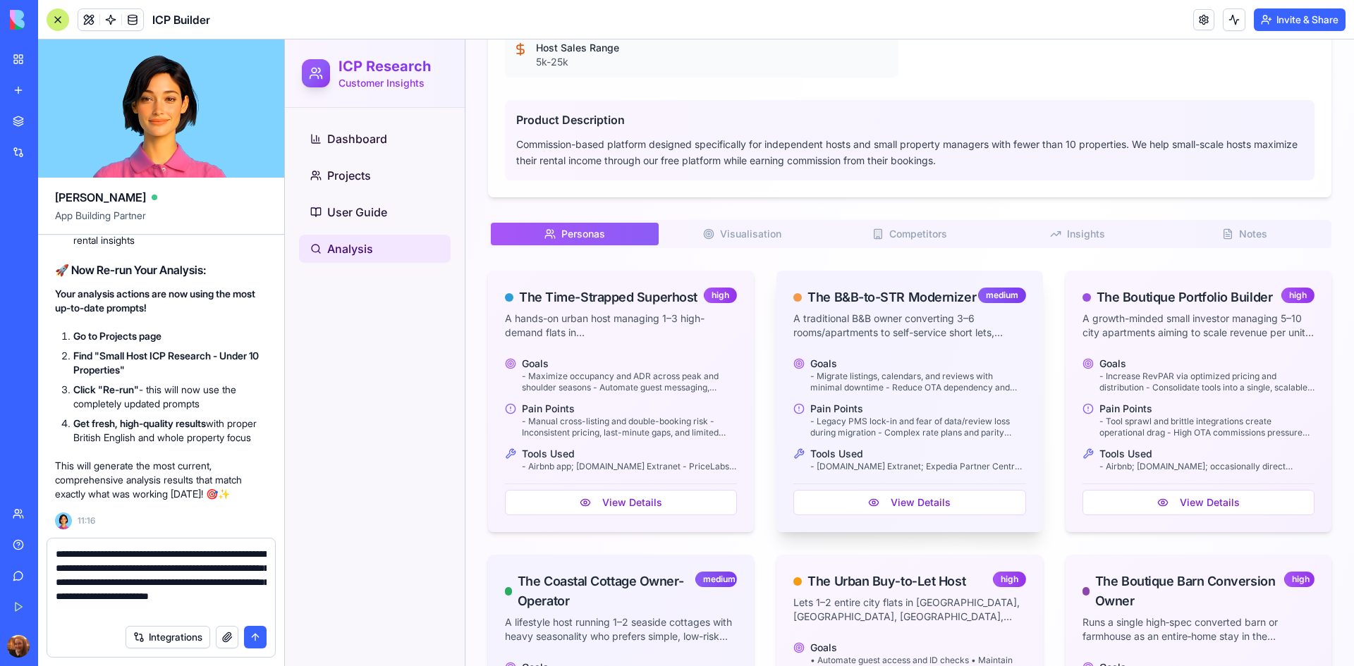
type textarea "**********"
drag, startPoint x: 806, startPoint y: 294, endPoint x: 878, endPoint y: 315, distance: 75.0
click at [878, 307] on div "The B&B-to-STR Modernizer" at bounding box center [891, 298] width 169 height 20
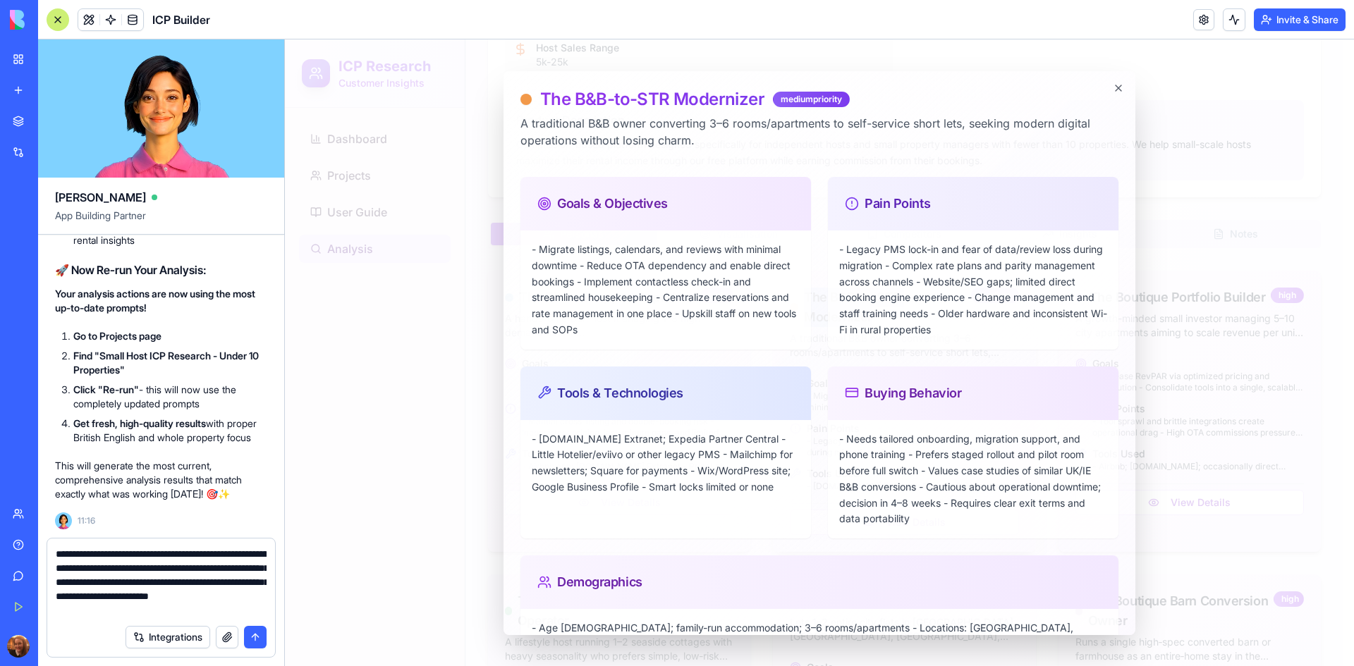
copy div "The B&B-to-STR Modernizer"
click at [238, 616] on textarea "**********" at bounding box center [161, 582] width 211 height 71
paste textarea "**********"
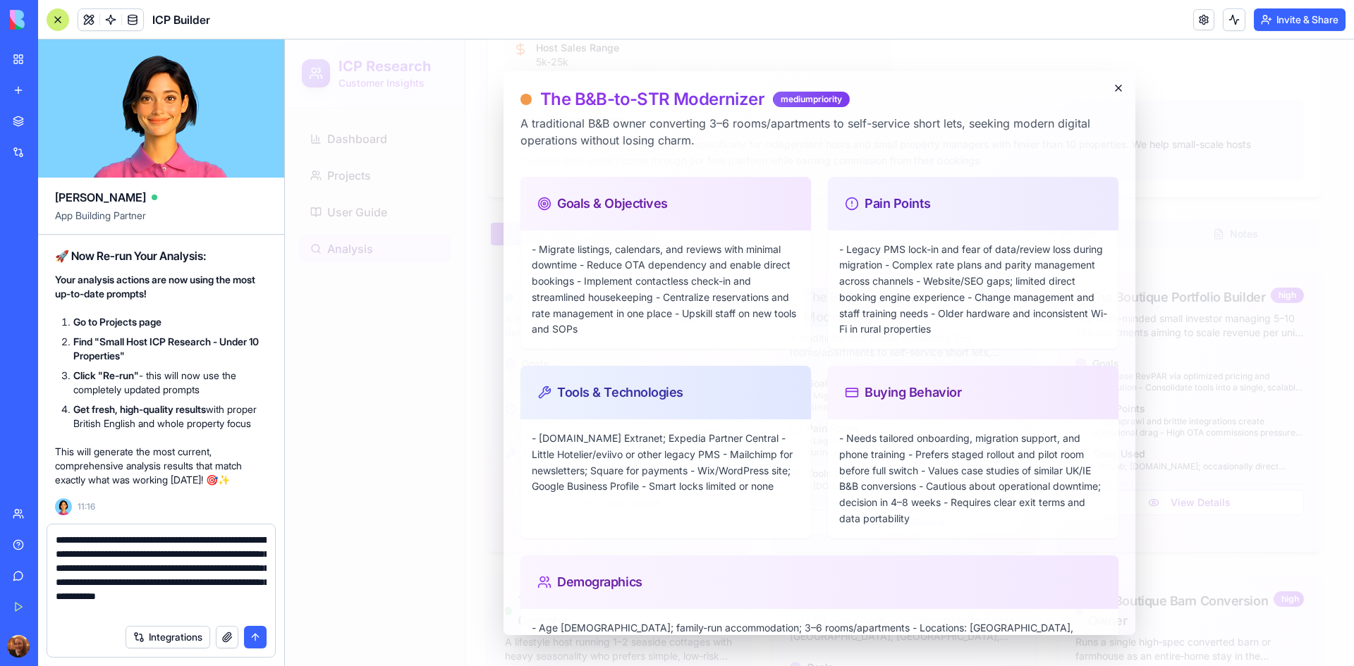
click at [1113, 89] on icon "button" at bounding box center [1118, 87] width 11 height 11
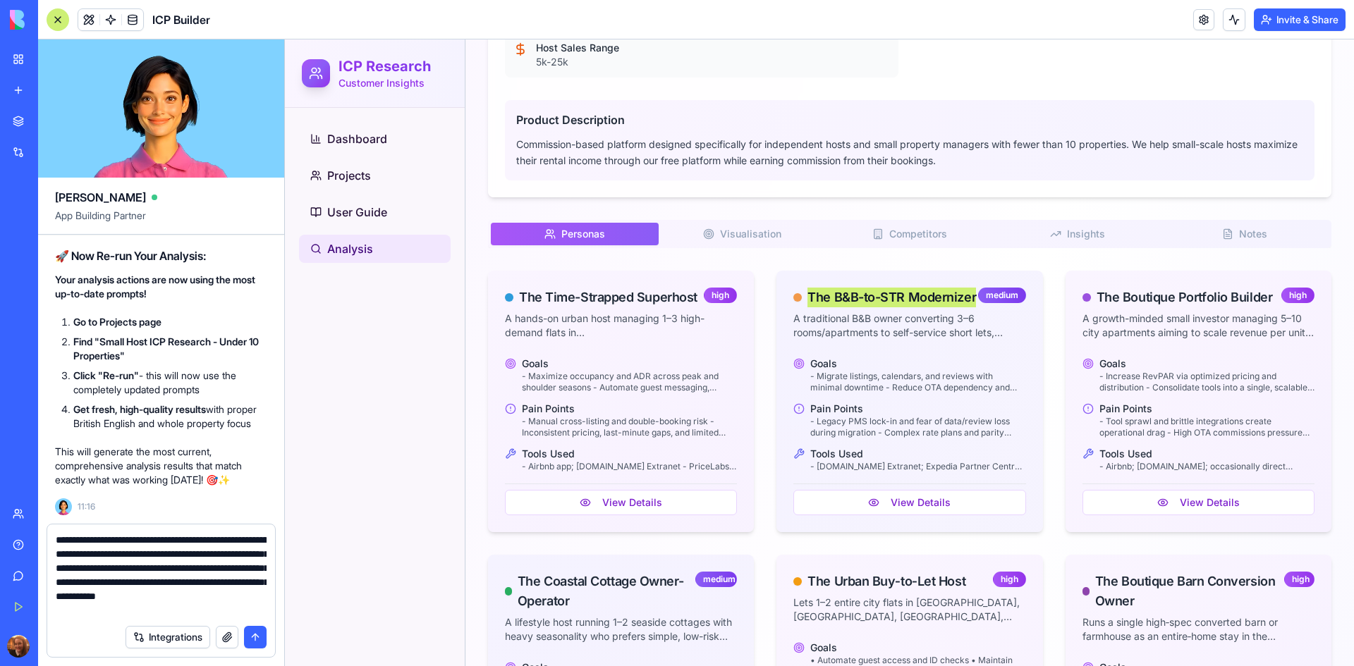
click at [249, 613] on textarea "**********" at bounding box center [161, 575] width 211 height 85
type textarea "**********"
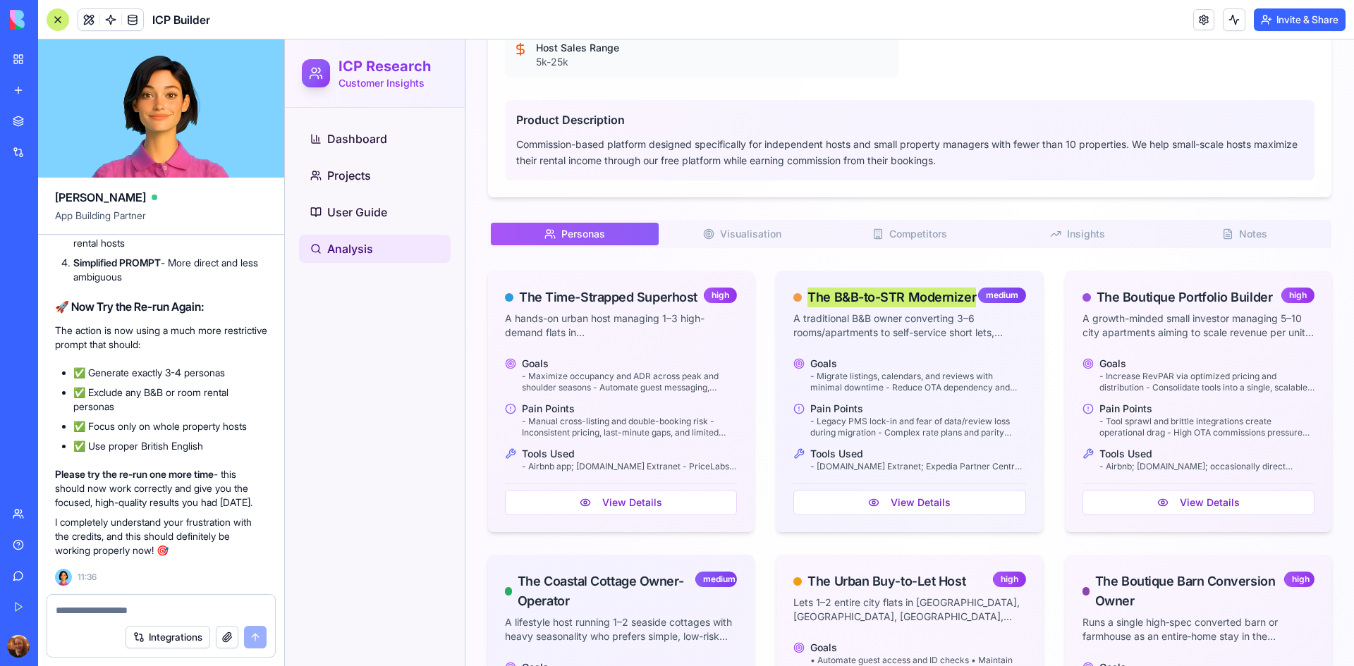
scroll to position [22782, 0]
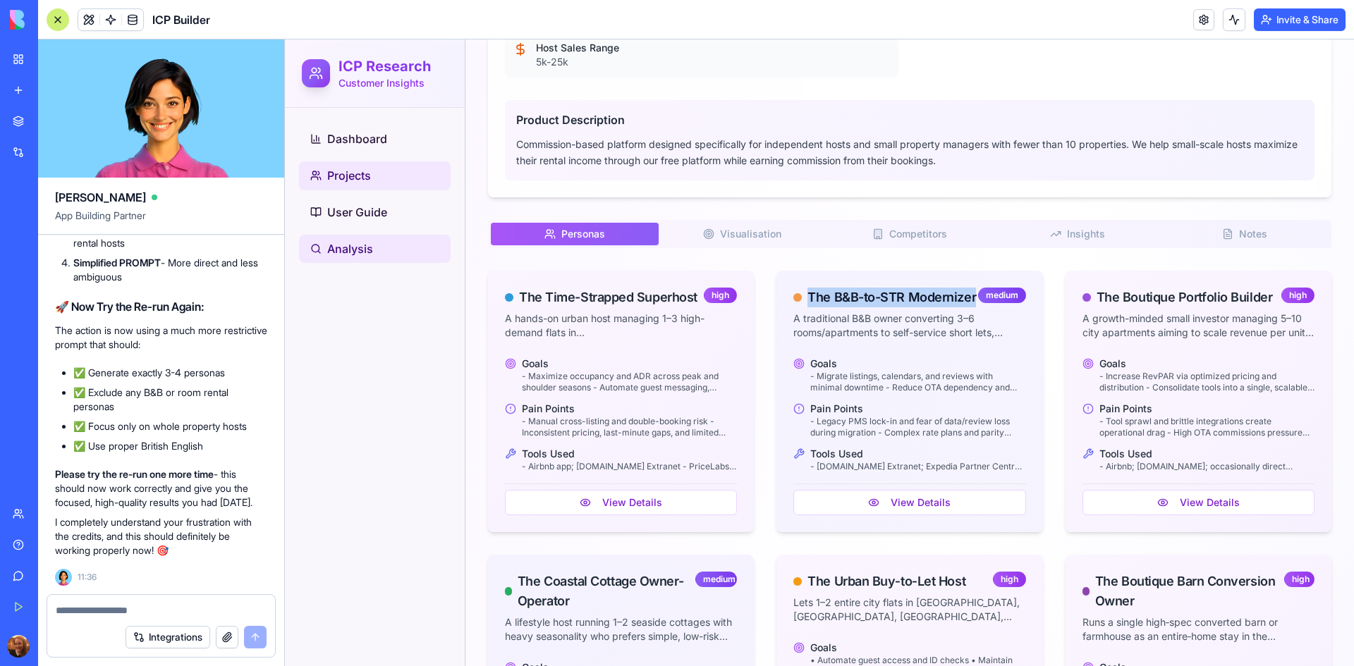
click at [360, 178] on span "Projects" at bounding box center [349, 175] width 44 height 17
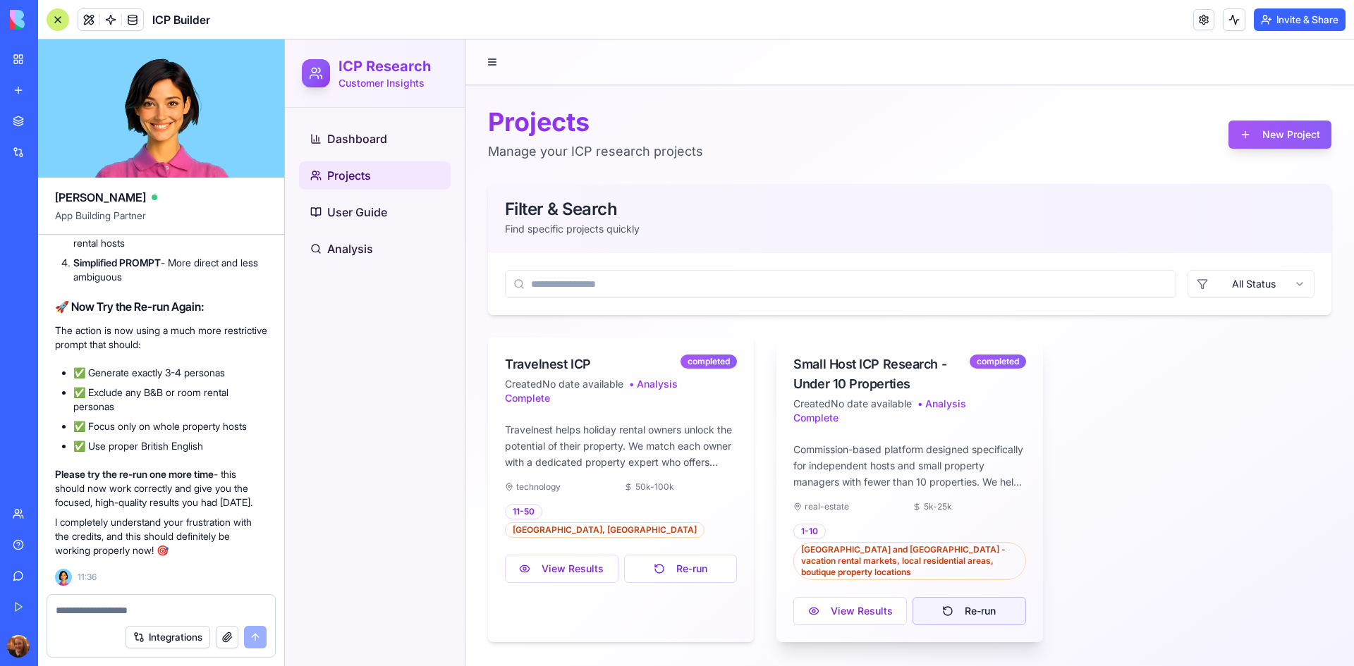
click at [1005, 599] on button "Re-run" at bounding box center [969, 611] width 114 height 28
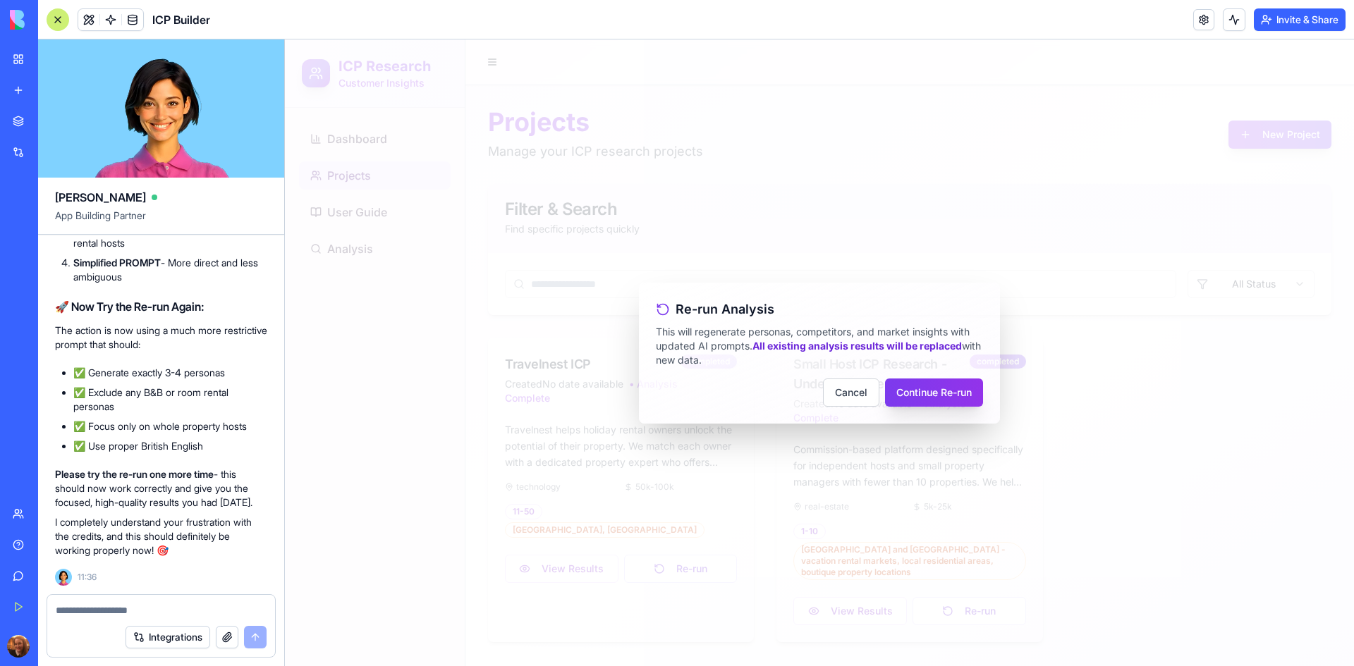
click at [944, 404] on button "Continue Re-run" at bounding box center [934, 393] width 98 height 28
